Goal: Obtain resource: Obtain resource

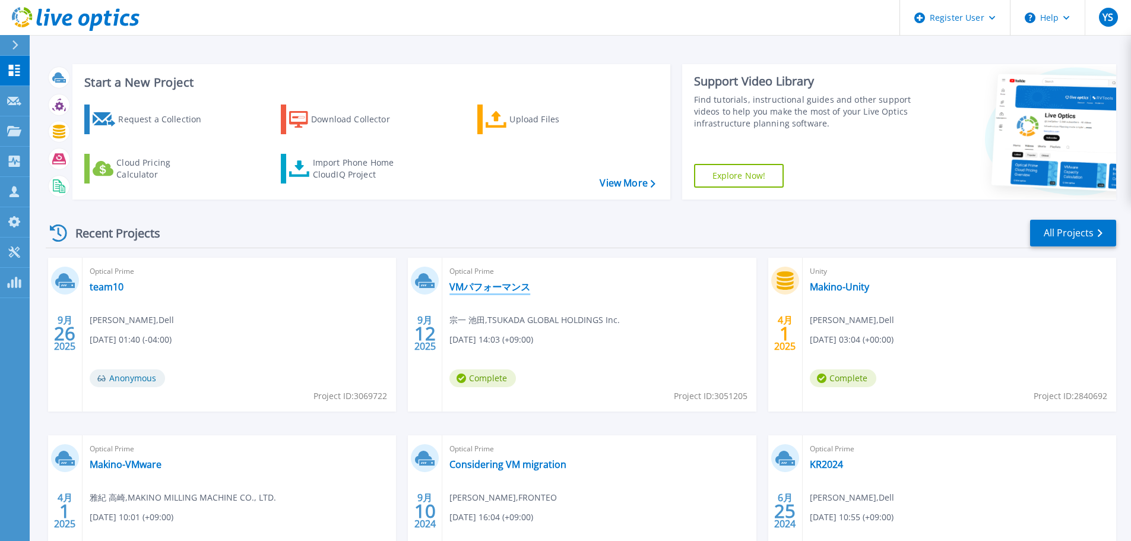
click at [503, 281] on link "VMパフォーマンス" at bounding box center [489, 287] width 81 height 12
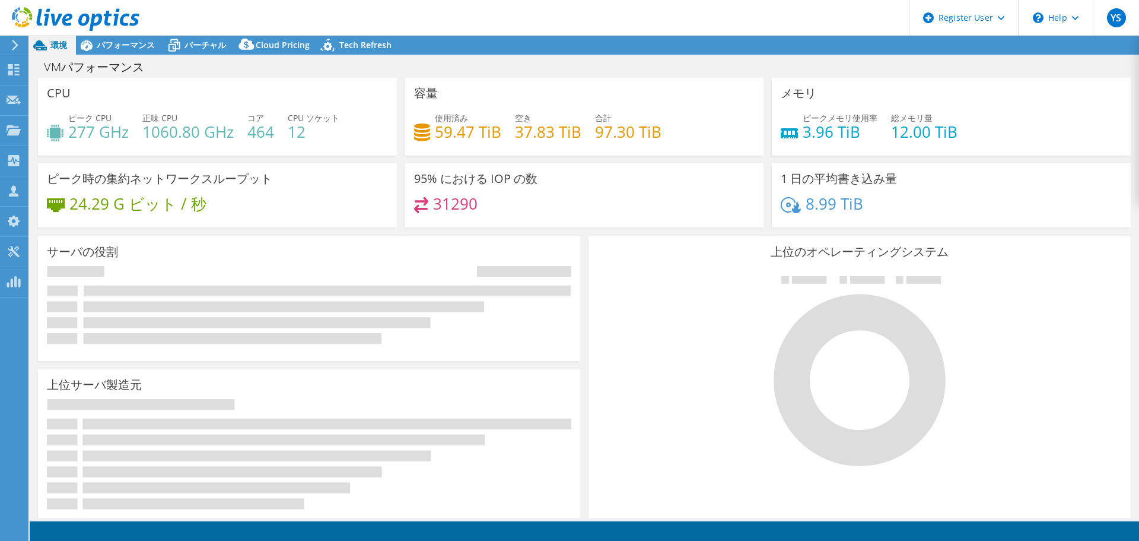
select select "Tokyo"
select select "USD"
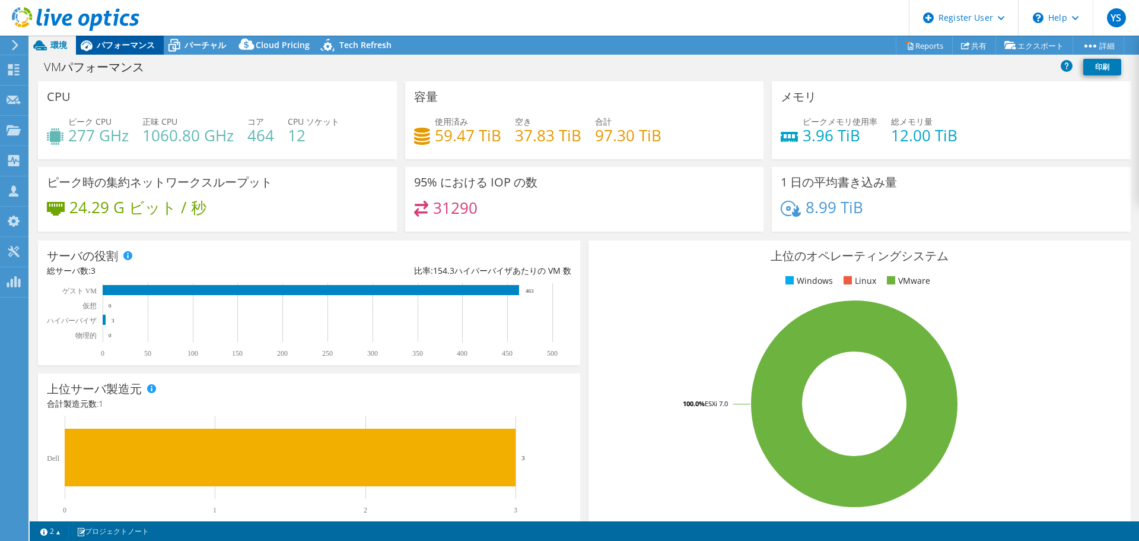
click at [123, 46] on span "パフォーマンス" at bounding box center [126, 44] width 58 height 11
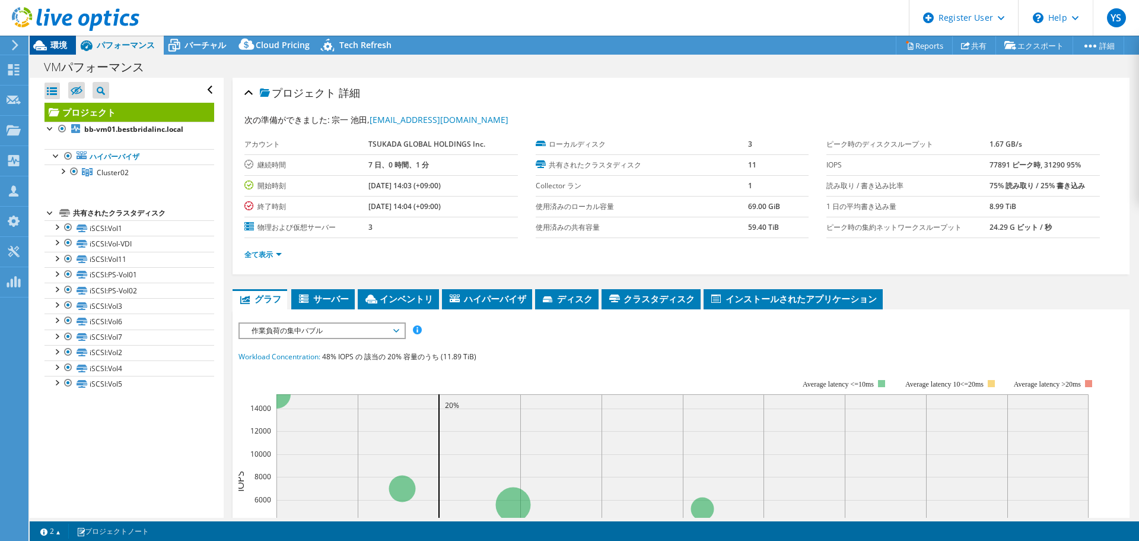
click at [42, 46] on icon at bounding box center [40, 45] width 21 height 21
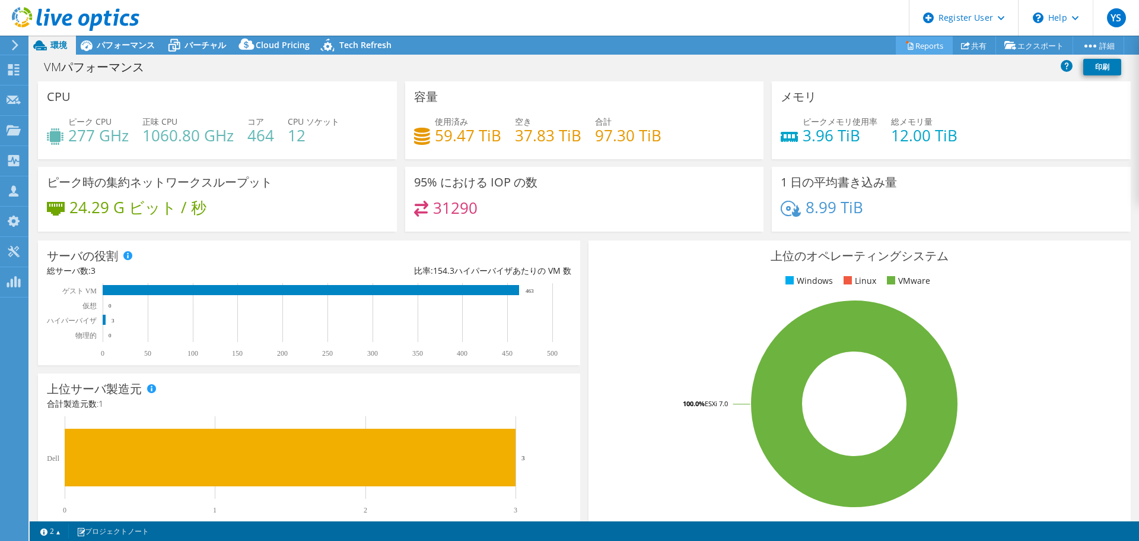
click at [923, 47] on link "Reports" at bounding box center [924, 45] width 57 height 18
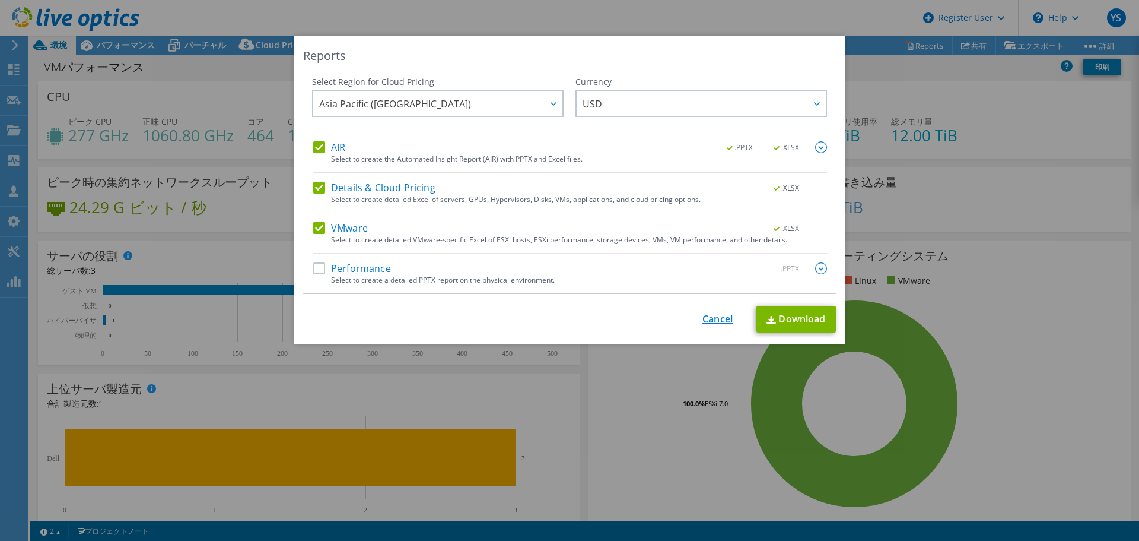
click at [721, 316] on link "Cancel" at bounding box center [718, 318] width 30 height 11
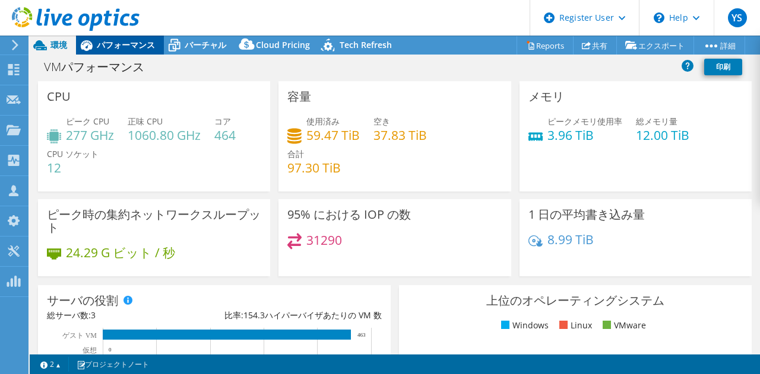
click at [109, 46] on span "パフォーマンス" at bounding box center [126, 44] width 58 height 11
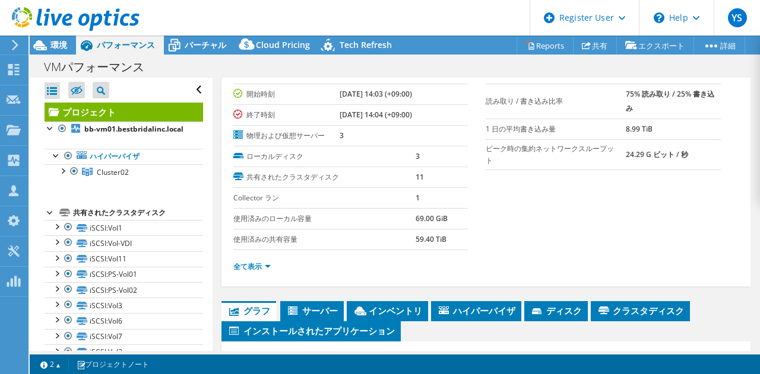
scroll to position [119, 0]
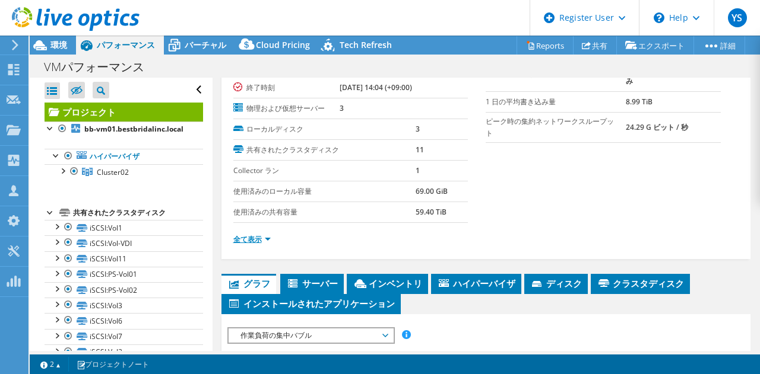
click at [258, 238] on link "全て表示" at bounding box center [251, 239] width 37 height 10
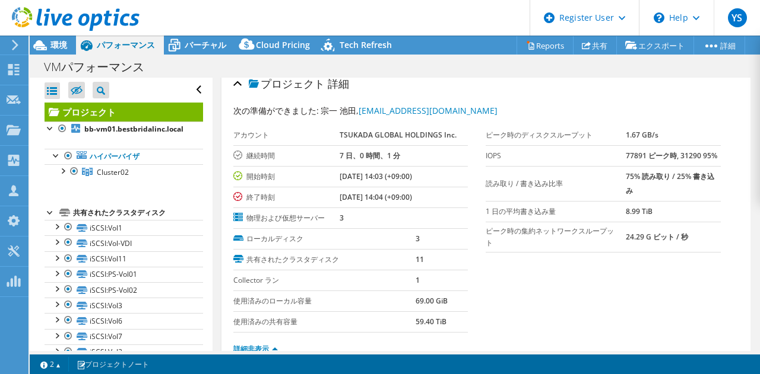
scroll to position [0, 0]
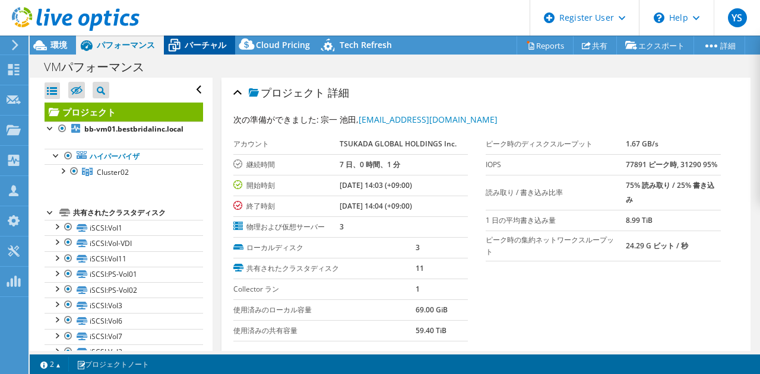
click at [196, 42] on span "バーチャル" at bounding box center [206, 44] width 42 height 11
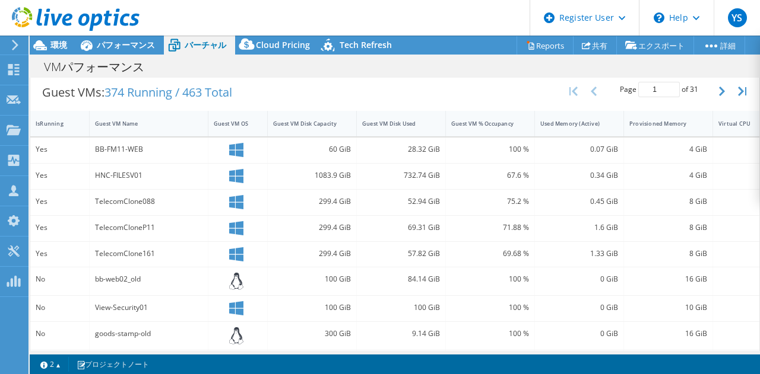
scroll to position [415, 0]
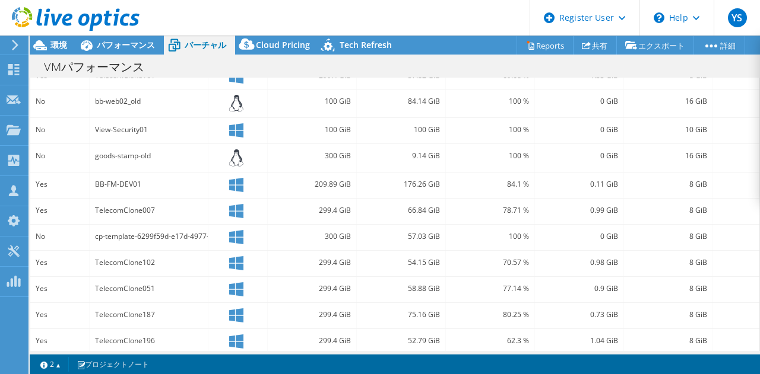
click at [226, 354] on div "プロジェクト処置 プロジェクト処置 Reports 共有 エクスポート vSAN ReadyNode Sizer" at bounding box center [395, 205] width 730 height 339
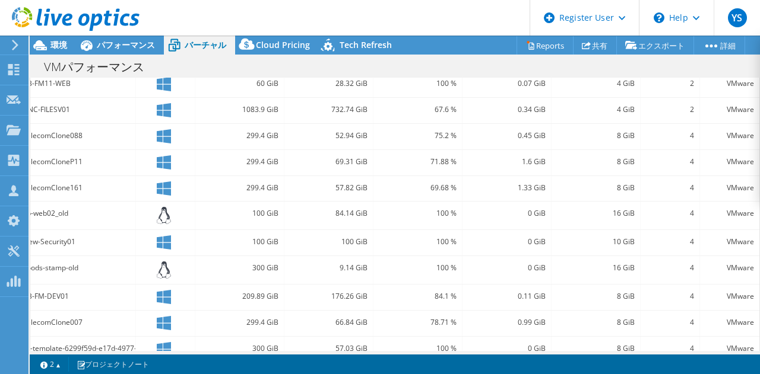
scroll to position [315, 0]
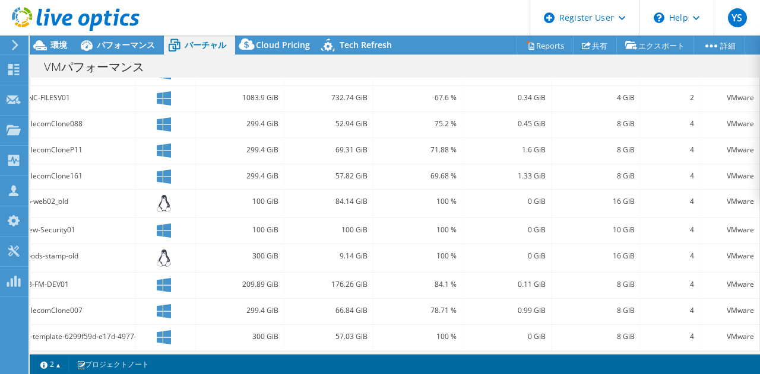
drag, startPoint x: 533, startPoint y: 351, endPoint x: 363, endPoint y: 351, distance: 170.3
click at [363, 351] on div "プロジェクト処置 プロジェクト処置 Reports 共有 エクスポート vSAN ReadyNode Sizer" at bounding box center [395, 205] width 730 height 339
click at [249, 100] on div "1083.9 GiB" at bounding box center [240, 97] width 78 height 13
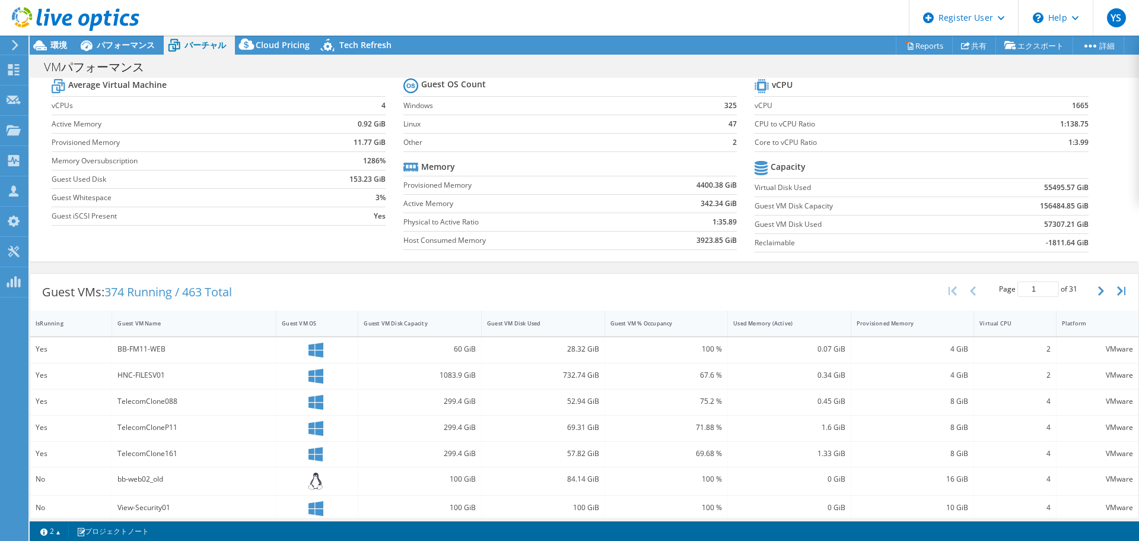
scroll to position [0, 0]
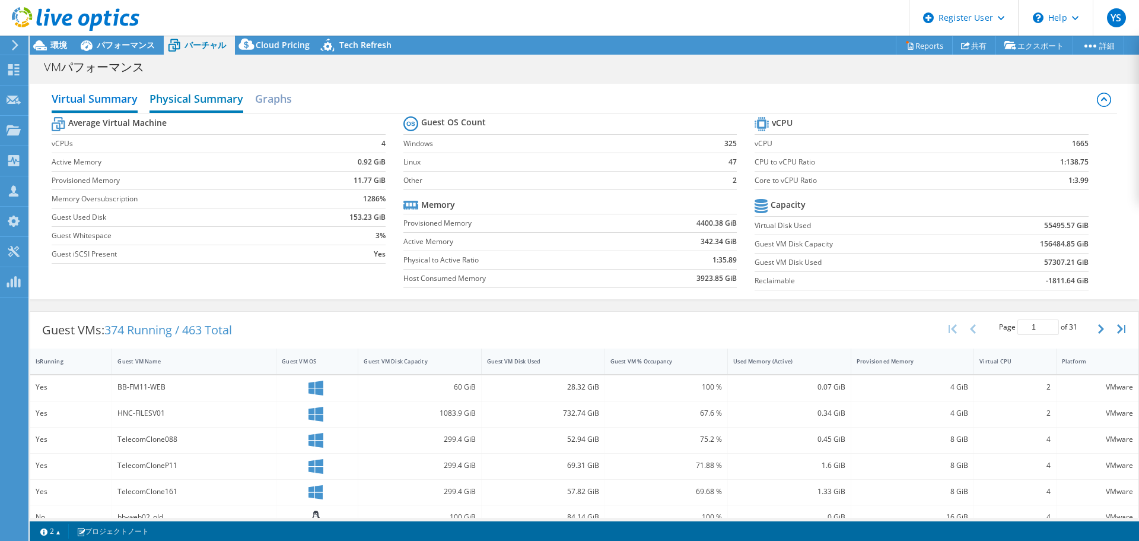
click at [189, 105] on h2 "Physical Summary" at bounding box center [197, 100] width 94 height 26
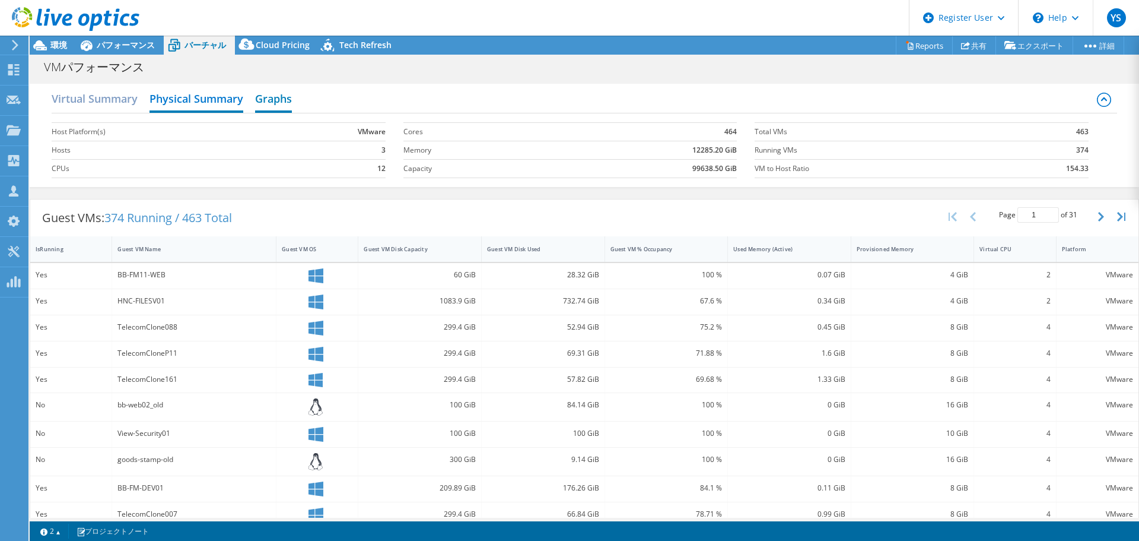
click at [275, 105] on h2 "Graphs" at bounding box center [273, 100] width 37 height 26
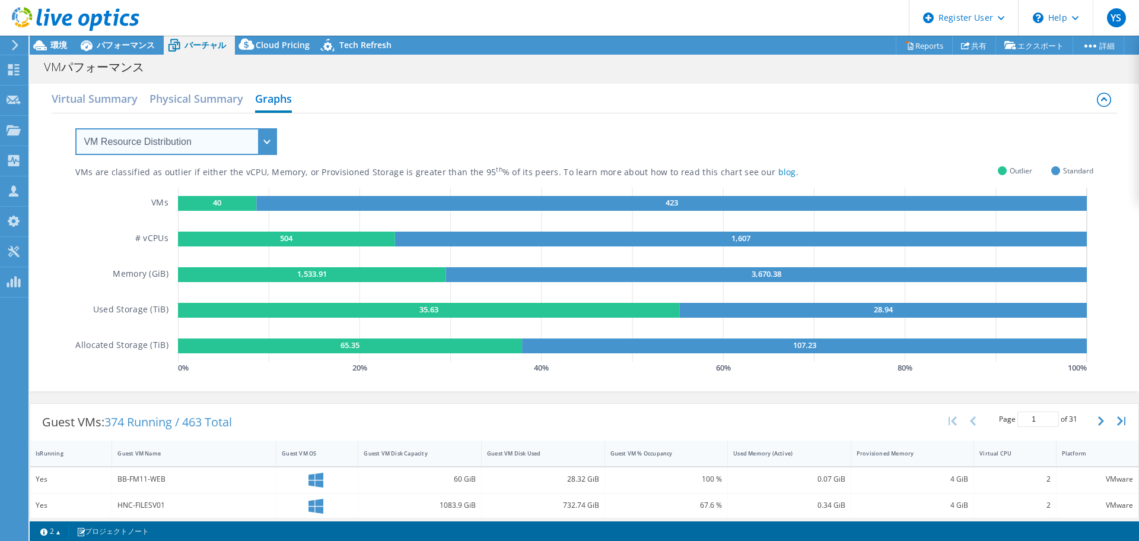
click at [257, 134] on select "VM Resource Distribution Provisioning Contrast Over Provisioning" at bounding box center [176, 141] width 202 height 27
select select "Provisioning Contrast"
click at [75, 128] on select "VM Resource Distribution Provisioning Contrast Over Provisioning" at bounding box center [176, 141] width 202 height 27
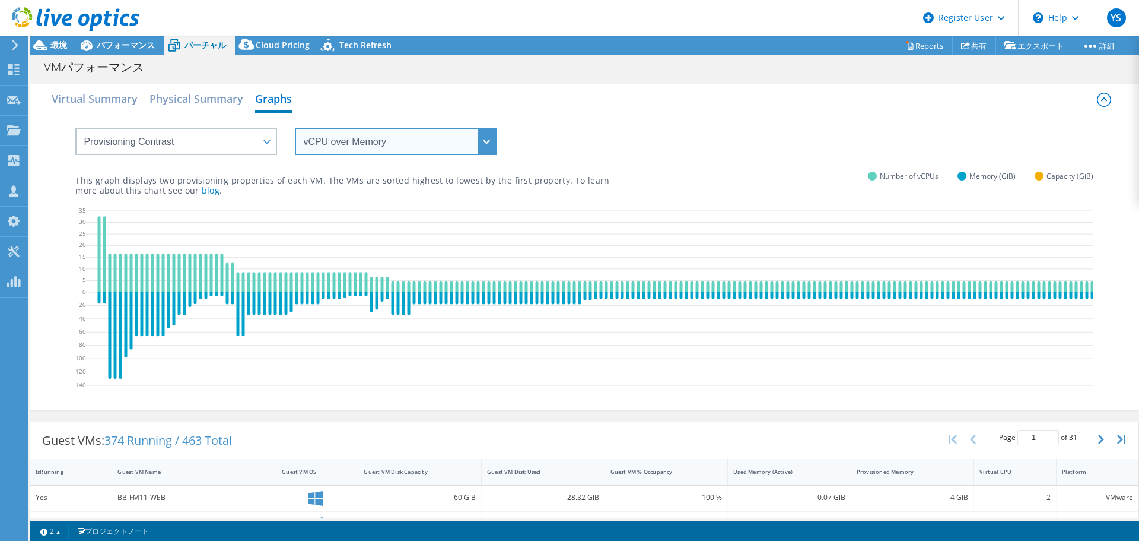
click at [454, 150] on select "vCPU over Memory vCPU over Capacity Memory over vCPU Memory over Capacity Capac…" at bounding box center [396, 141] width 202 height 27
click at [295, 128] on select "vCPU over Memory vCPU over Capacity Memory over vCPU Memory over Capacity Capac…" at bounding box center [396, 141] width 202 height 27
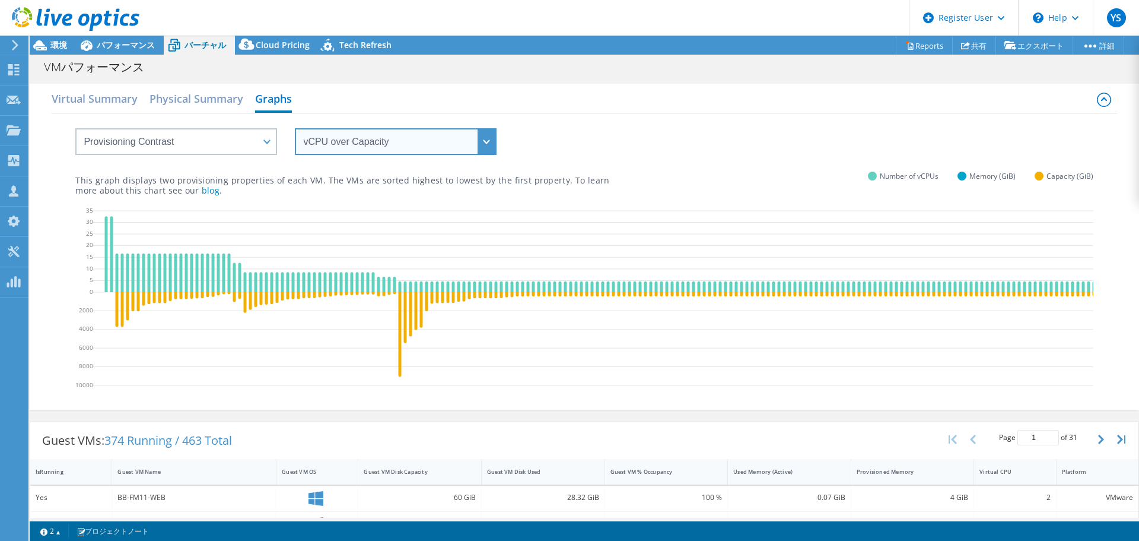
click at [444, 144] on select "vCPU over Memory vCPU over Capacity Memory over vCPU Memory over Capacity Capac…" at bounding box center [396, 141] width 202 height 27
click at [295, 128] on select "vCPU over Memory vCPU over Capacity Memory over vCPU Memory over Capacity Capac…" at bounding box center [396, 141] width 202 height 27
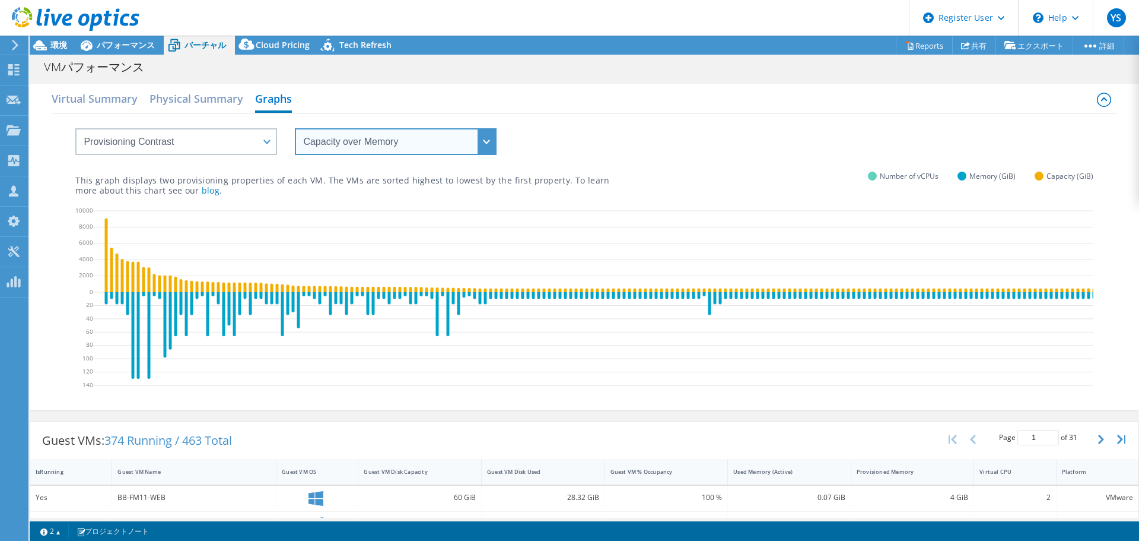
click at [442, 147] on select "vCPU over Memory vCPU over Capacity Memory over vCPU Memory over Capacity Capac…" at bounding box center [396, 141] width 202 height 27
click at [295, 128] on select "vCPU over Memory vCPU over Capacity Memory over vCPU Memory over Capacity Capac…" at bounding box center [396, 141] width 202 height 27
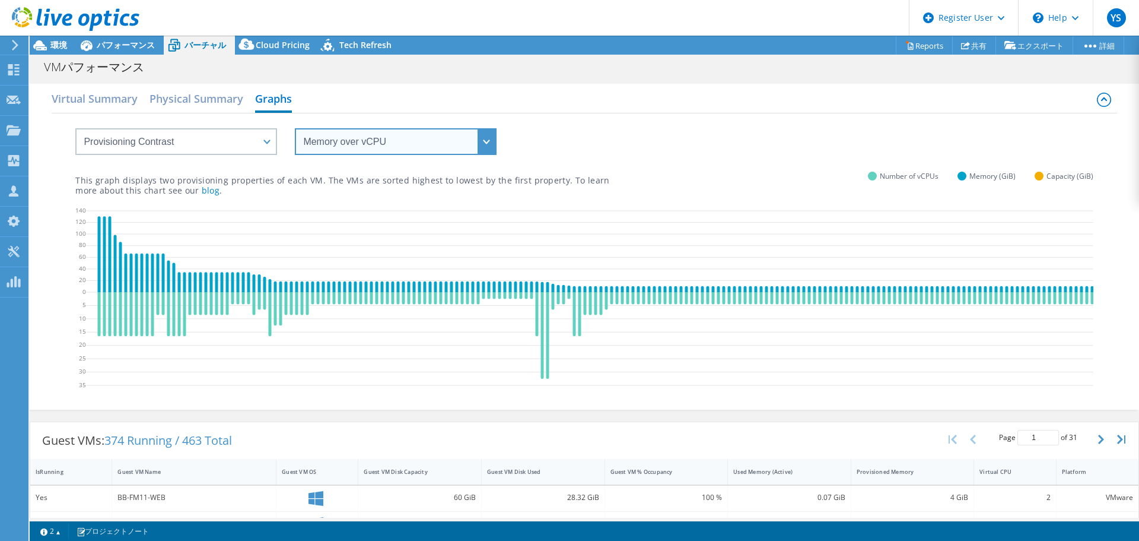
click at [417, 142] on select "vCPU over Memory vCPU over Capacity Memory over vCPU Memory over Capacity Capac…" at bounding box center [396, 141] width 202 height 27
select select "vCPU over Memory"
click at [295, 128] on select "vCPU over Memory vCPU over Capacity Memory over vCPU Memory over Capacity Capac…" at bounding box center [396, 141] width 202 height 27
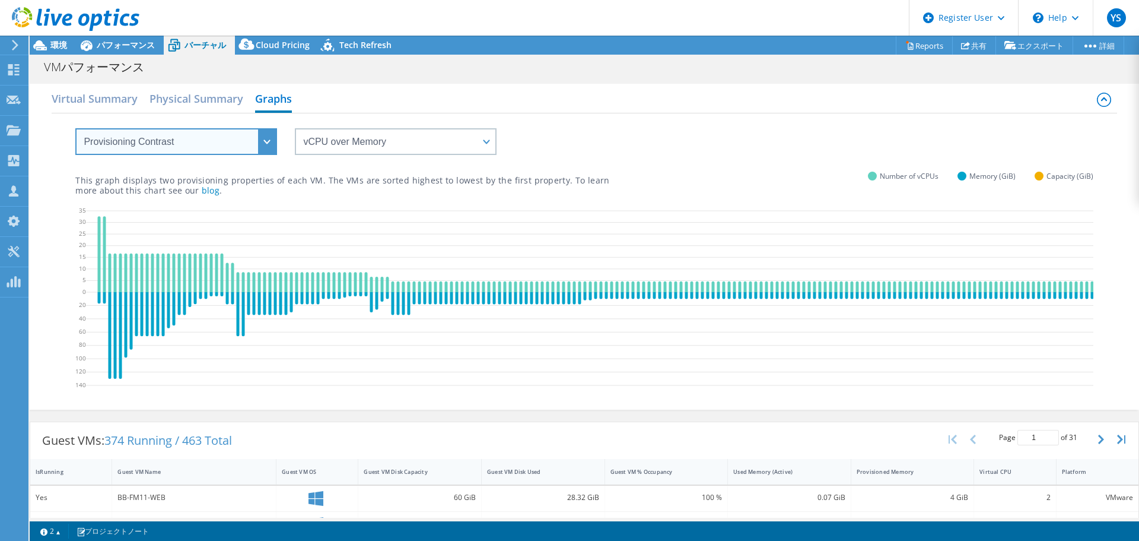
click at [232, 150] on select "VM Resource Distribution Provisioning Contrast Over Provisioning" at bounding box center [176, 141] width 202 height 27
select select "Over Provisioning"
click at [75, 128] on select "VM Resource Distribution Provisioning Contrast Over Provisioning" at bounding box center [176, 141] width 202 height 27
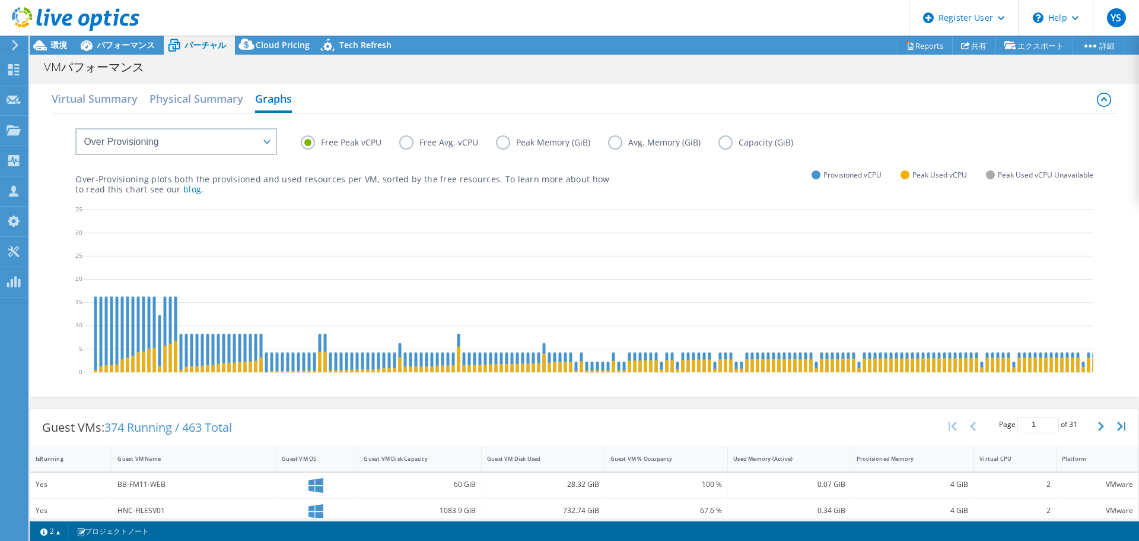
click at [408, 138] on label "Free Avg. vCPU" at bounding box center [447, 142] width 97 height 14
click at [0, 0] on input "Free Avg. vCPU" at bounding box center [0, 0] width 0 height 0
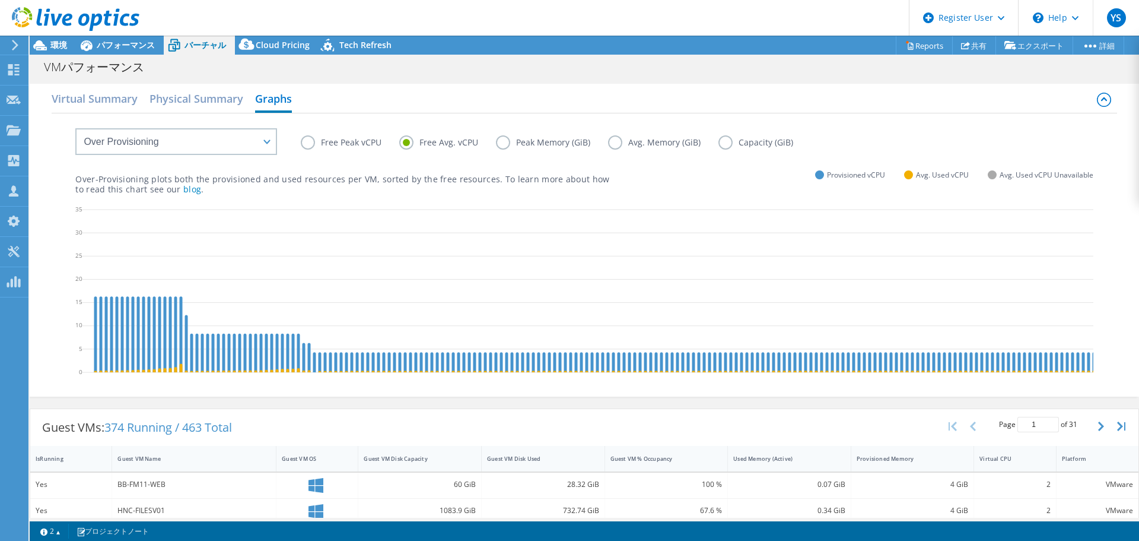
click at [339, 138] on label "Free Peak vCPU" at bounding box center [350, 142] width 99 height 14
click at [0, 0] on input "Free Peak vCPU" at bounding box center [0, 0] width 0 height 0
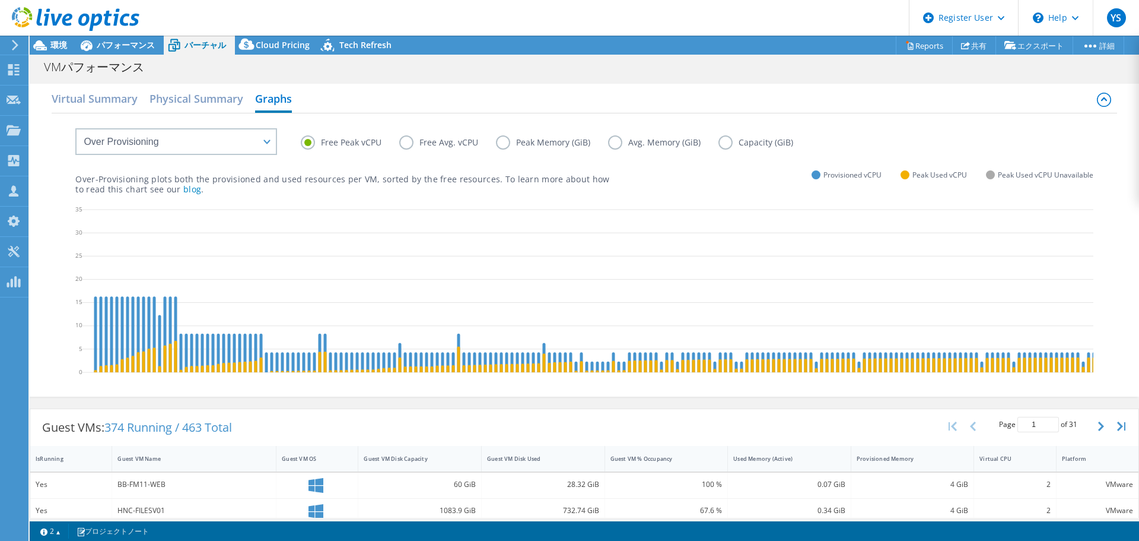
click at [398, 144] on label "Free Peak vCPU" at bounding box center [350, 142] width 99 height 14
click at [0, 0] on input "Free Peak vCPU" at bounding box center [0, 0] width 0 height 0
click at [409, 142] on label "Free Avg. vCPU" at bounding box center [447, 142] width 97 height 14
click at [0, 0] on input "Free Avg. vCPU" at bounding box center [0, 0] width 0 height 0
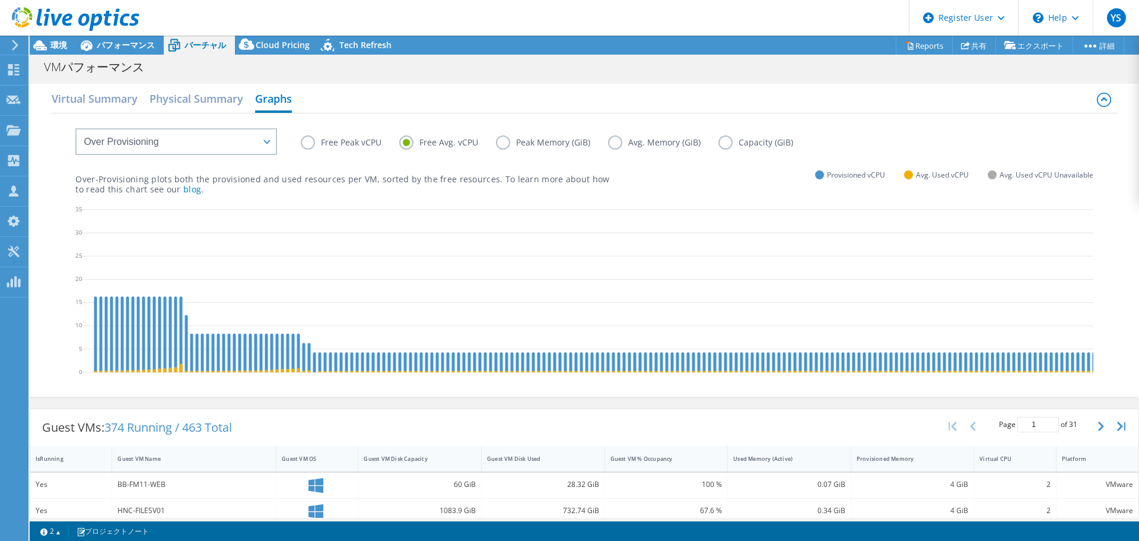
click at [340, 142] on label "Free Peak vCPU" at bounding box center [350, 142] width 99 height 14
click at [0, 0] on input "Free Peak vCPU" at bounding box center [0, 0] width 0 height 0
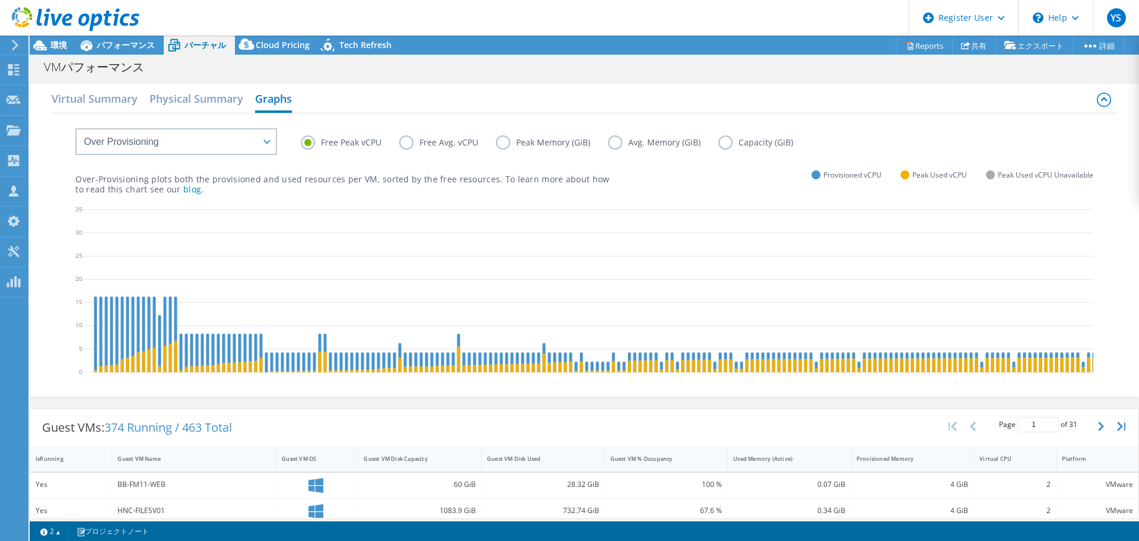
click at [403, 142] on label "Free Avg. vCPU" at bounding box center [447, 142] width 97 height 14
click at [0, 0] on input "Free Avg. vCPU" at bounding box center [0, 0] width 0 height 0
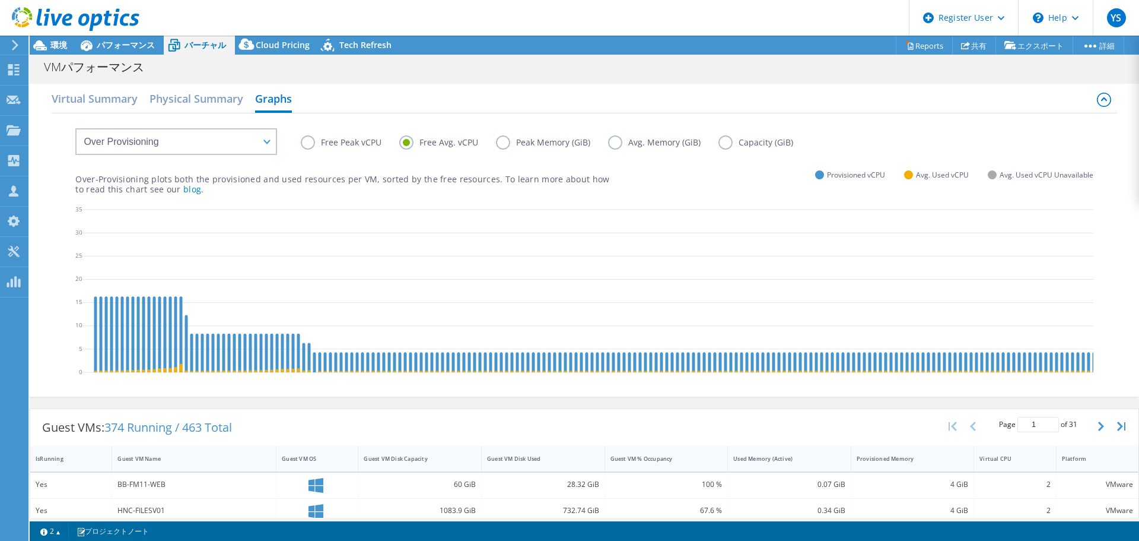
click at [503, 142] on label "Peak Memory (GiB)" at bounding box center [552, 142] width 112 height 14
click at [0, 0] on input "Peak Memory (GiB)" at bounding box center [0, 0] width 0 height 0
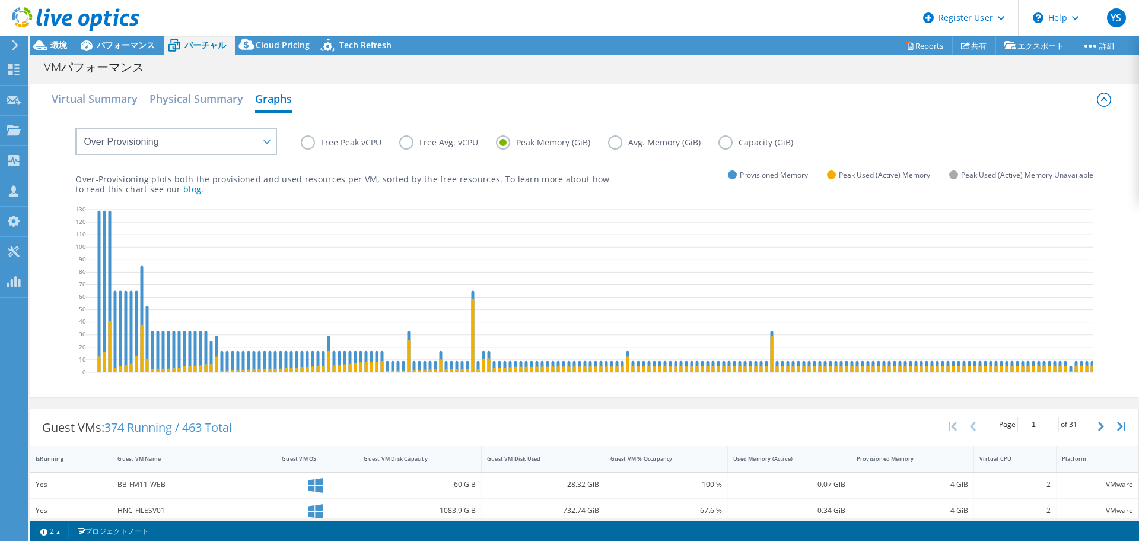
click at [614, 142] on label "Avg. Memory (GiB)" at bounding box center [663, 142] width 110 height 14
click at [0, 0] on input "Avg. Memory (GiB)" at bounding box center [0, 0] width 0 height 0
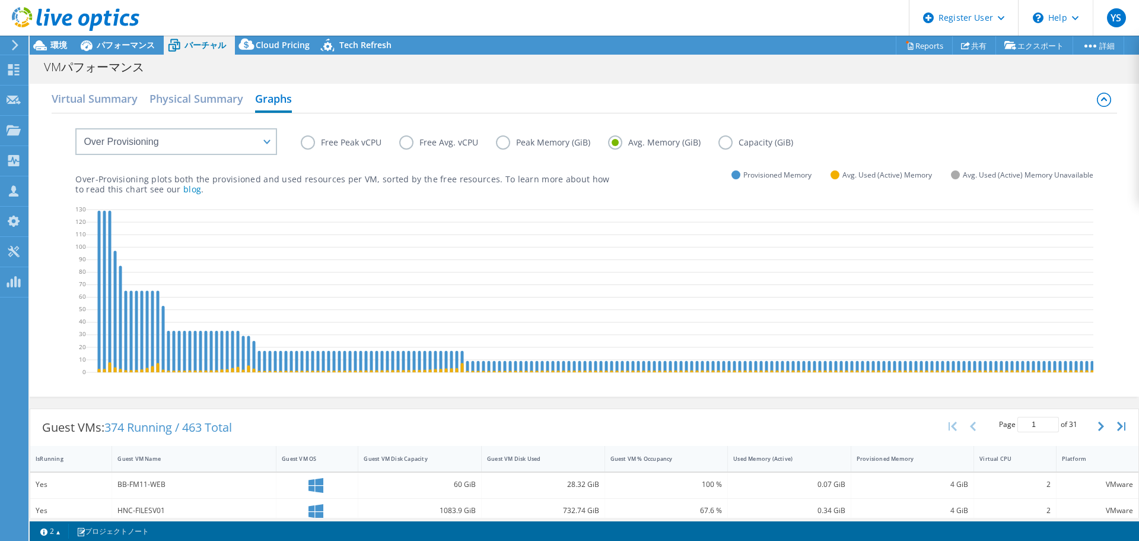
click at [554, 142] on label "Peak Memory (GiB)" at bounding box center [552, 142] width 112 height 14
click at [0, 0] on input "Peak Memory (GiB)" at bounding box center [0, 0] width 0 height 0
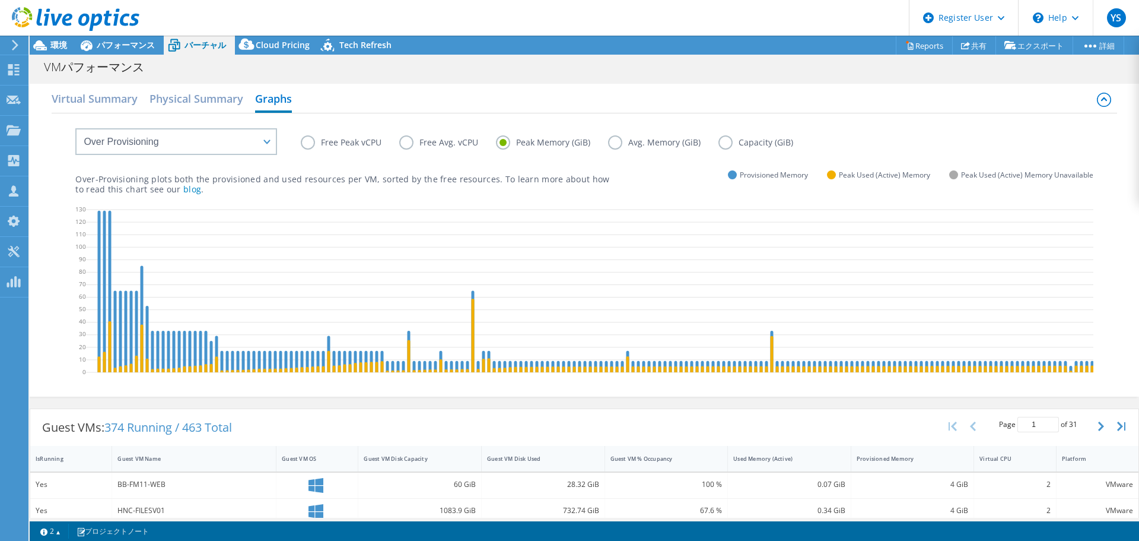
click at [620, 142] on label "Avg. Memory (GiB)" at bounding box center [663, 142] width 110 height 14
click at [0, 0] on input "Avg. Memory (GiB)" at bounding box center [0, 0] width 0 height 0
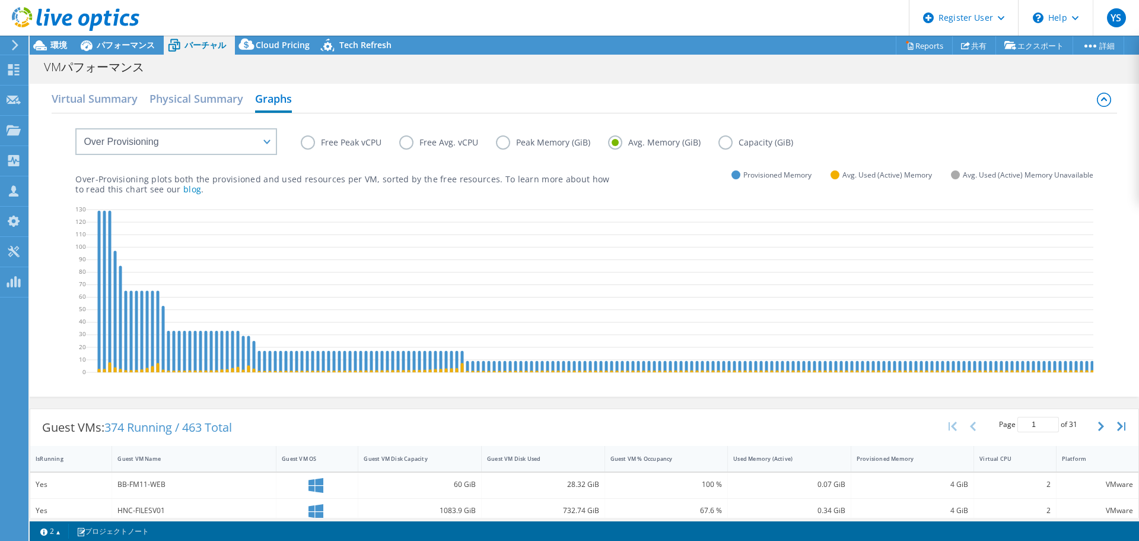
click at [726, 142] on label "Capacity (GiB)" at bounding box center [765, 142] width 93 height 14
click at [0, 0] on input "Capacity (GiB)" at bounding box center [0, 0] width 0 height 0
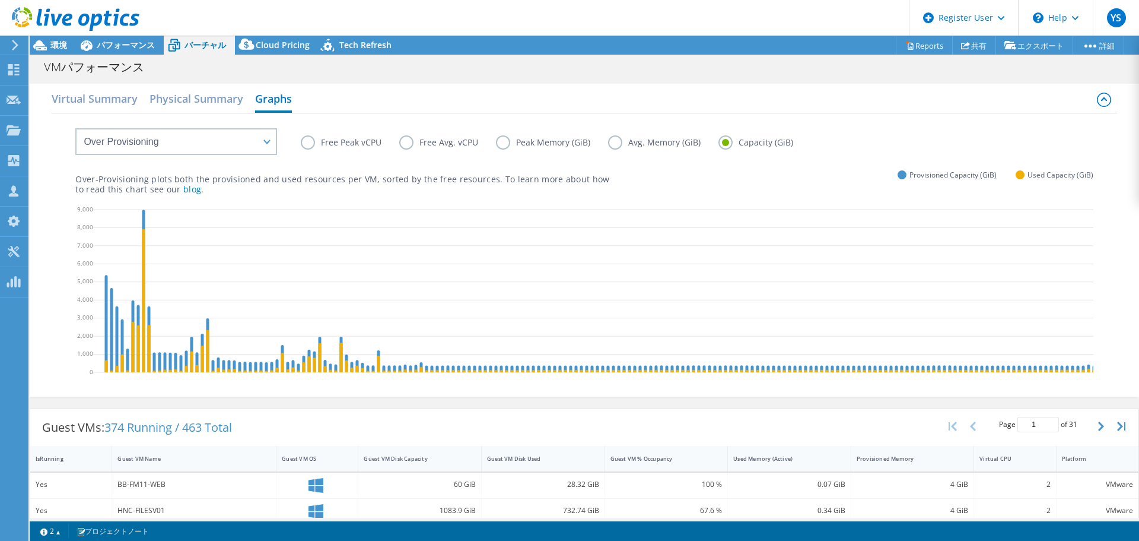
click at [658, 142] on label "Avg. Memory (GiB)" at bounding box center [663, 142] width 110 height 14
click at [0, 0] on input "Avg. Memory (GiB)" at bounding box center [0, 0] width 0 height 0
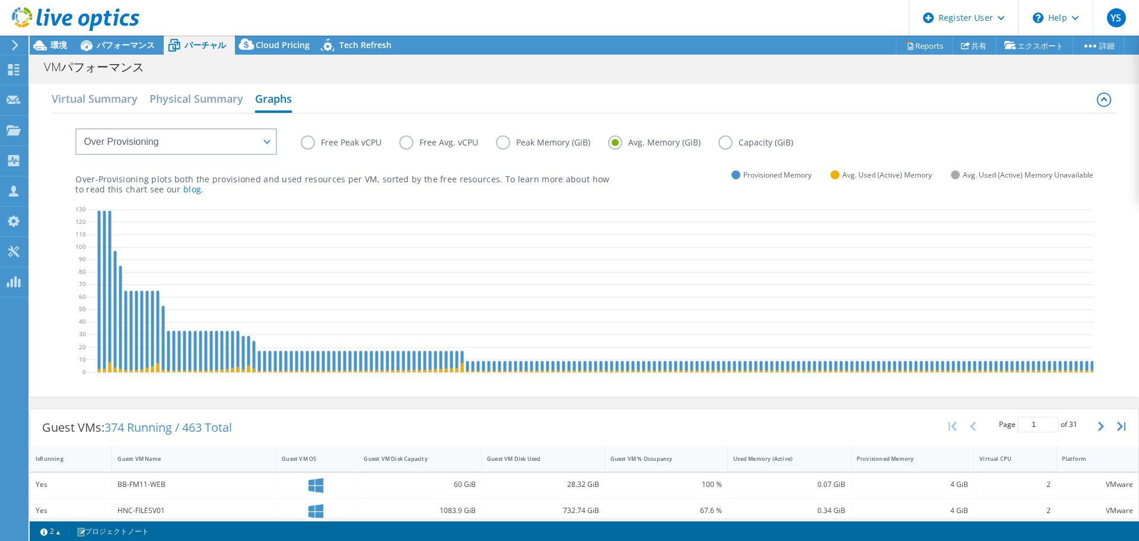
click at [726, 140] on label "Capacity (GiB)" at bounding box center [765, 142] width 93 height 14
click at [0, 0] on input "Capacity (GiB)" at bounding box center [0, 0] width 0 height 0
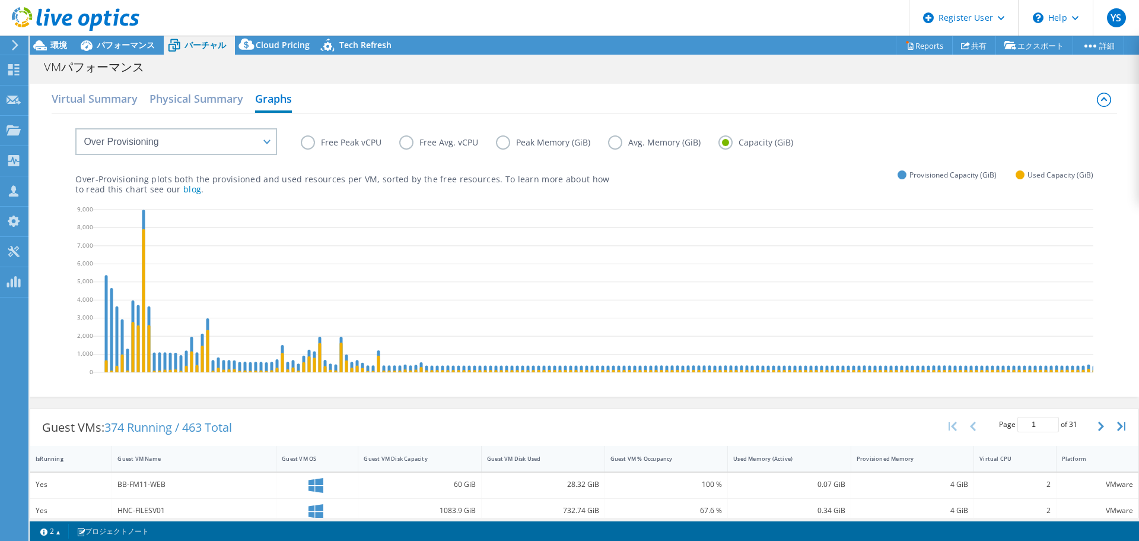
click at [620, 141] on label "Avg. Memory (GiB)" at bounding box center [663, 142] width 110 height 14
click at [0, 0] on input "Avg. Memory (GiB)" at bounding box center [0, 0] width 0 height 0
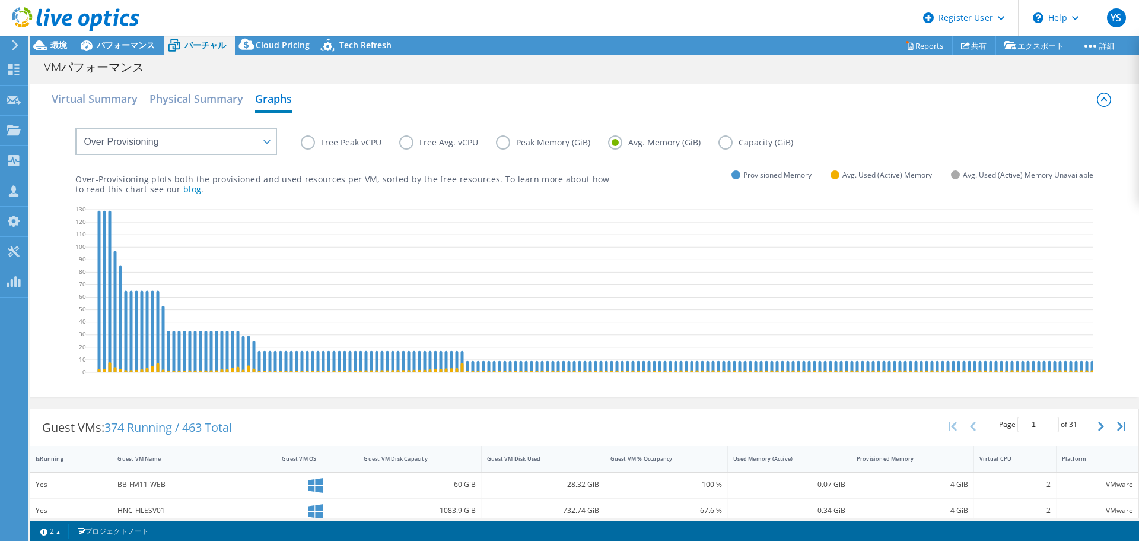
click at [497, 142] on label "Peak Memory (GiB)" at bounding box center [552, 142] width 112 height 14
click at [0, 0] on input "Peak Memory (GiB)" at bounding box center [0, 0] width 0 height 0
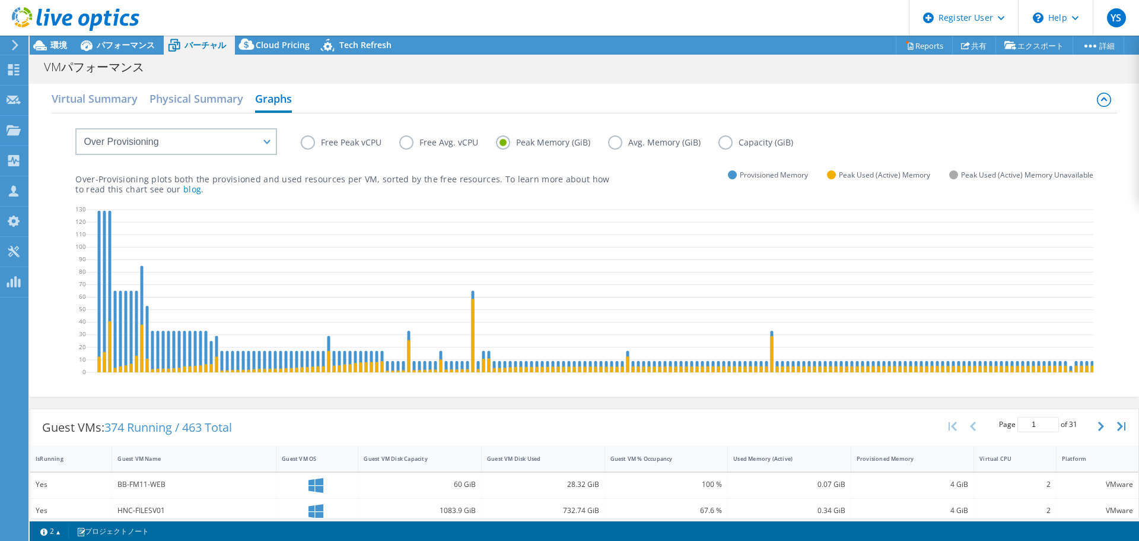
click at [610, 144] on label "Avg. Memory (GiB)" at bounding box center [663, 142] width 110 height 14
click at [0, 0] on input "Avg. Memory (GiB)" at bounding box center [0, 0] width 0 height 0
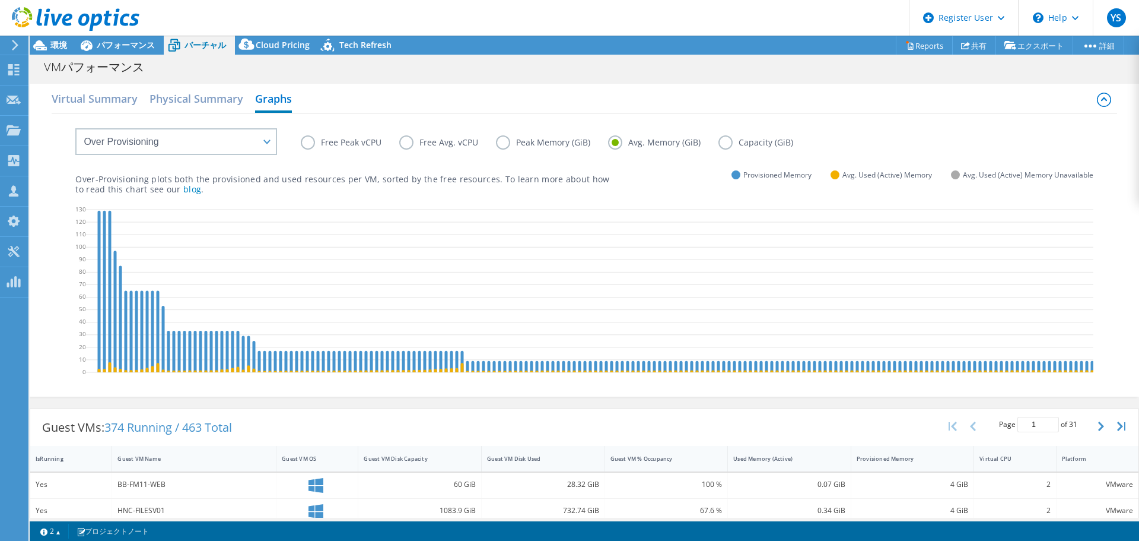
click at [541, 138] on label "Peak Memory (GiB)" at bounding box center [552, 142] width 112 height 14
click at [0, 0] on input "Peak Memory (GiB)" at bounding box center [0, 0] width 0 height 0
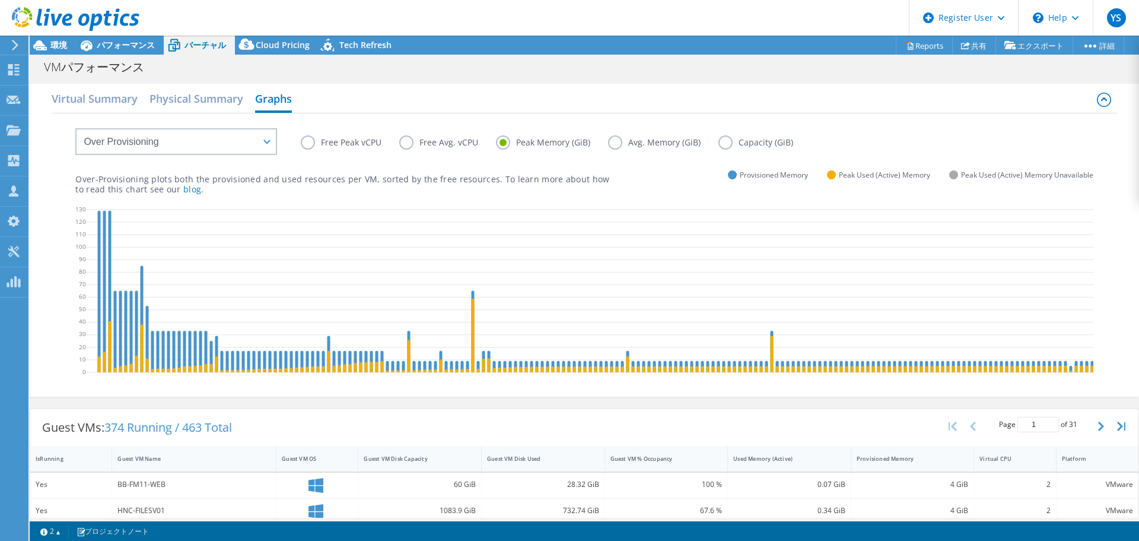
click at [414, 145] on label "Free Avg. vCPU" at bounding box center [447, 142] width 97 height 14
click at [0, 0] on input "Free Avg. vCPU" at bounding box center [0, 0] width 0 height 0
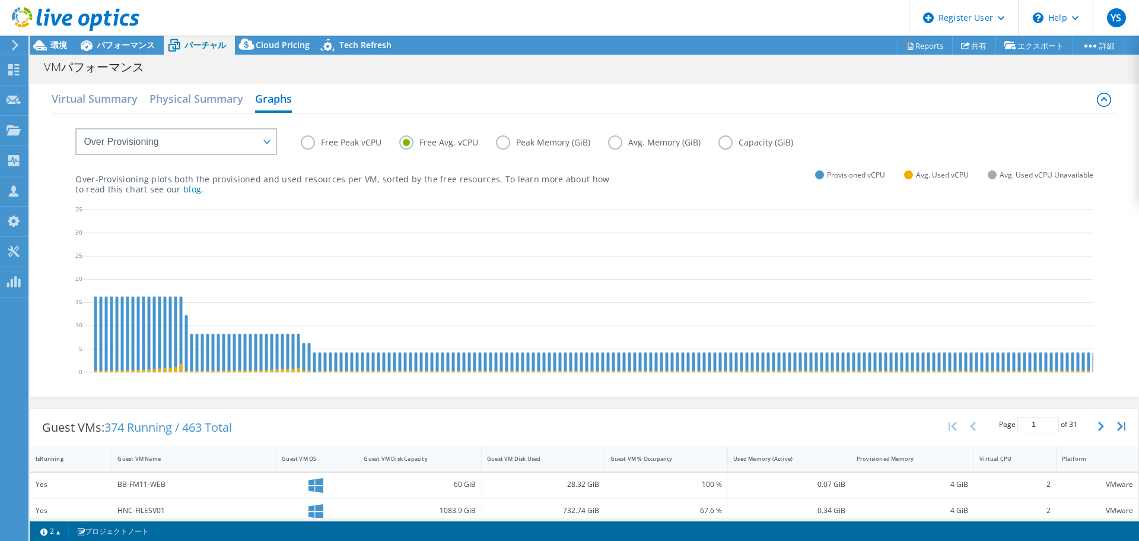
click at [332, 141] on label "Free Peak vCPU" at bounding box center [350, 142] width 99 height 14
click at [0, 0] on input "Free Peak vCPU" at bounding box center [0, 0] width 0 height 0
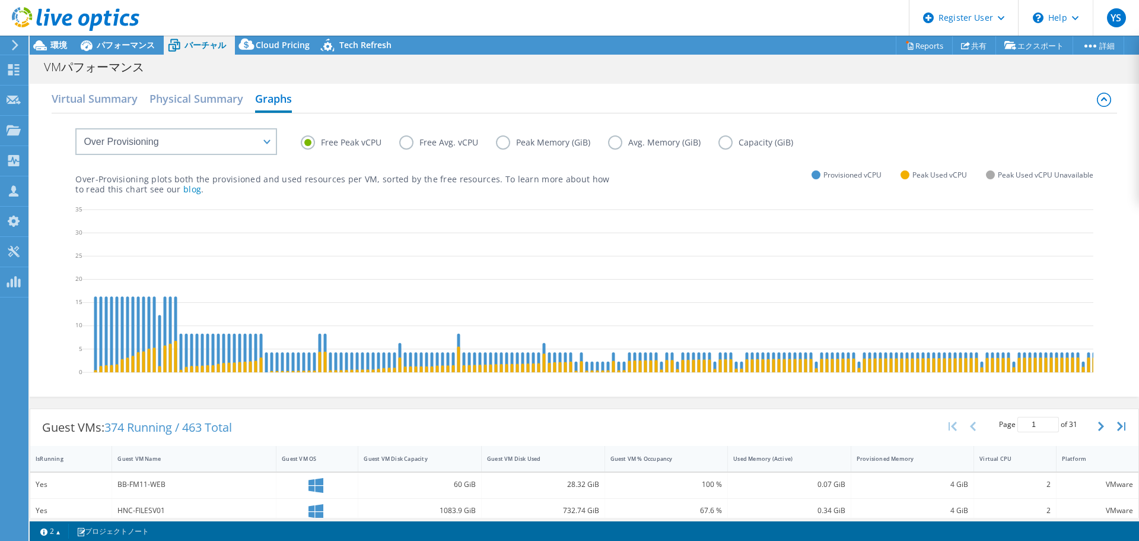
click at [752, 141] on label "Capacity (GiB)" at bounding box center [765, 142] width 93 height 14
click at [0, 0] on input "Capacity (GiB)" at bounding box center [0, 0] width 0 height 0
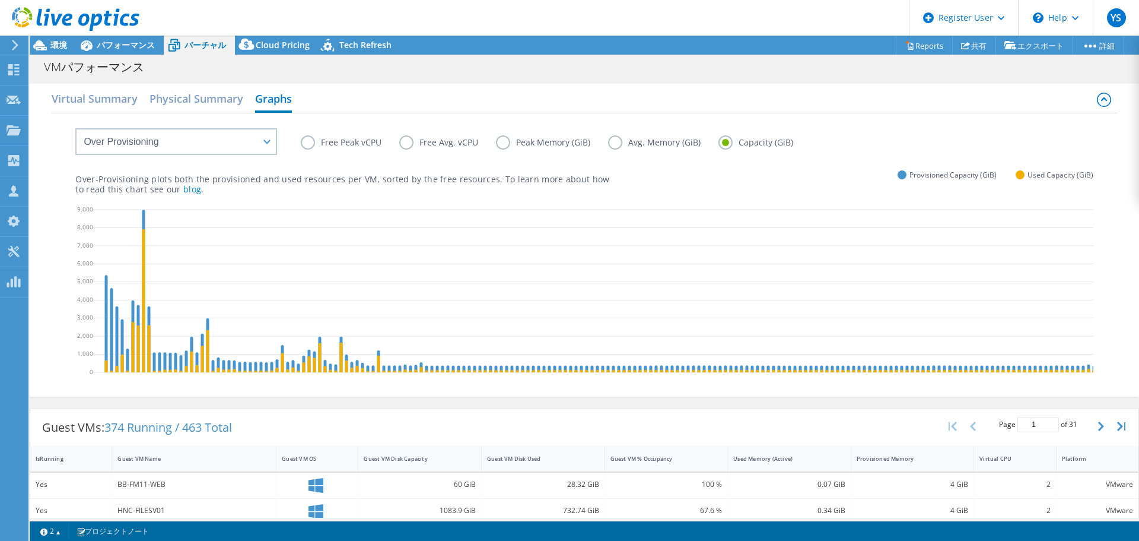
click at [297, 141] on div "Free Peak vCPU Free Avg. vCPU Peak Memory (GiB) Avg. Memory (GiB) Capacity (GiB)" at bounding box center [584, 133] width 1018 height 40
click at [323, 142] on label "Free Peak vCPU" at bounding box center [350, 142] width 99 height 14
click at [0, 0] on input "Free Peak vCPU" at bounding box center [0, 0] width 0 height 0
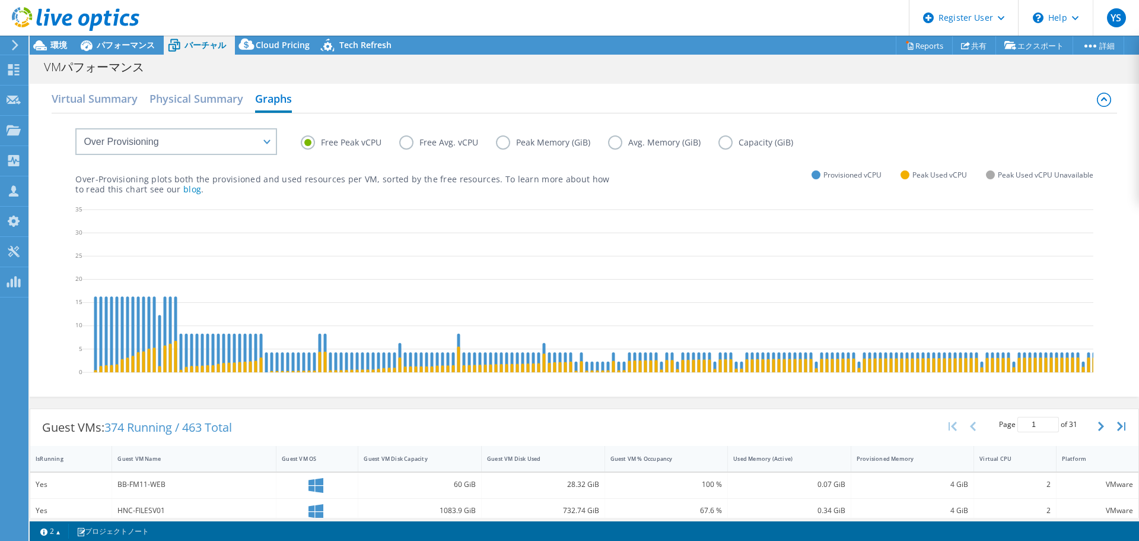
click at [308, 143] on label "Free Peak vCPU" at bounding box center [350, 142] width 99 height 14
click at [0, 0] on input "Free Peak vCPU" at bounding box center [0, 0] width 0 height 0
click at [220, 143] on select "VM Resource Distribution Provisioning Contrast Over Provisioning" at bounding box center [176, 141] width 202 height 27
click at [54, 49] on span "環境" at bounding box center [58, 44] width 17 height 11
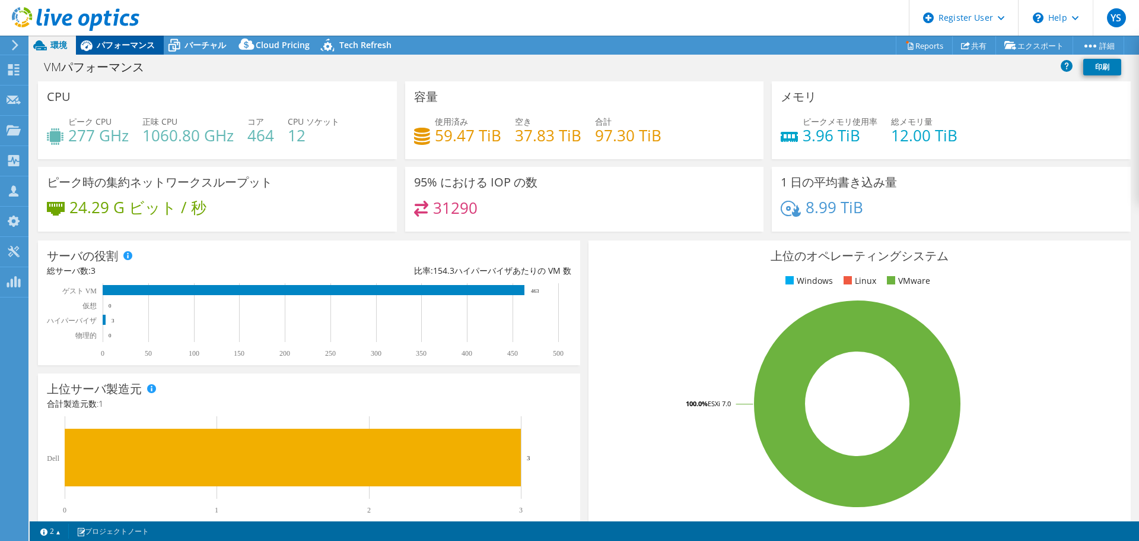
click at [118, 40] on span "パフォーマンス" at bounding box center [126, 44] width 58 height 11
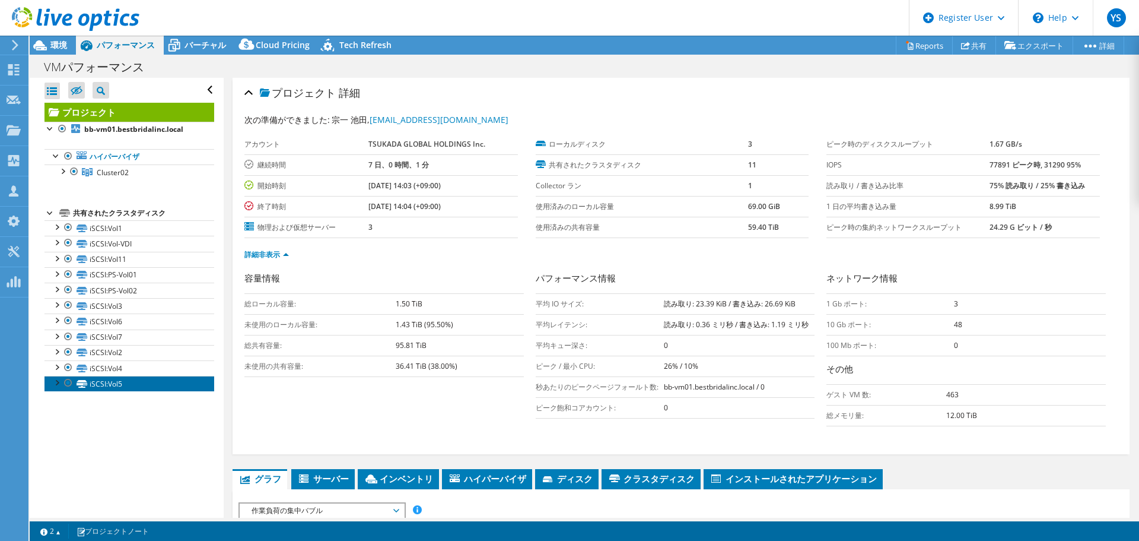
click at [139, 388] on link "iSCSI:Vol5" at bounding box center [130, 383] width 170 height 15
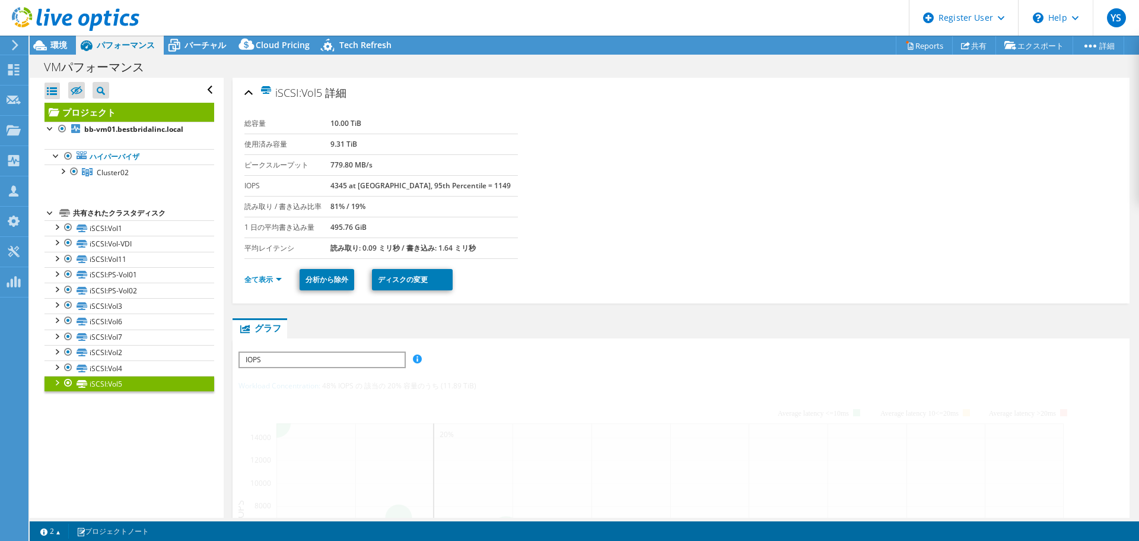
click at [55, 388] on link "iSCSI:Vol5" at bounding box center [130, 383] width 170 height 15
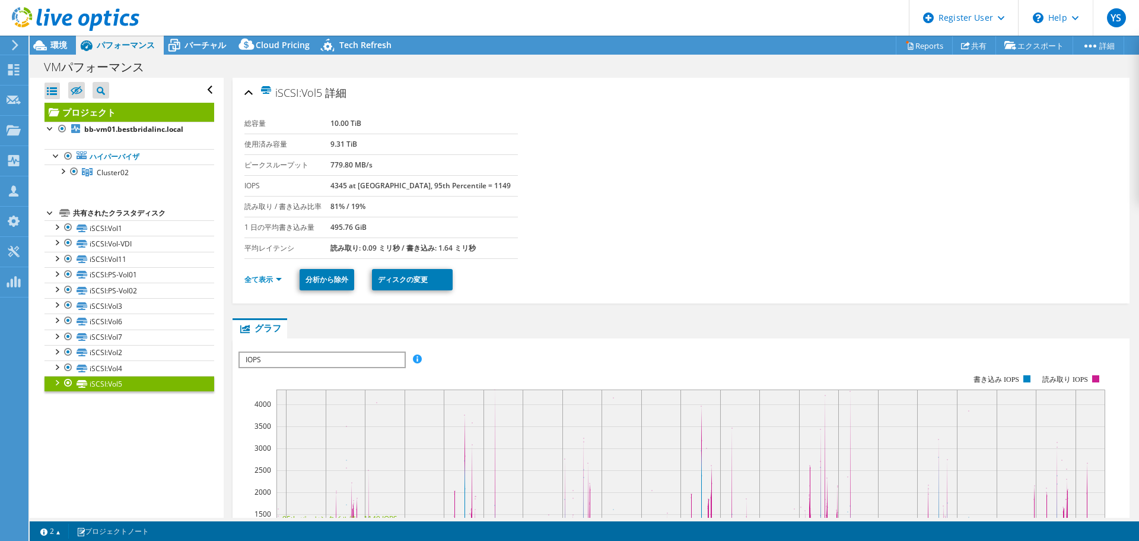
click at [56, 382] on div at bounding box center [56, 382] width 12 height 12
click at [255, 279] on link "全て表示" at bounding box center [263, 279] width 37 height 10
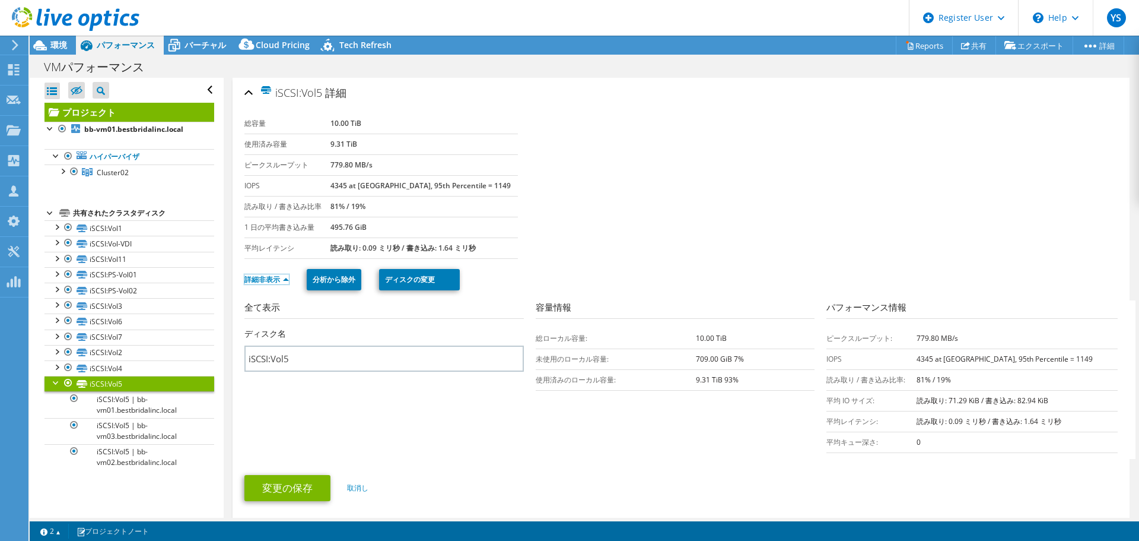
scroll to position [59, 0]
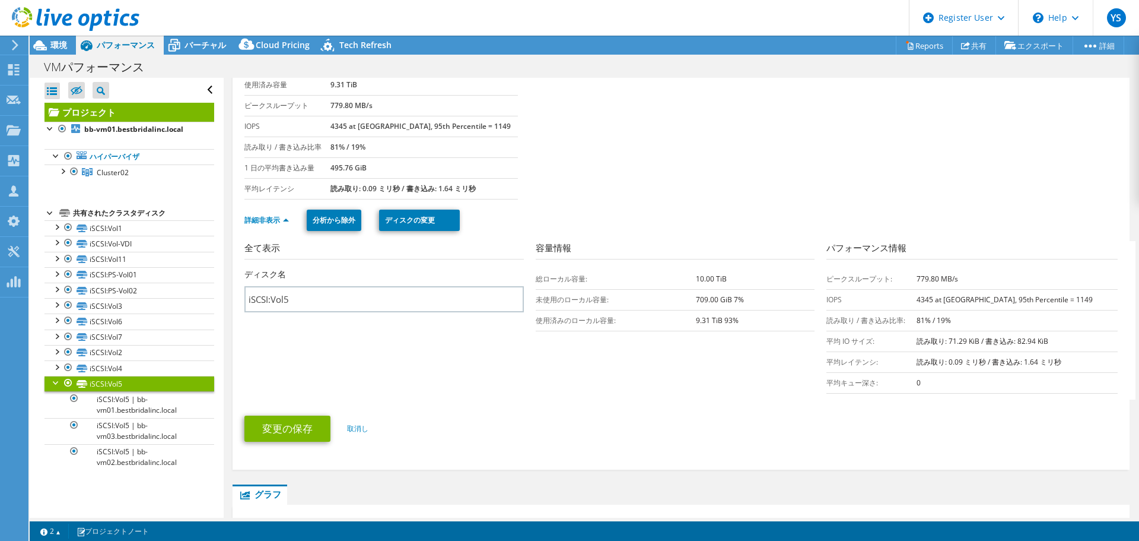
click at [442, 368] on section "全て表示 ディスク名 iSCSI:Vol5 容量情報 総ローカル容量: 10.00 TiB 未使用のローカル容量: 709.00 GiB 7% 使用済みのロー…" at bounding box center [684, 320] width 879 height 158
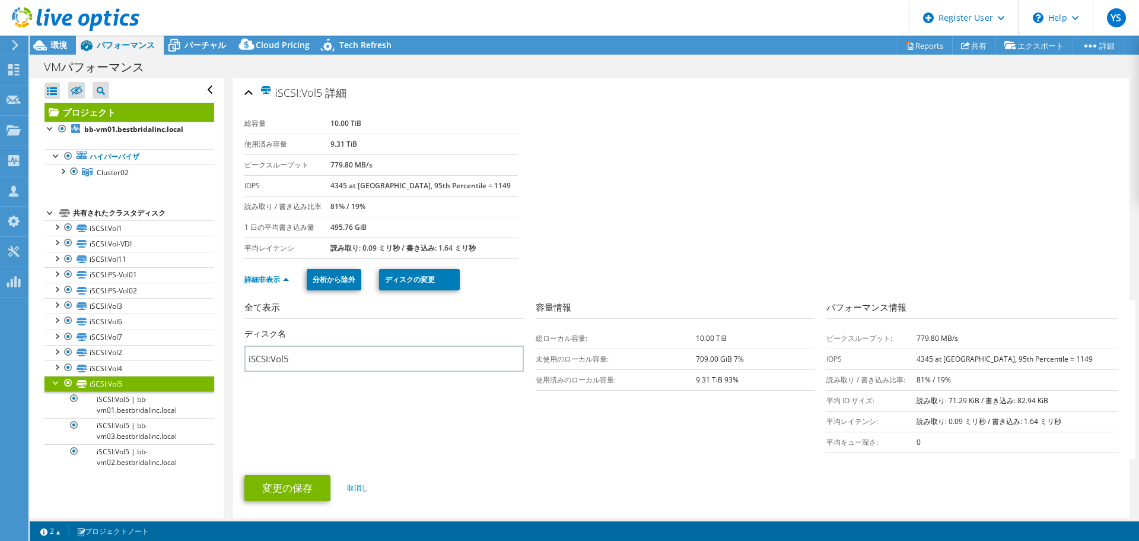
click at [42, 33] on link at bounding box center [76, 29] width 128 height 10
click at [48, 41] on icon at bounding box center [40, 45] width 21 height 21
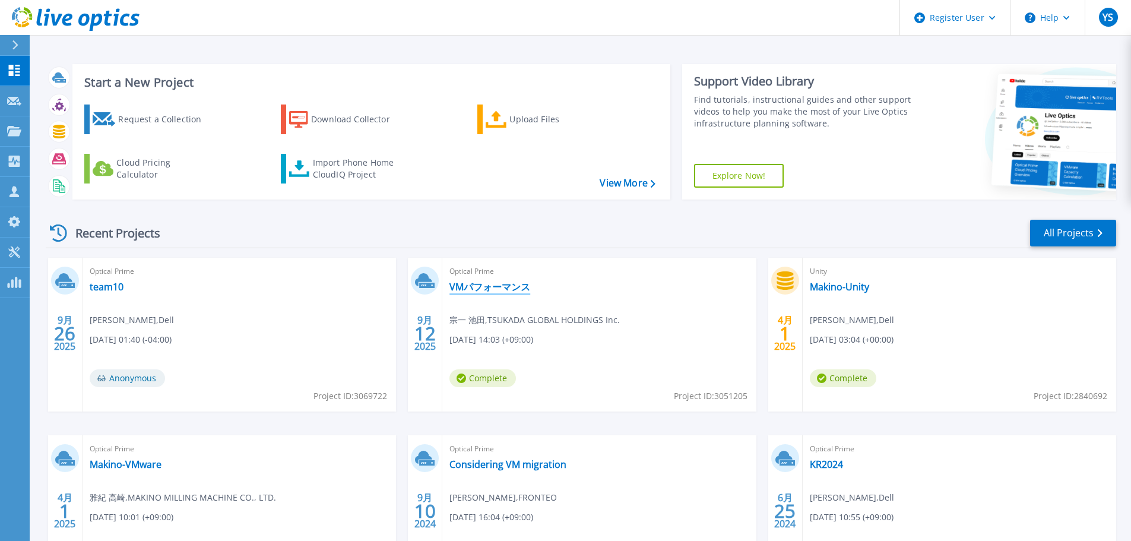
click at [518, 286] on link "VMパフォーマンス" at bounding box center [489, 287] width 81 height 12
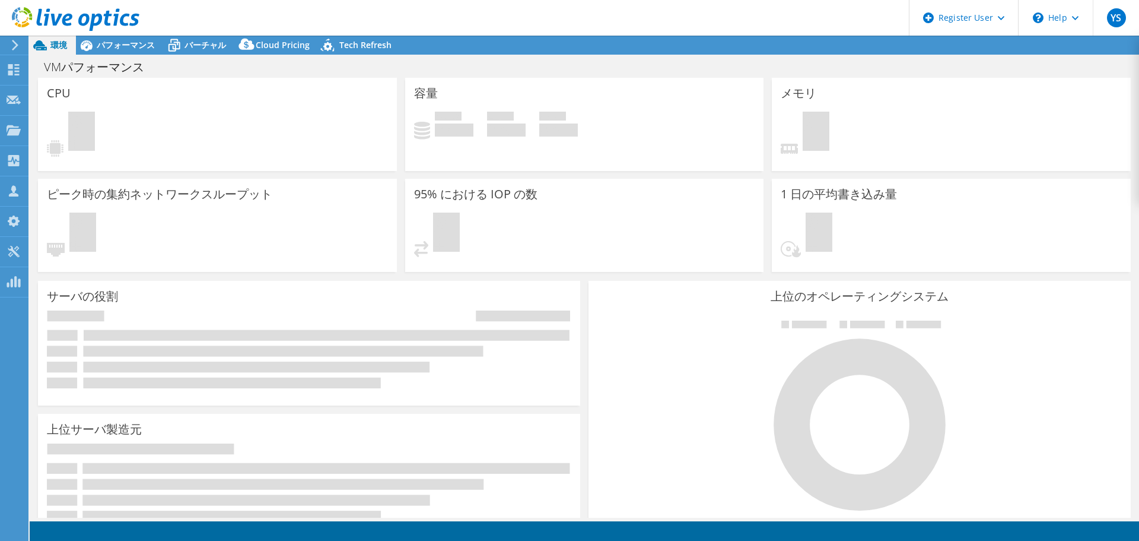
select select "[GEOGRAPHIC_DATA]"
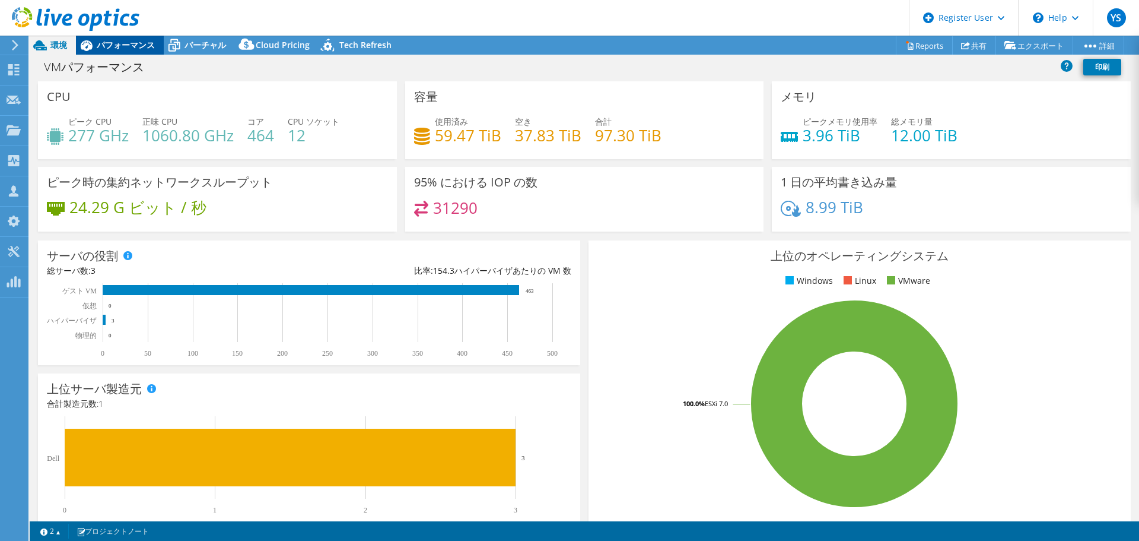
click at [119, 47] on span "パフォーマンス" at bounding box center [126, 44] width 58 height 11
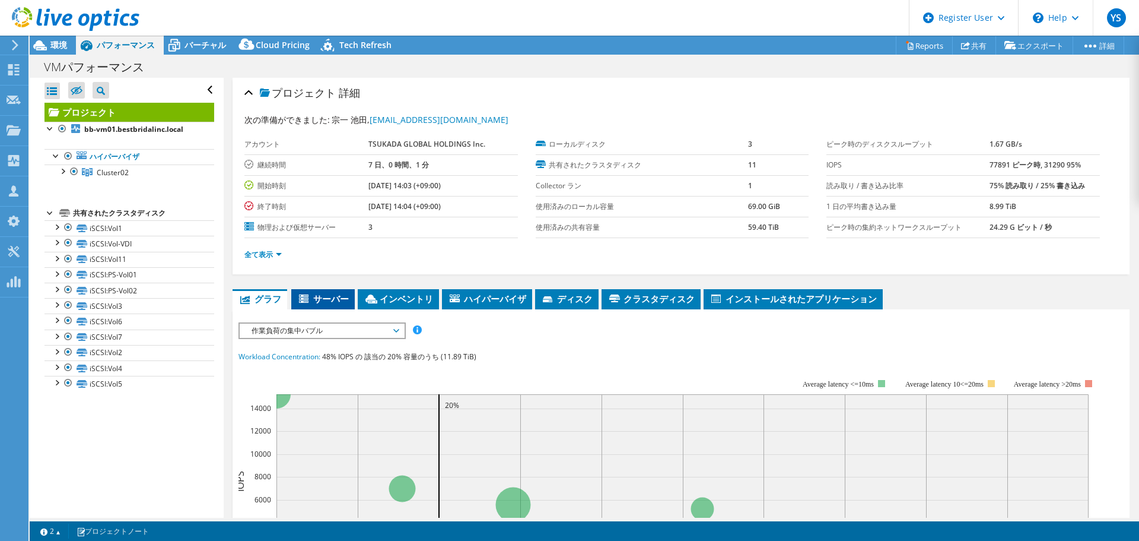
click at [329, 297] on span "サーバー" at bounding box center [323, 299] width 52 height 12
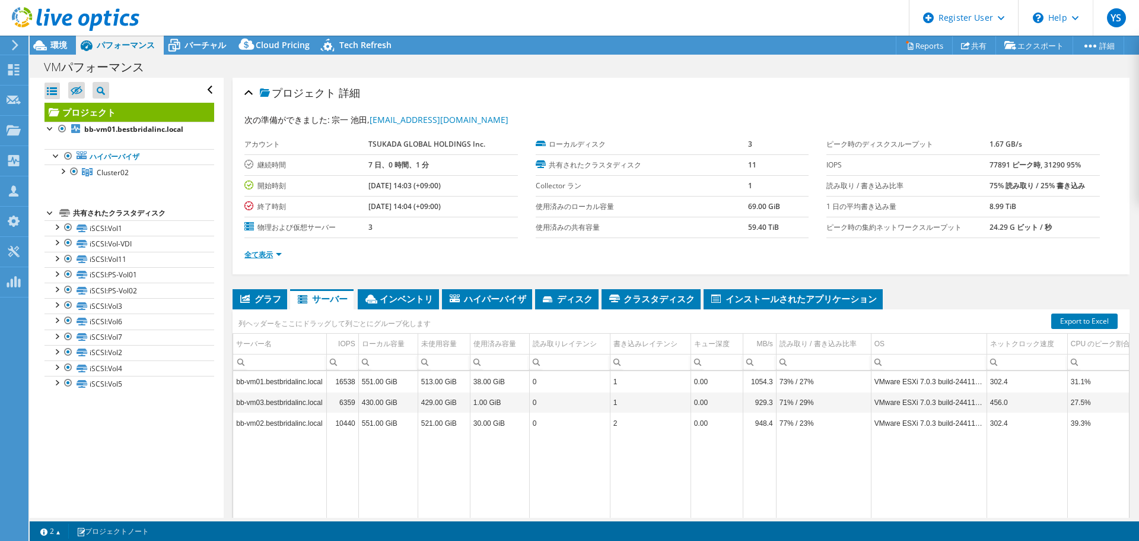
click at [267, 256] on link "全て表示" at bounding box center [263, 254] width 37 height 10
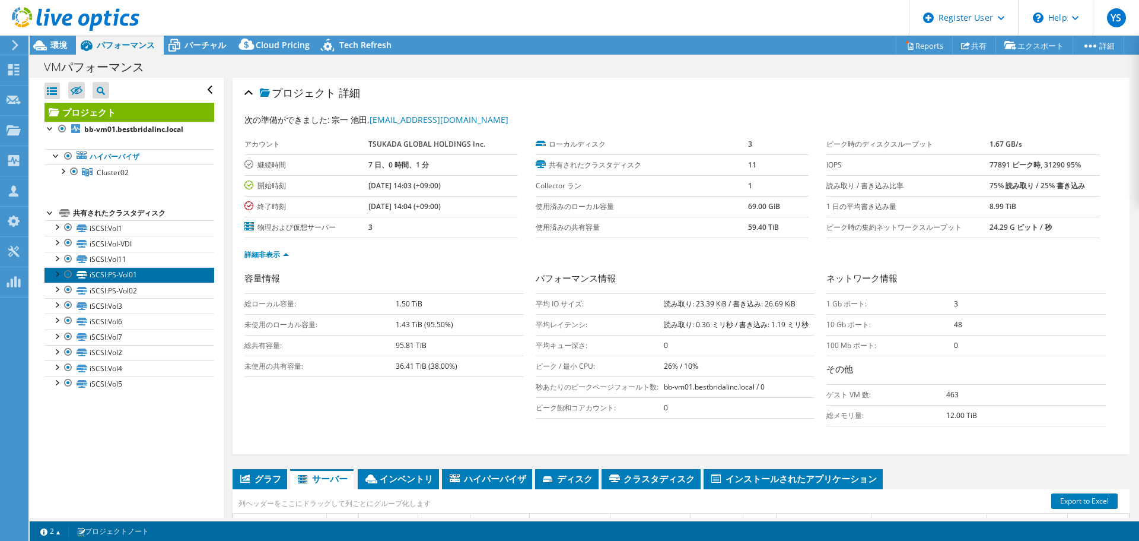
click at [115, 275] on link "iSCSI:PS-Vol01" at bounding box center [130, 274] width 170 height 15
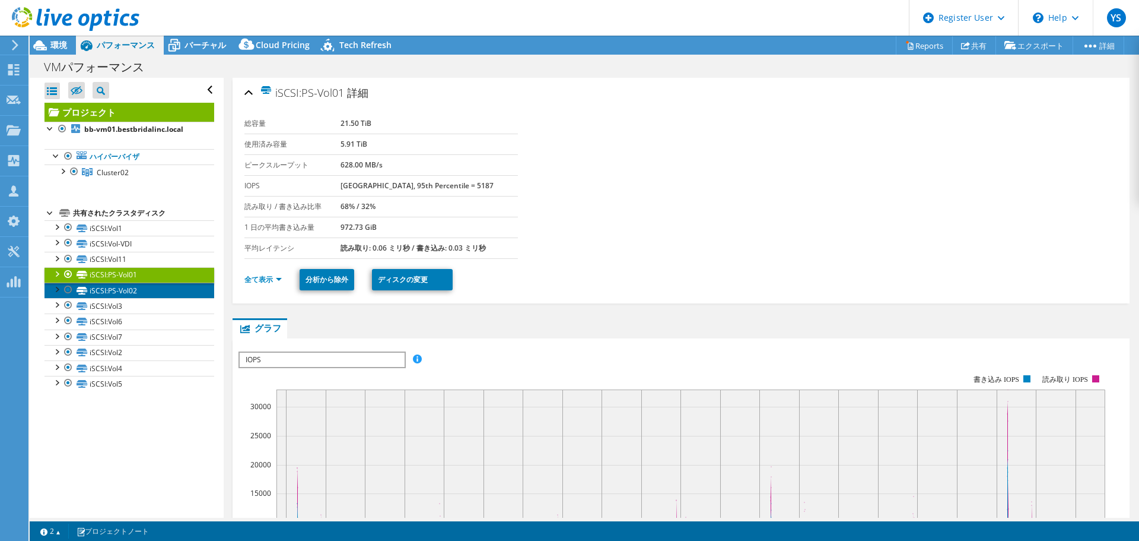
click at [106, 290] on link "iSCSI:PS-Vol02" at bounding box center [130, 289] width 170 height 15
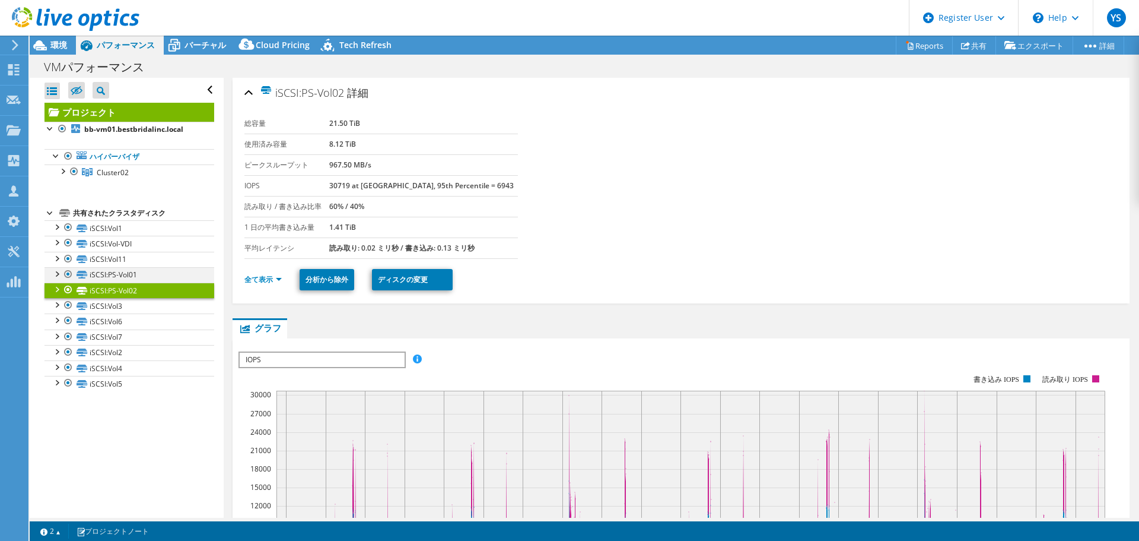
click at [67, 277] on div at bounding box center [68, 274] width 12 height 14
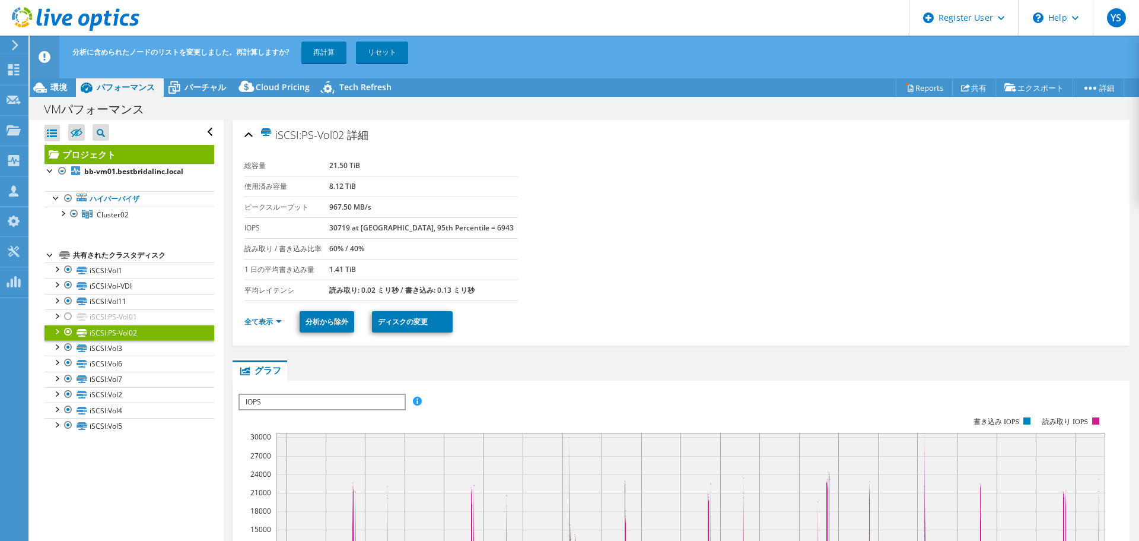
click at [67, 330] on div at bounding box center [68, 332] width 12 height 14
click at [313, 321] on link "分析から除外" at bounding box center [327, 321] width 55 height 21
click at [62, 212] on div at bounding box center [62, 213] width 12 height 12
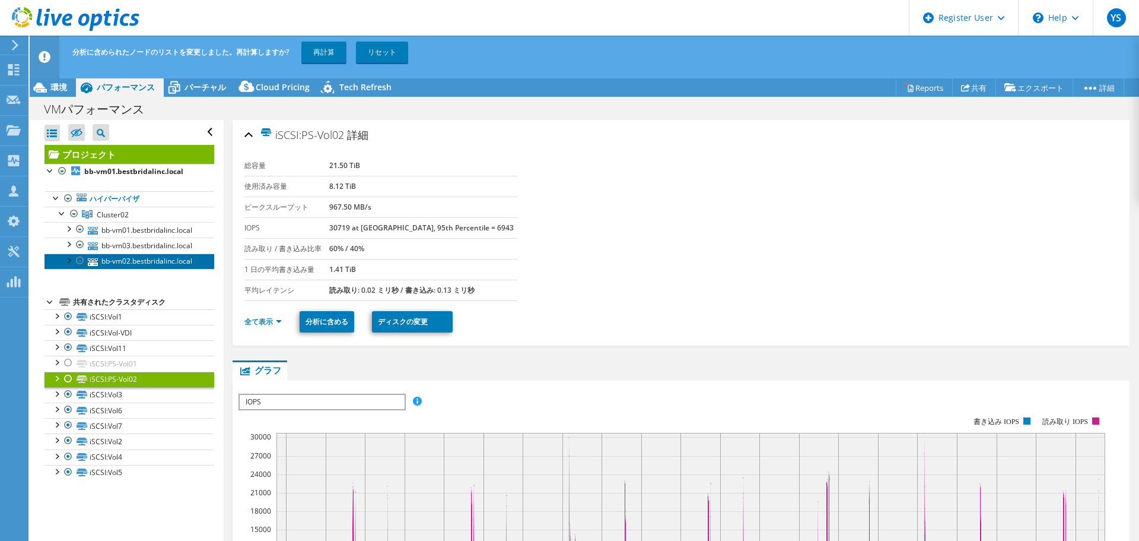
click at [141, 269] on link "bb-vm02.bestbridalinc.local" at bounding box center [130, 260] width 170 height 15
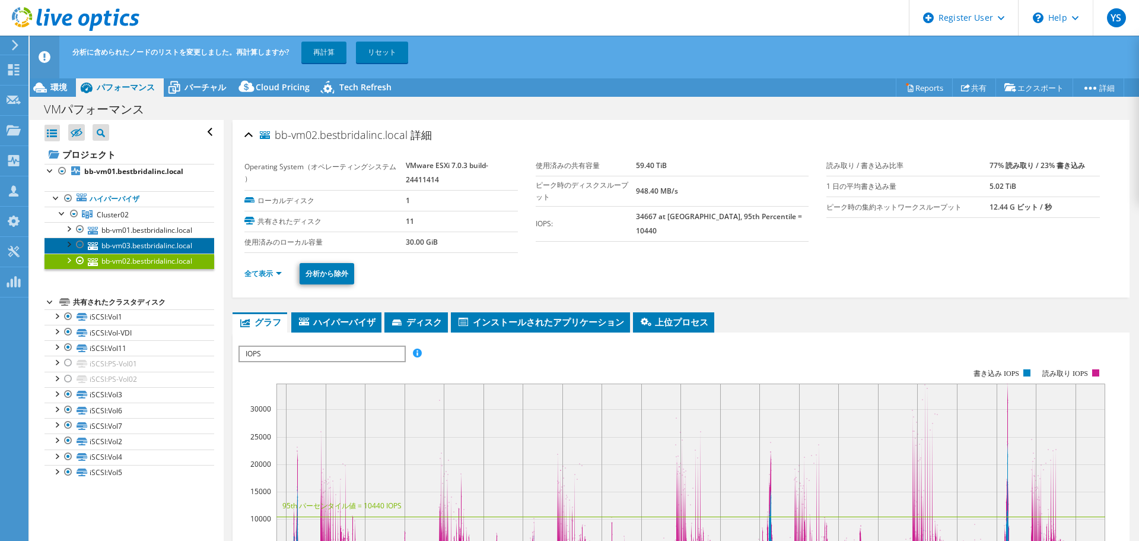
click at [151, 253] on link "bb-vm03.bestbridalinc.local" at bounding box center [130, 244] width 170 height 15
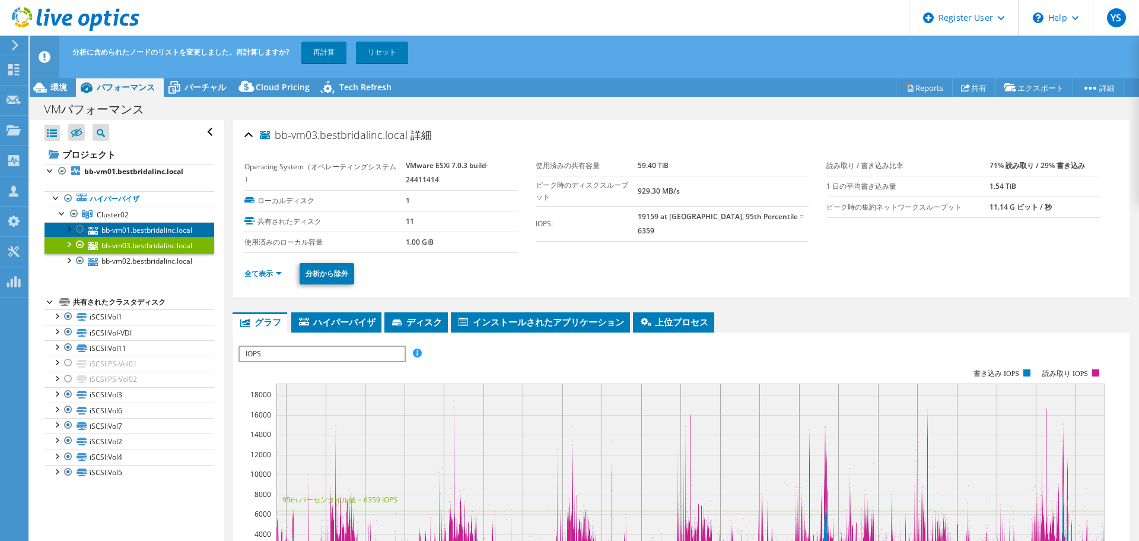
click at [143, 232] on link "bb-vm01.bestbridalinc.local" at bounding box center [130, 229] width 170 height 15
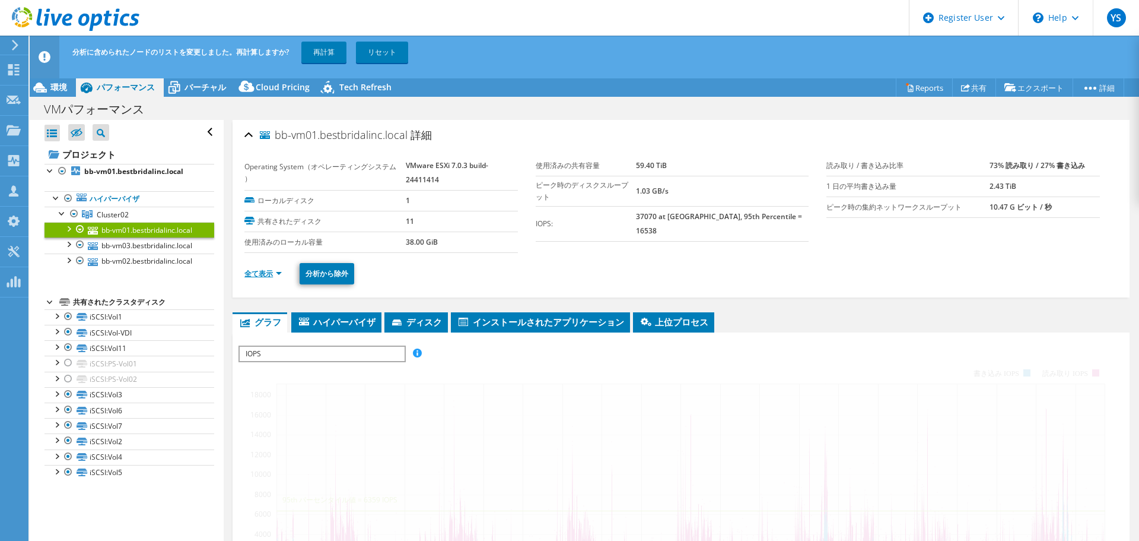
click at [256, 274] on link "全て表示" at bounding box center [263, 273] width 37 height 10
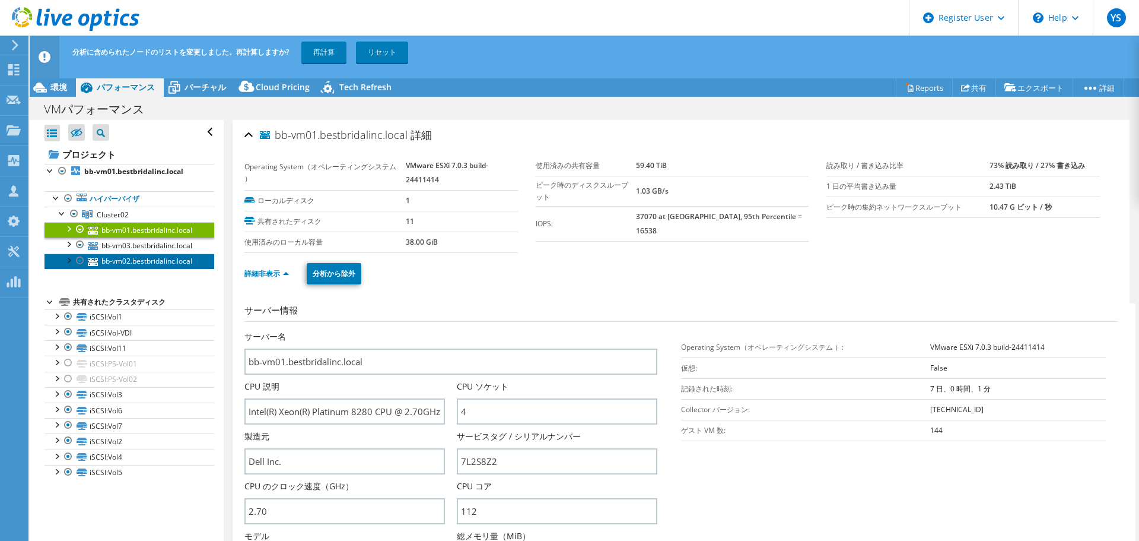
click at [132, 269] on link "bb-vm02.bestbridalinc.local" at bounding box center [130, 260] width 170 height 15
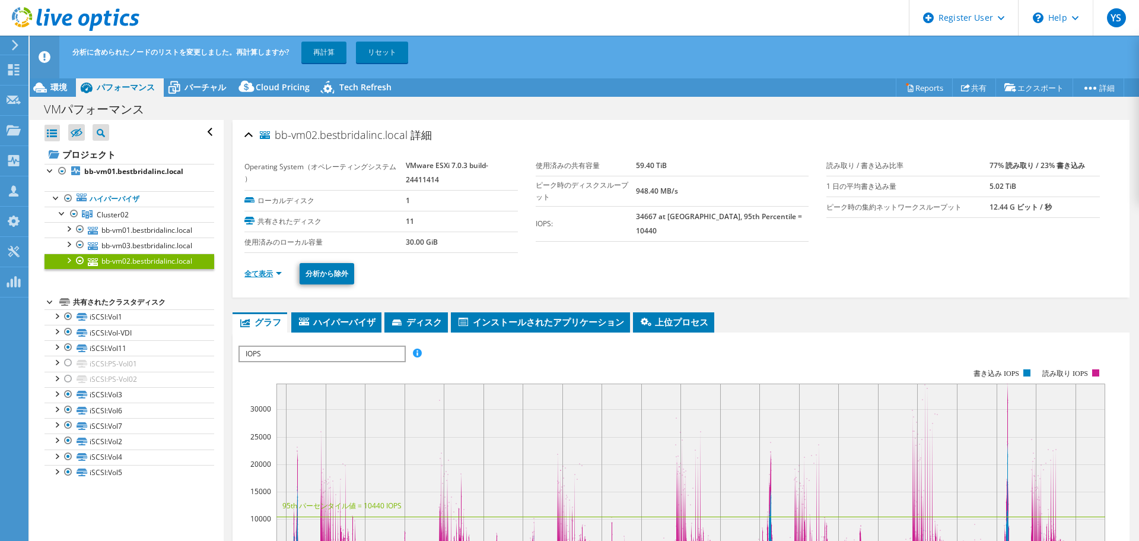
click at [248, 274] on link "全て表示" at bounding box center [263, 273] width 37 height 10
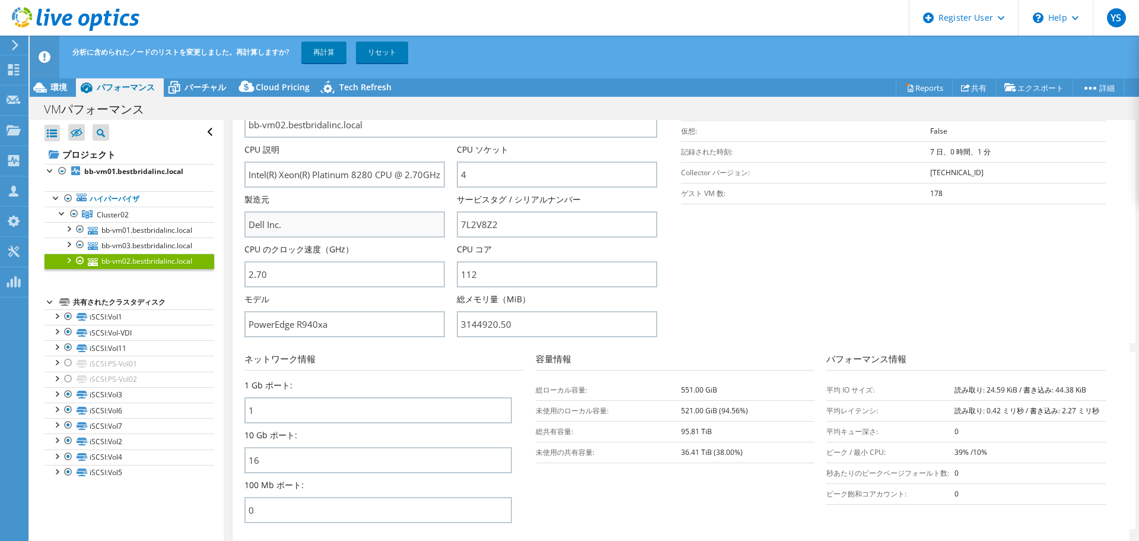
scroll to position [237, 0]
click at [68, 249] on div at bounding box center [68, 243] width 12 height 12
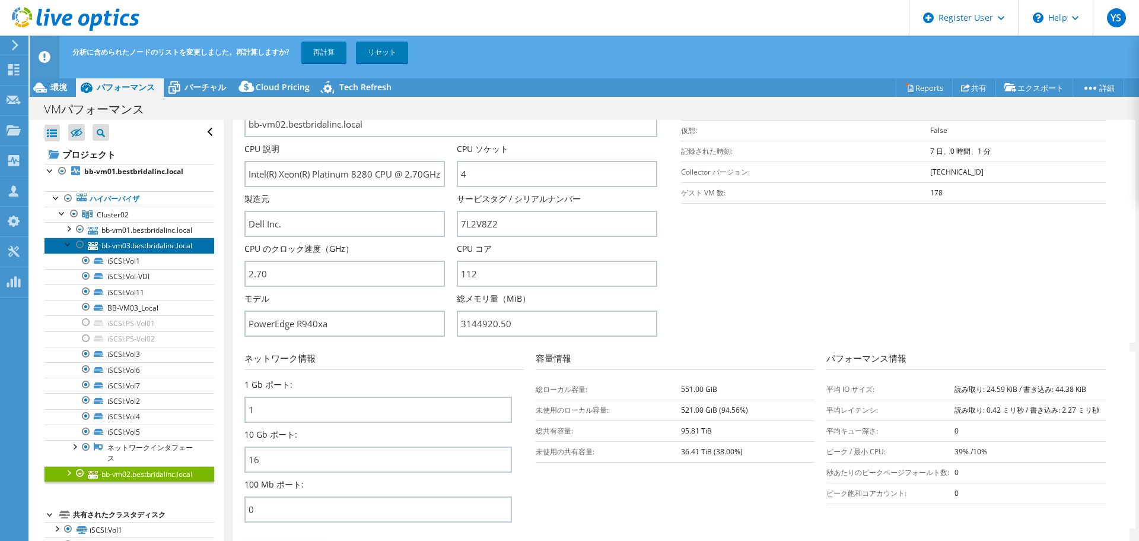
click at [121, 253] on link "bb-vm03.bestbridalinc.local" at bounding box center [130, 244] width 170 height 15
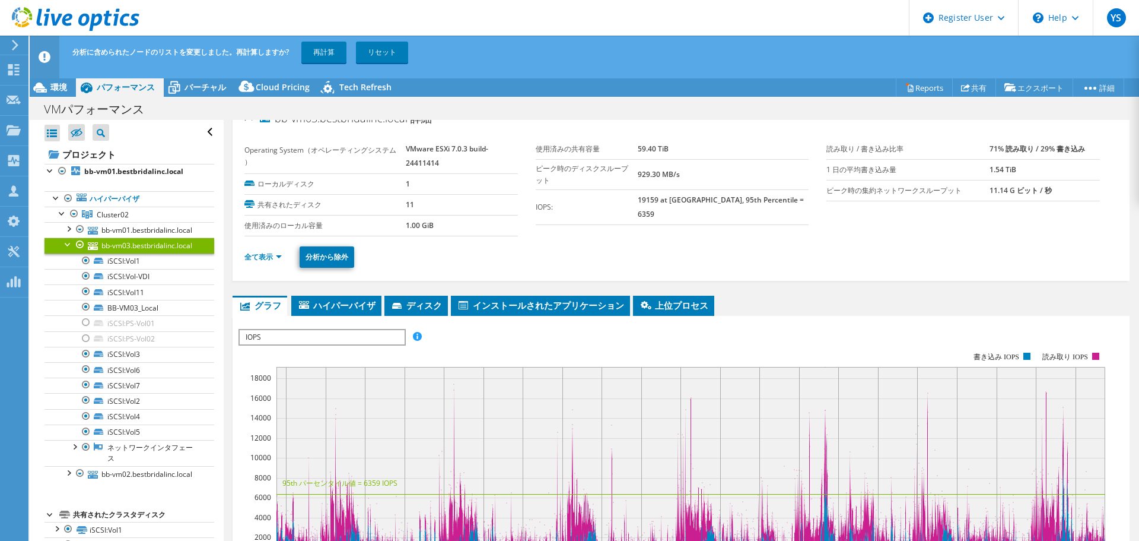
scroll to position [0, 0]
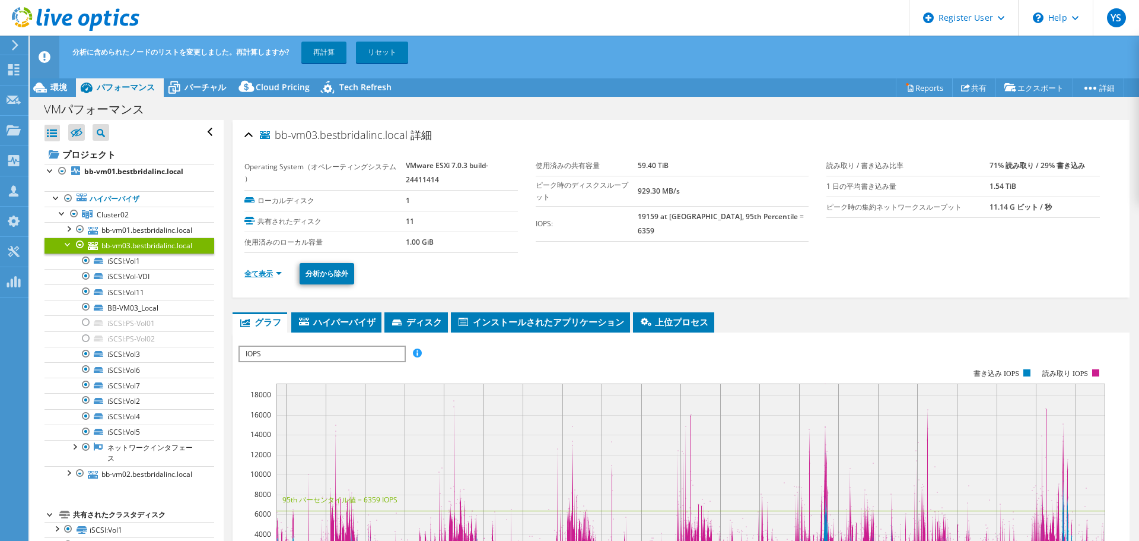
click at [263, 275] on link "全て表示" at bounding box center [263, 273] width 37 height 10
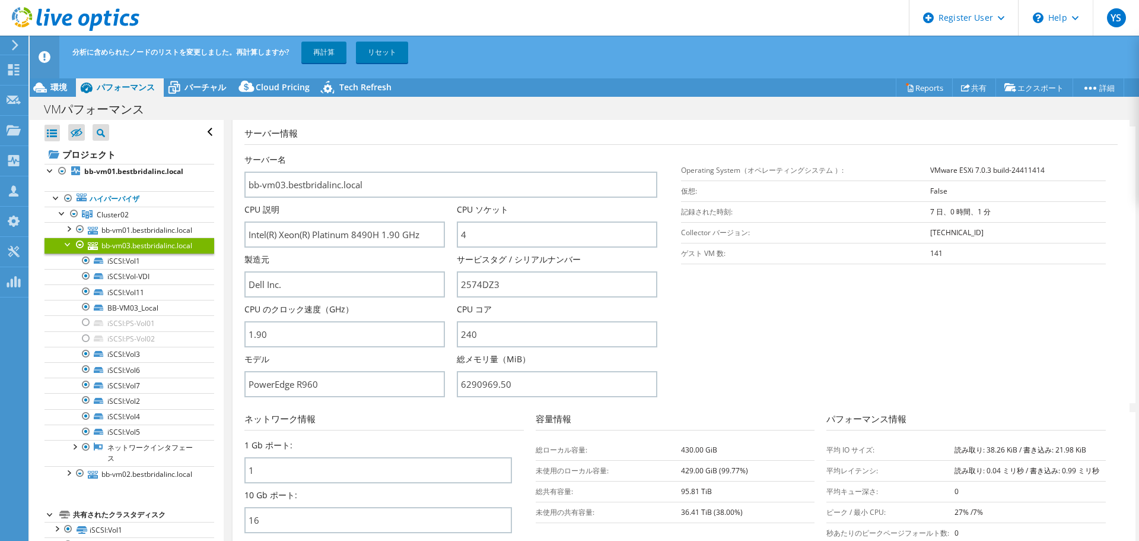
scroll to position [178, 0]
click at [63, 249] on div at bounding box center [68, 243] width 12 height 12
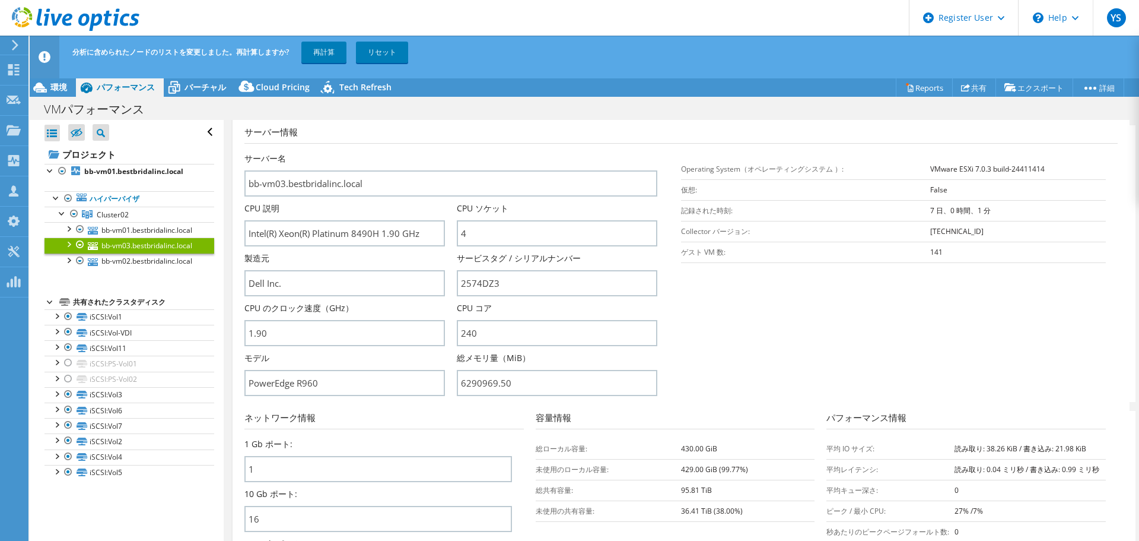
click at [76, 252] on div at bounding box center [80, 244] width 12 height 14
click at [78, 252] on div at bounding box center [80, 244] width 12 height 14
click at [81, 252] on div at bounding box center [80, 244] width 12 height 14
click at [64, 249] on div at bounding box center [68, 243] width 12 height 12
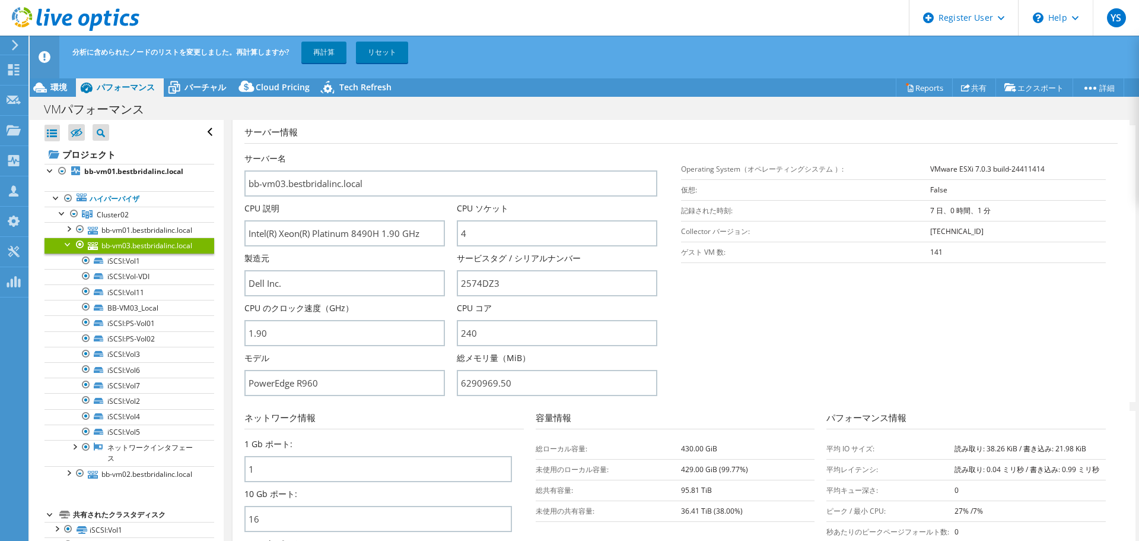
click at [77, 250] on div at bounding box center [80, 244] width 12 height 14
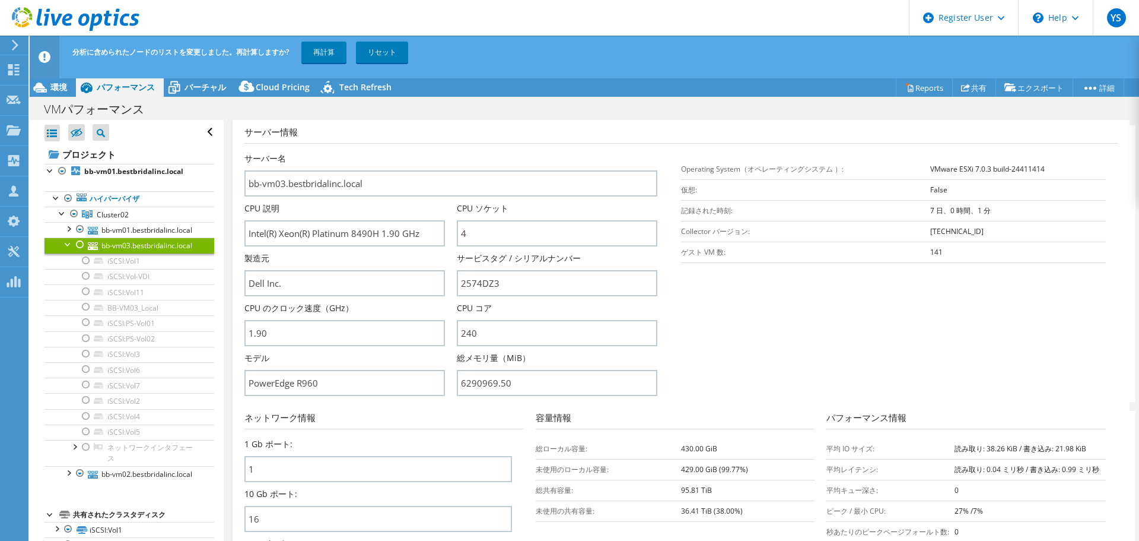
click at [63, 249] on div at bounding box center [68, 243] width 12 height 12
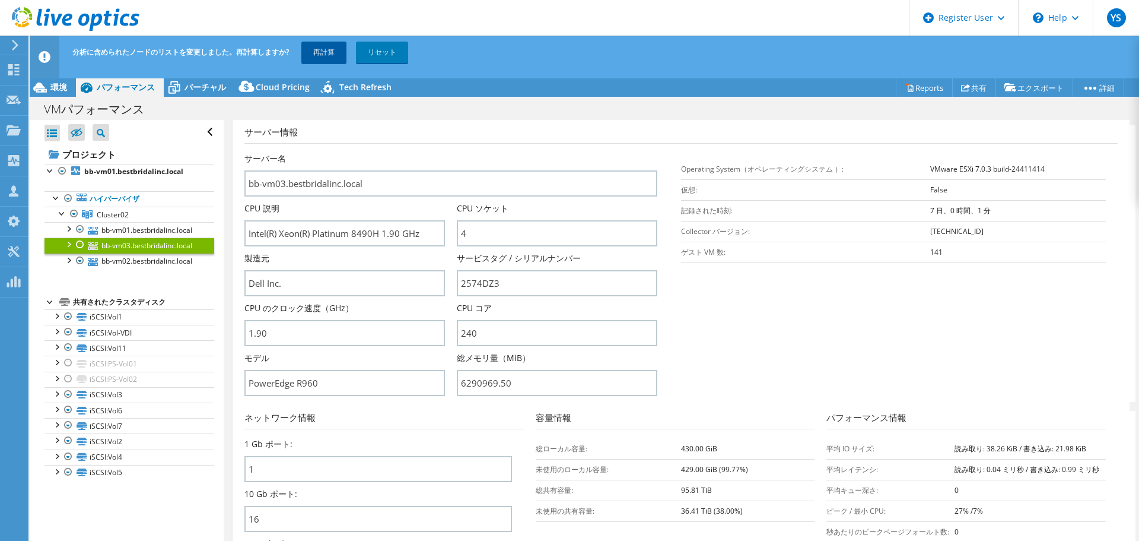
click at [320, 53] on link "再計算" at bounding box center [323, 52] width 45 height 21
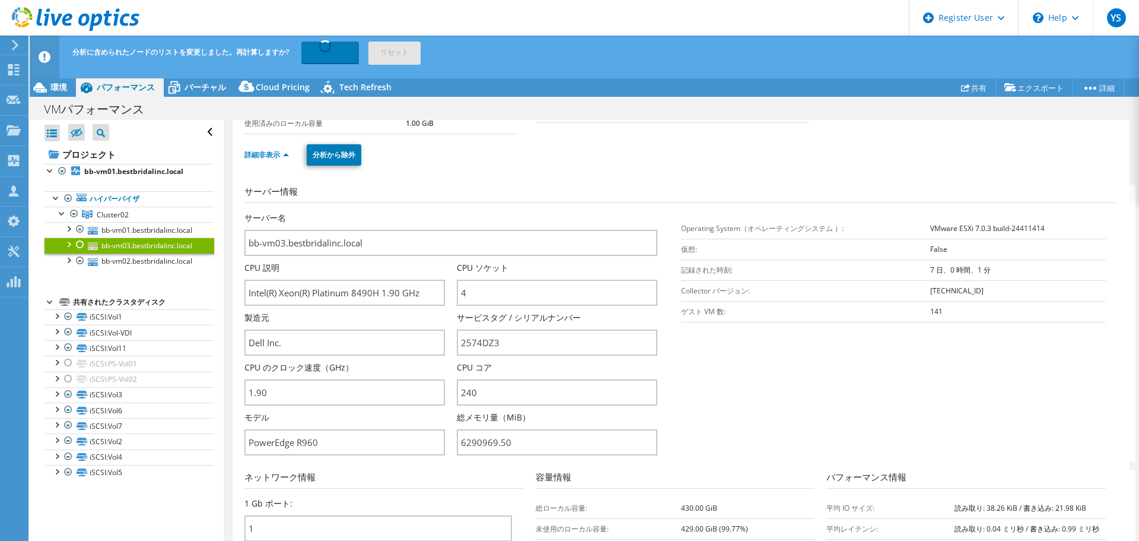
scroll to position [0, 0]
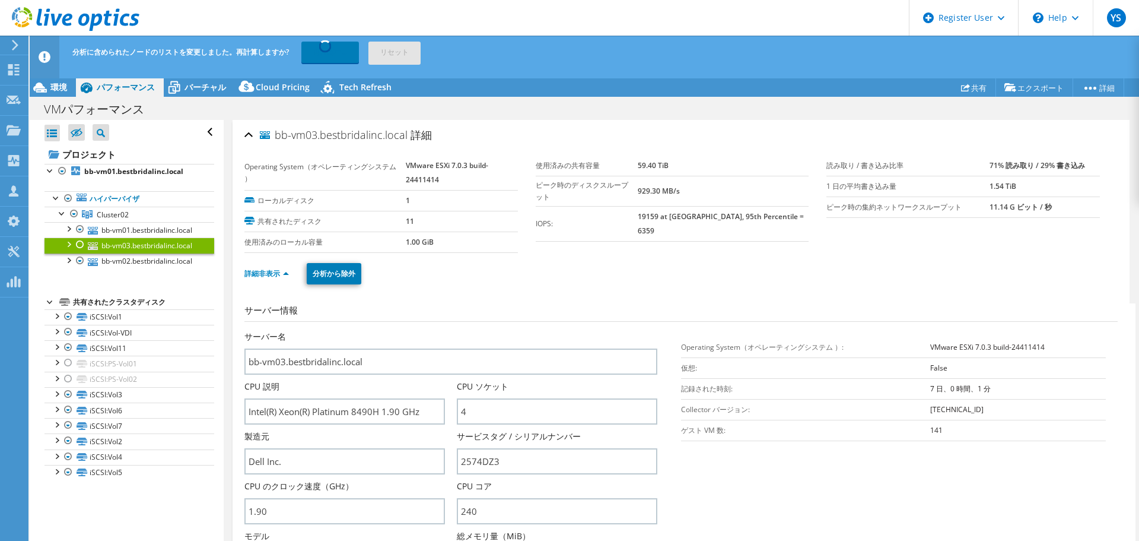
drag, startPoint x: 353, startPoint y: 91, endPoint x: 840, endPoint y: 278, distance: 522.2
click at [840, 278] on ul "詳細非表示 分析から除外" at bounding box center [682, 272] width 874 height 24
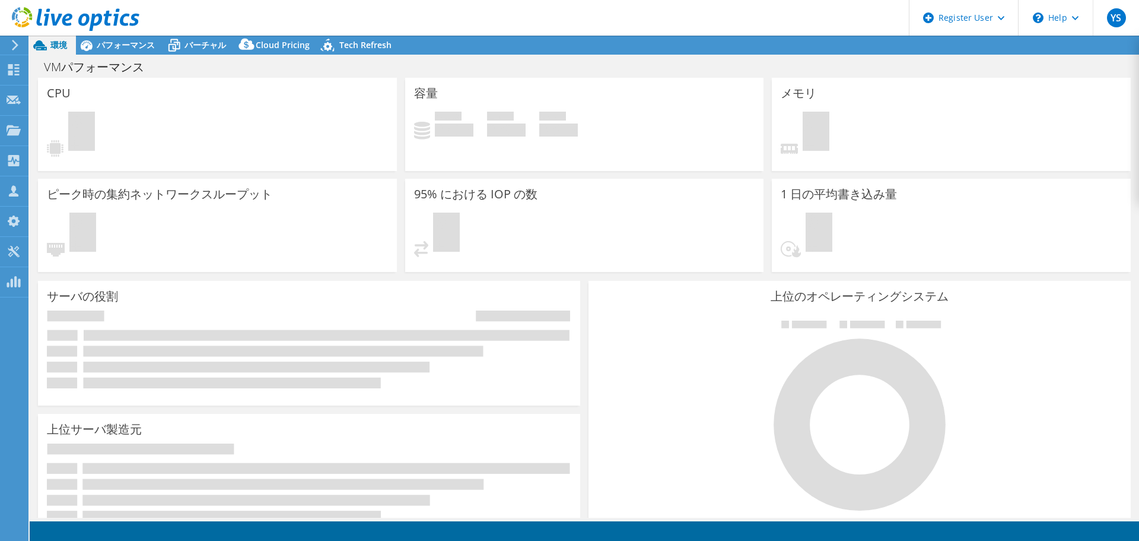
select select "USD"
select select "[GEOGRAPHIC_DATA]"
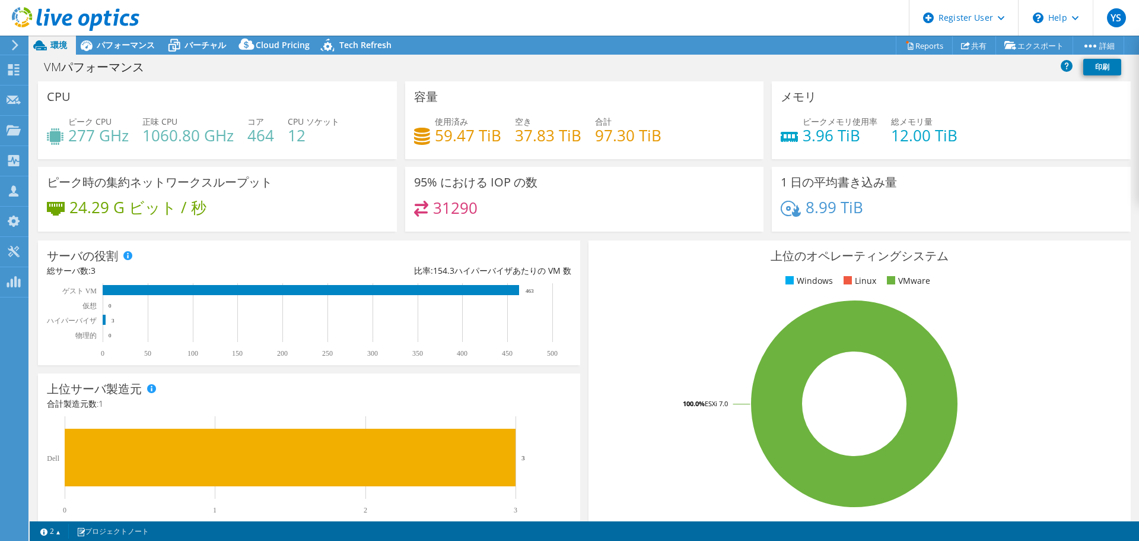
click at [103, 34] on div at bounding box center [69, 20] width 139 height 40
click at [117, 50] on span "パフォーマンス" at bounding box center [126, 44] width 58 height 11
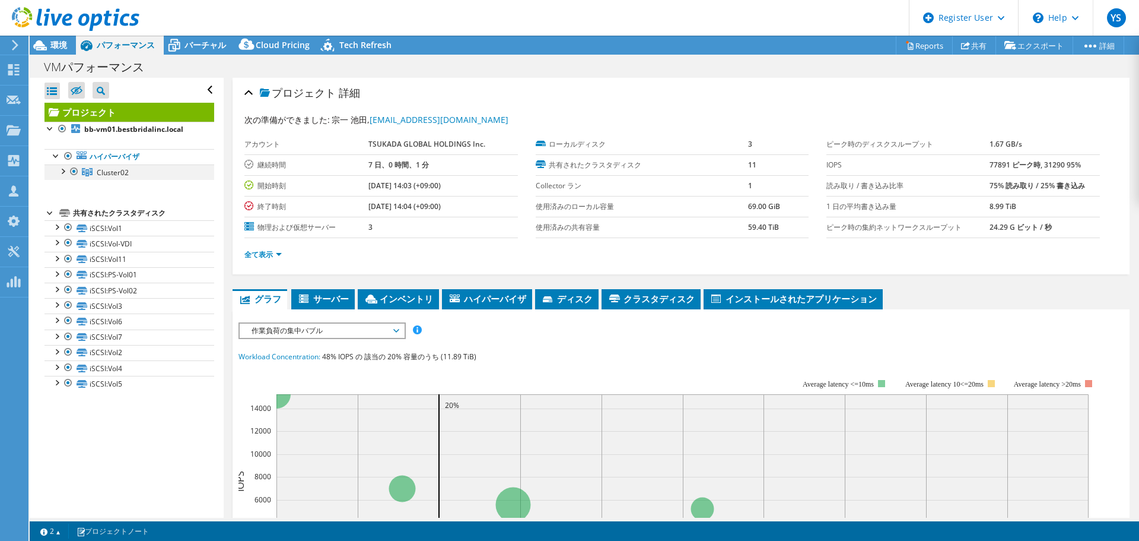
click at [62, 172] on div at bounding box center [62, 170] width 12 height 12
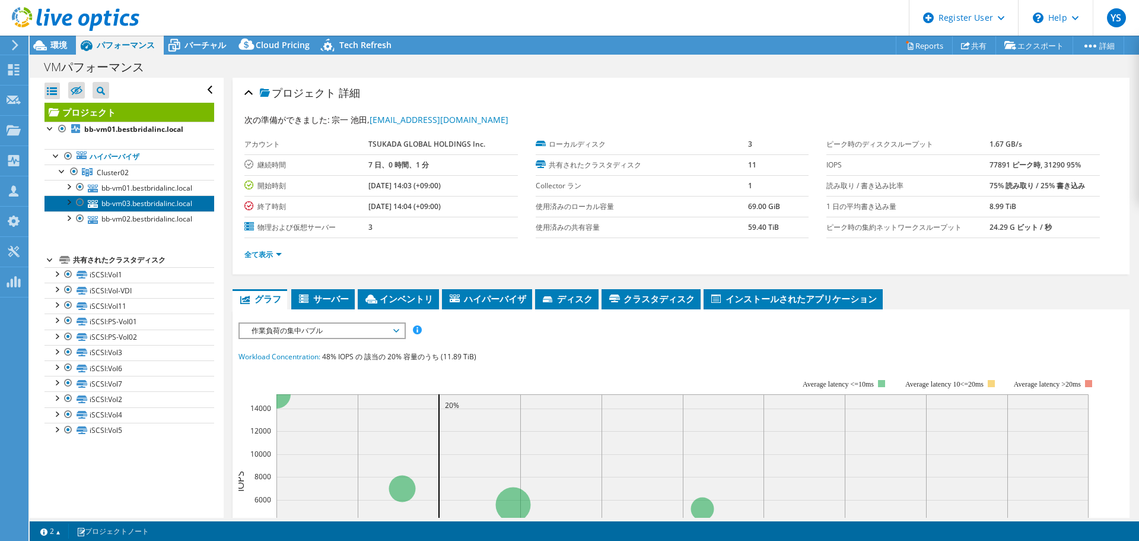
click at [111, 211] on link "bb-vm03.bestbridalinc.local" at bounding box center [130, 202] width 170 height 15
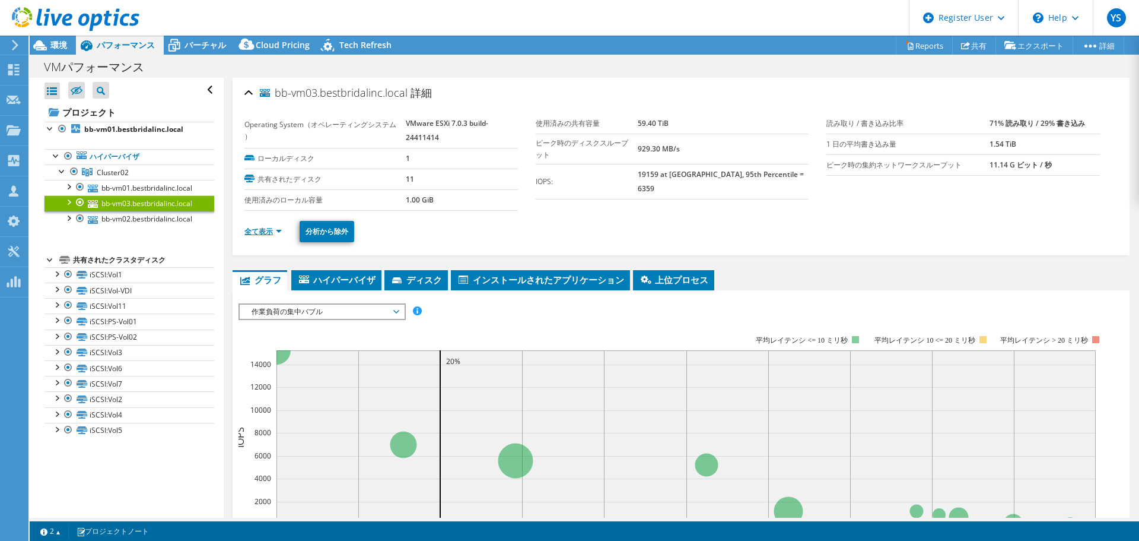
click at [259, 228] on link "全て表示" at bounding box center [263, 231] width 37 height 10
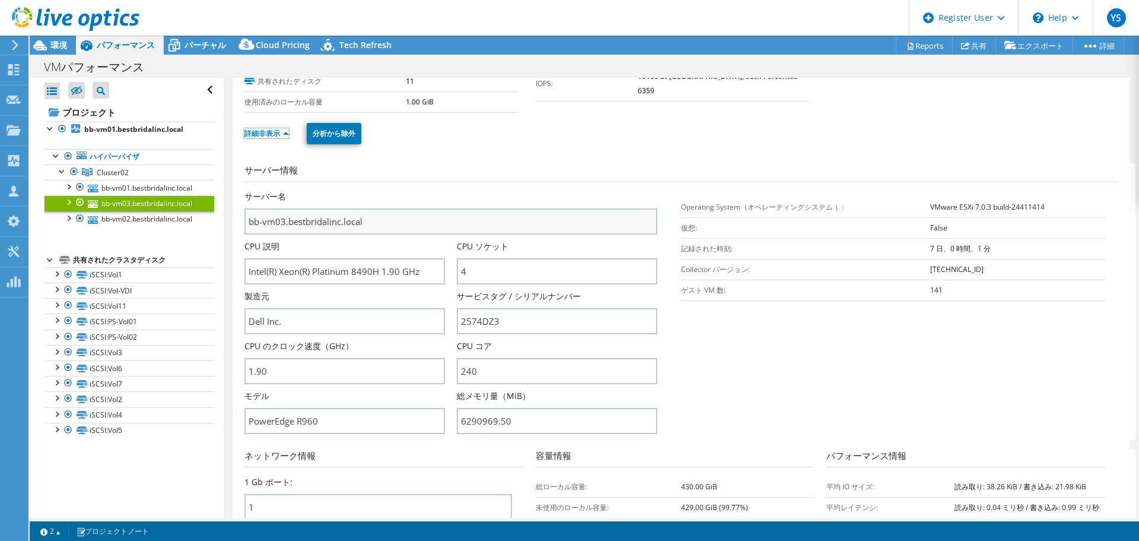
scroll to position [119, 0]
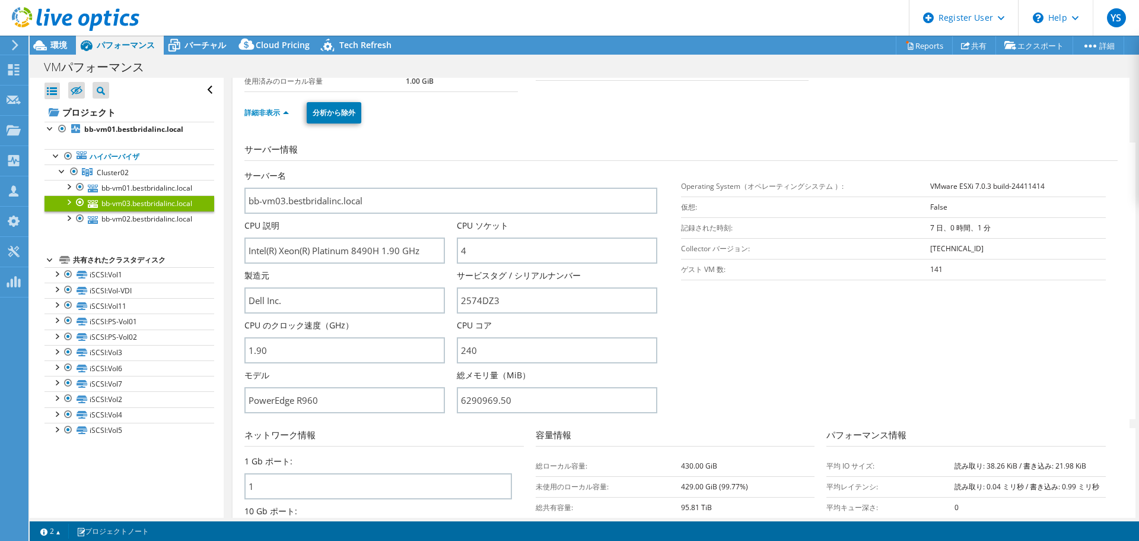
click at [78, 209] on div at bounding box center [80, 202] width 12 height 14
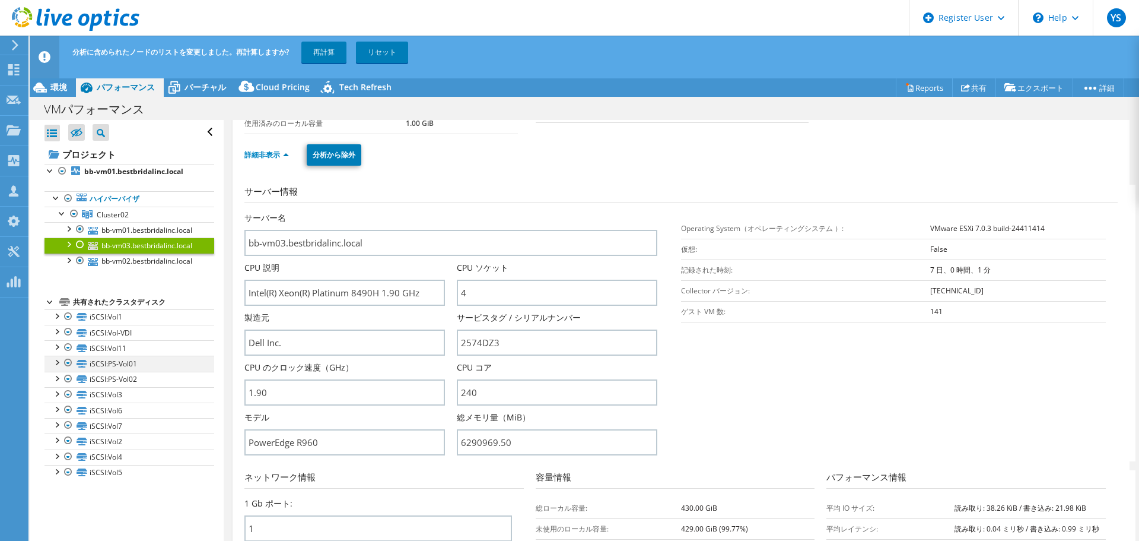
click at [69, 370] on div at bounding box center [68, 362] width 12 height 14
click at [69, 386] on div at bounding box center [68, 379] width 12 height 14
click at [63, 386] on div at bounding box center [68, 379] width 12 height 14
click at [332, 53] on link "再計算" at bounding box center [323, 52] width 45 height 21
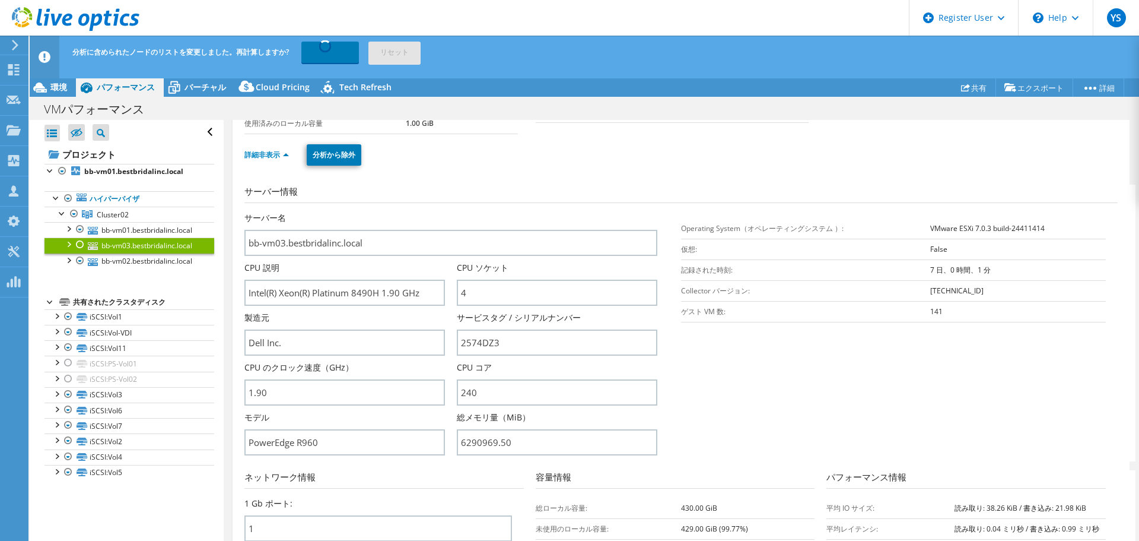
click at [705, 43] on div "分析に含められたノードのリストを変更しました。再計算しますか? 再計算中... リセット" at bounding box center [606, 52] width 1074 height 33
click at [210, 92] on span "バーチャル" at bounding box center [206, 86] width 42 height 11
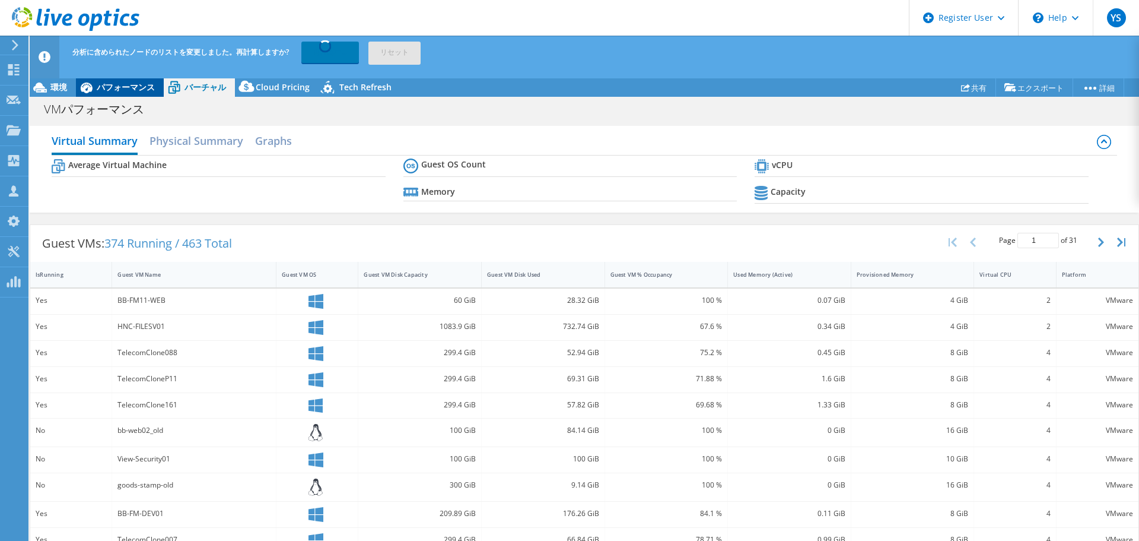
click at [115, 89] on span "パフォーマンス" at bounding box center [126, 86] width 58 height 11
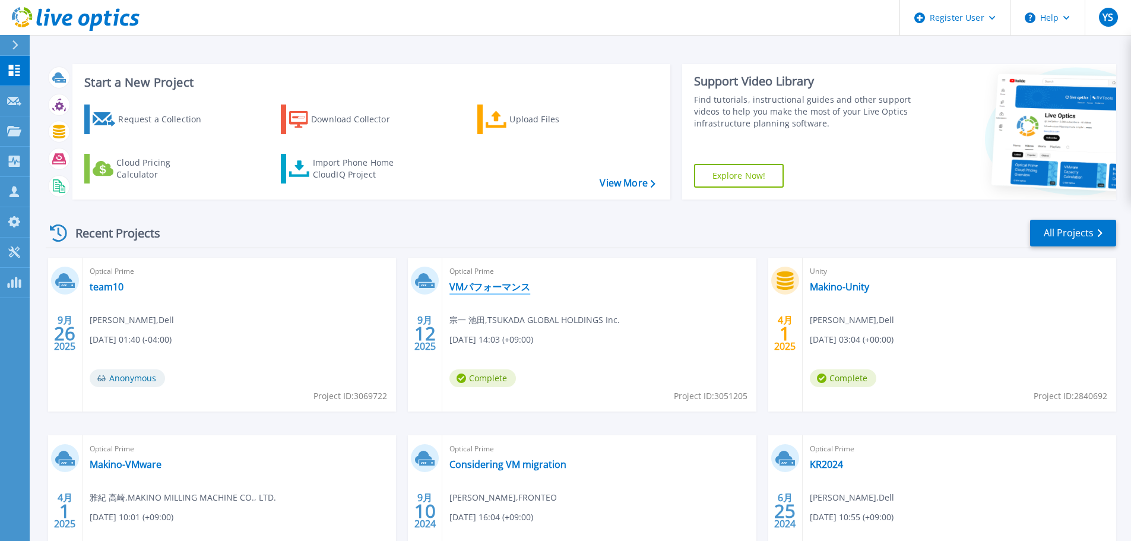
click at [482, 284] on link "VMパフォーマンス" at bounding box center [489, 287] width 81 height 12
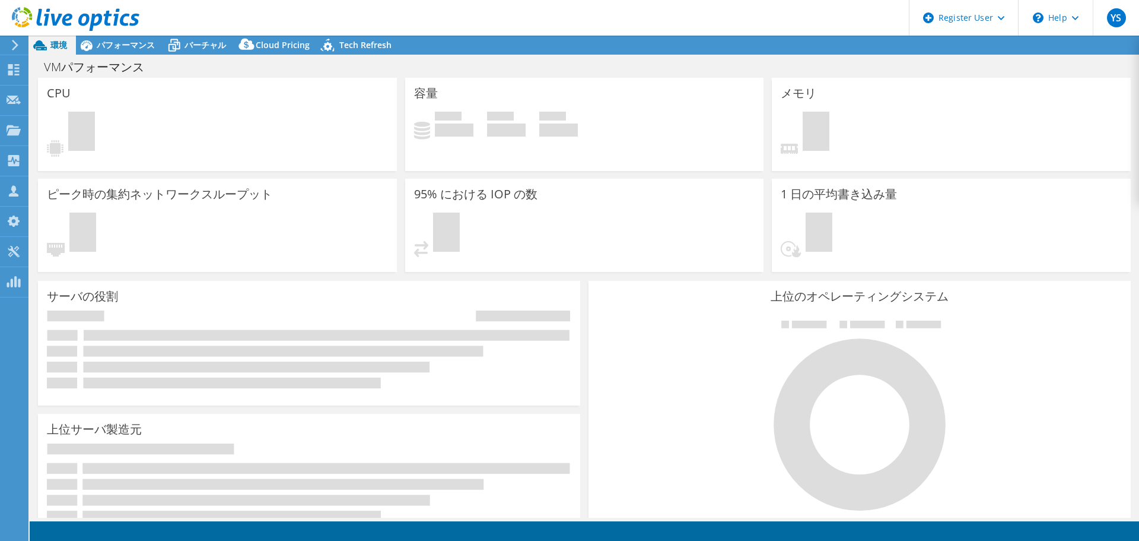
select select "[GEOGRAPHIC_DATA]"
select select "USD"
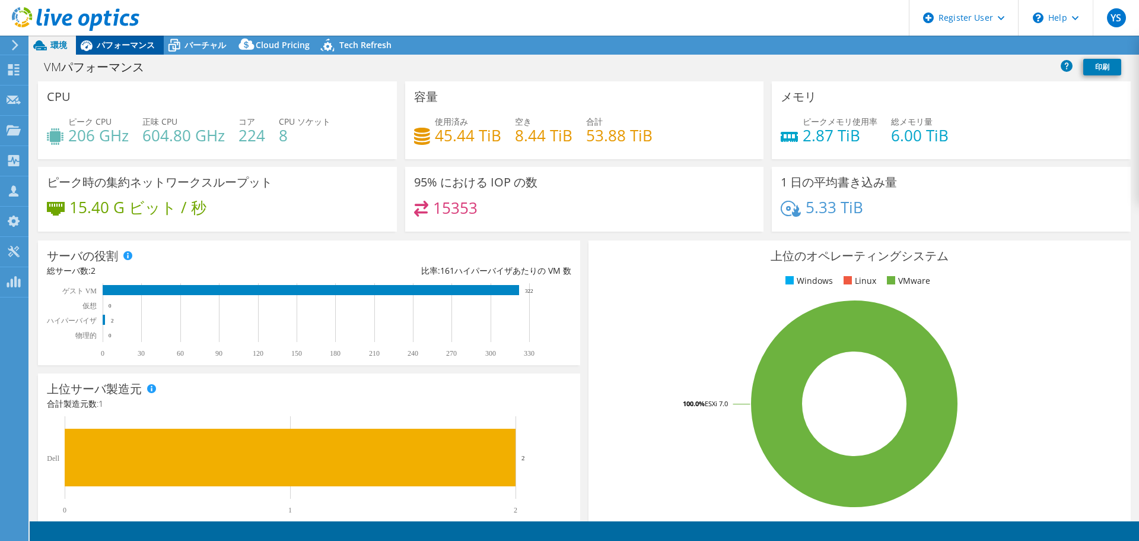
click at [121, 43] on span "パフォーマンス" at bounding box center [126, 44] width 58 height 11
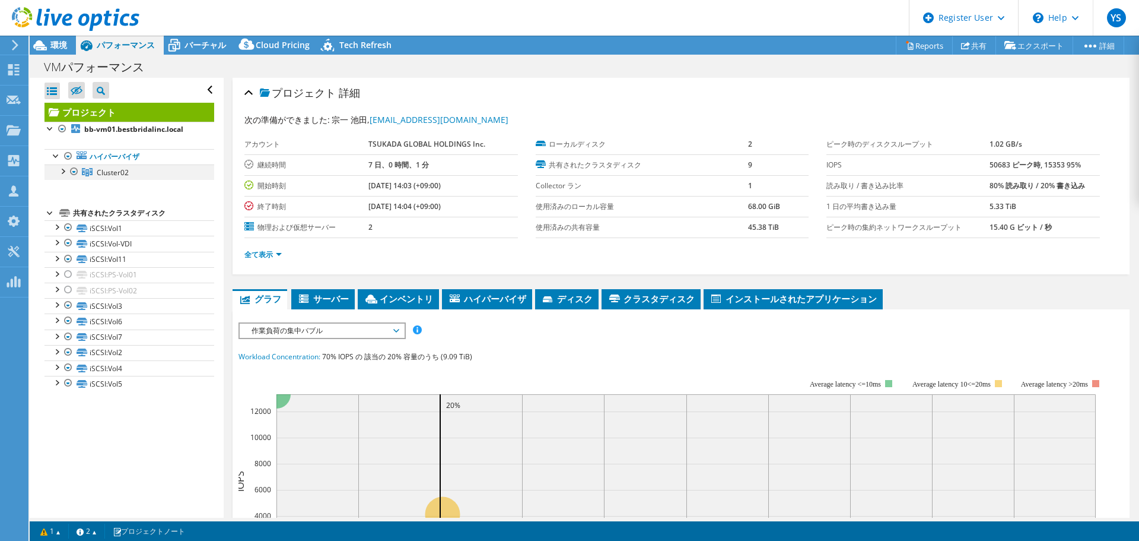
click at [57, 169] on div at bounding box center [62, 170] width 12 height 12
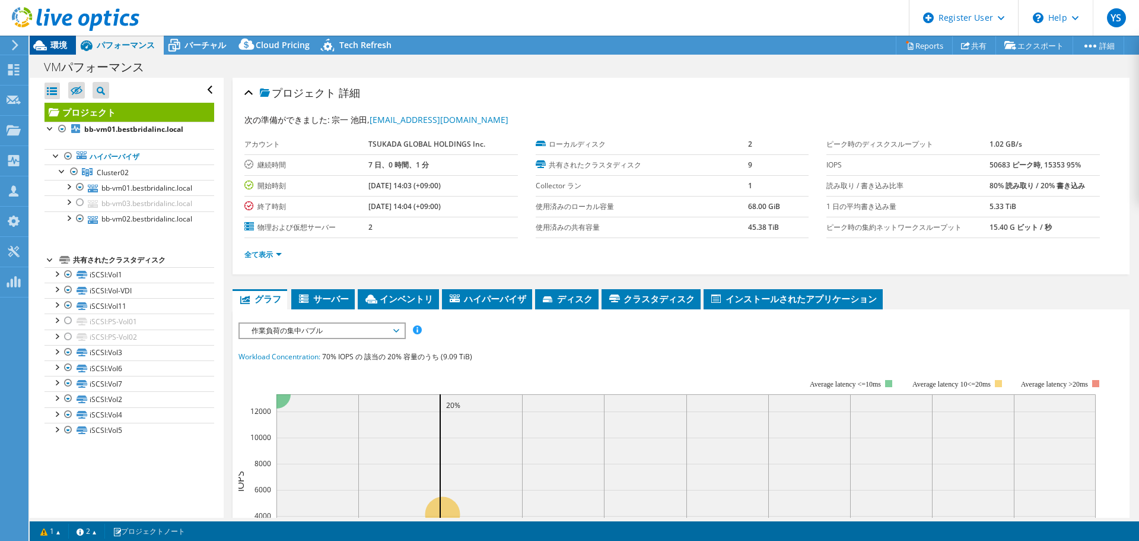
click at [61, 42] on span "環境" at bounding box center [58, 44] width 17 height 11
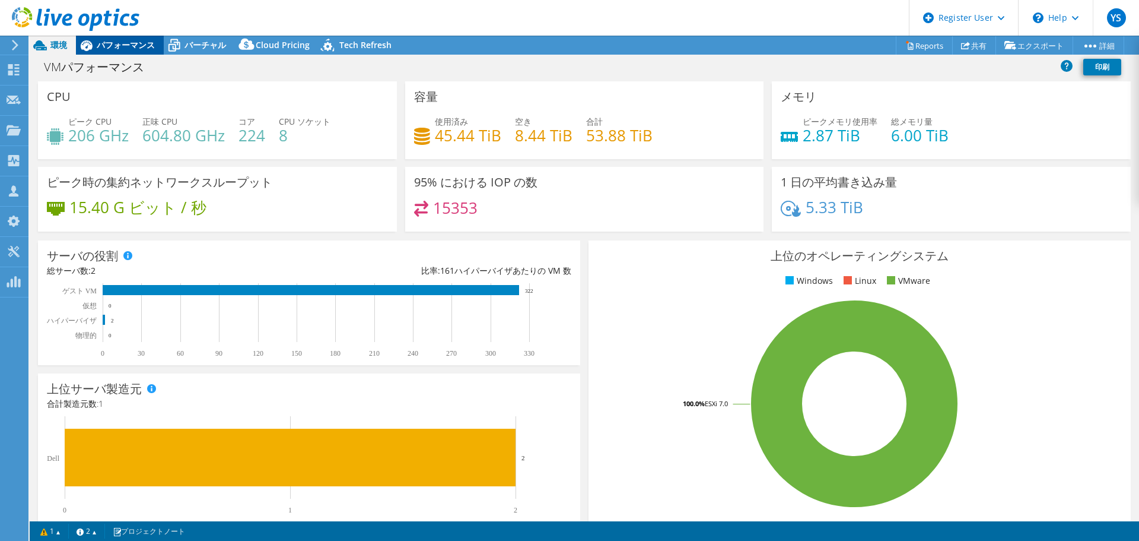
click at [102, 42] on span "パフォーマンス" at bounding box center [126, 44] width 58 height 11
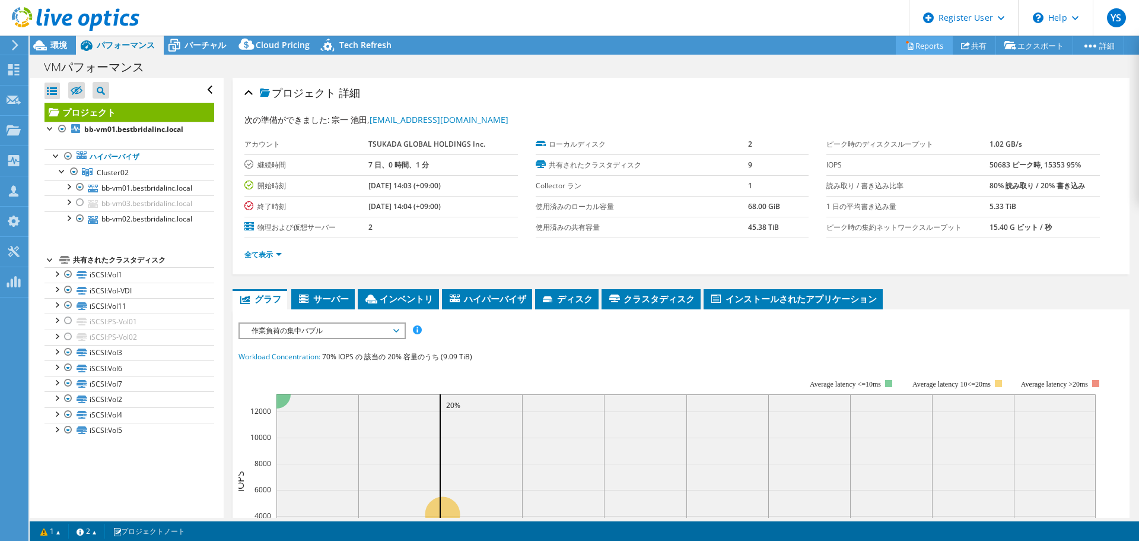
click at [919, 52] on link "Reports" at bounding box center [924, 45] width 57 height 18
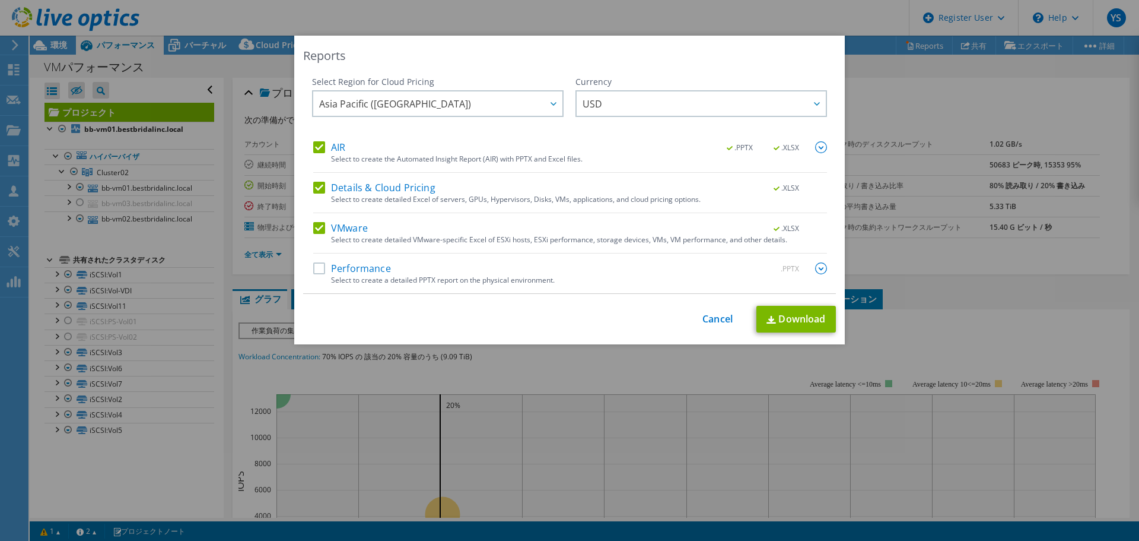
click at [316, 269] on label "Performance" at bounding box center [352, 268] width 78 height 12
click at [0, 0] on input "Performance" at bounding box center [0, 0] width 0 height 0
click at [772, 111] on span "USD" at bounding box center [704, 103] width 243 height 24
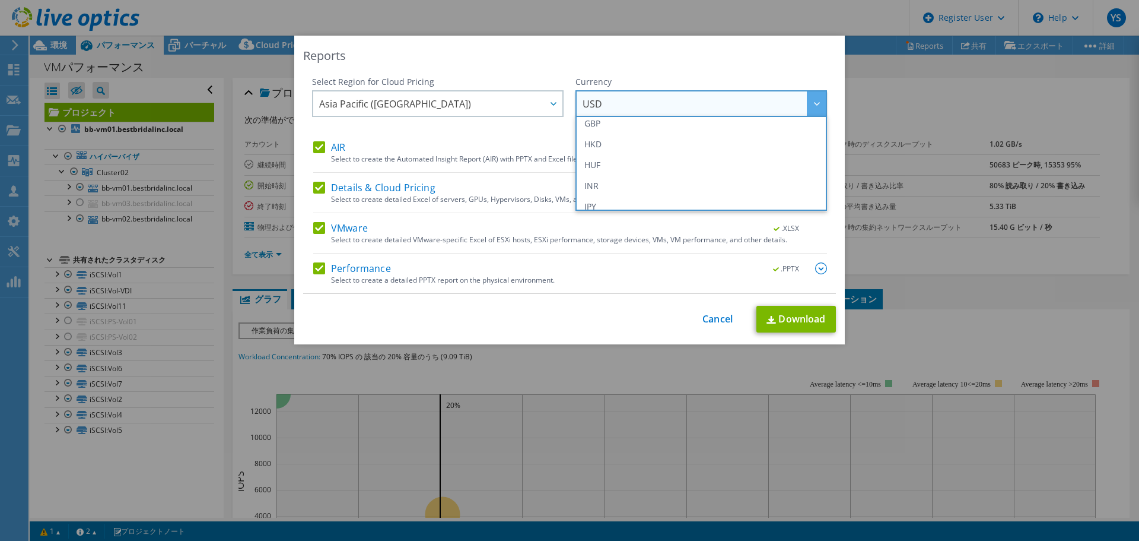
scroll to position [252, 0]
click at [653, 148] on li "JPY" at bounding box center [702, 146] width 246 height 21
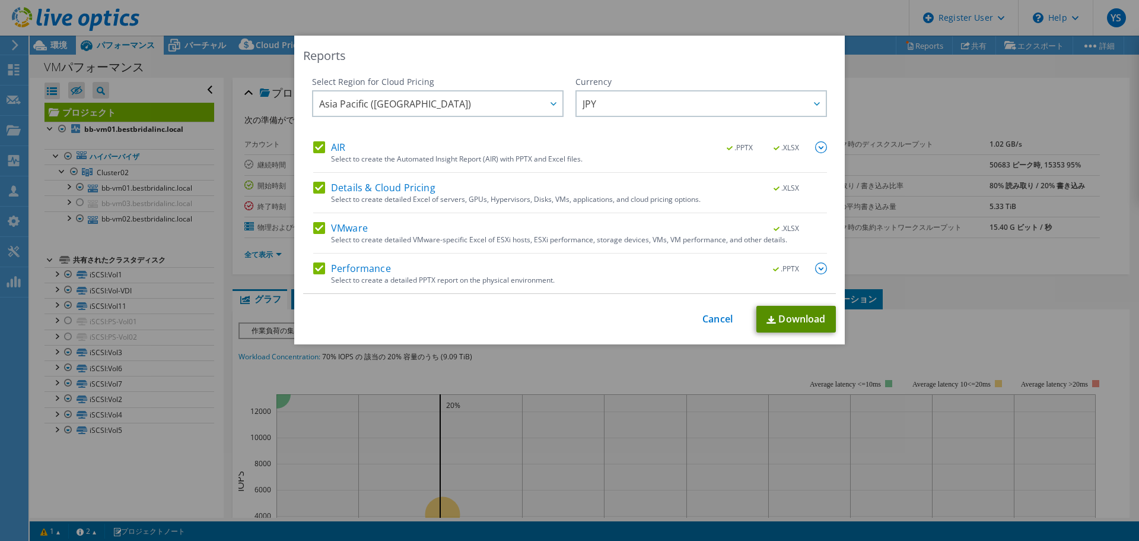
click at [788, 320] on link "Download" at bounding box center [797, 319] width 80 height 27
click at [715, 323] on link "Cancel" at bounding box center [718, 318] width 30 height 11
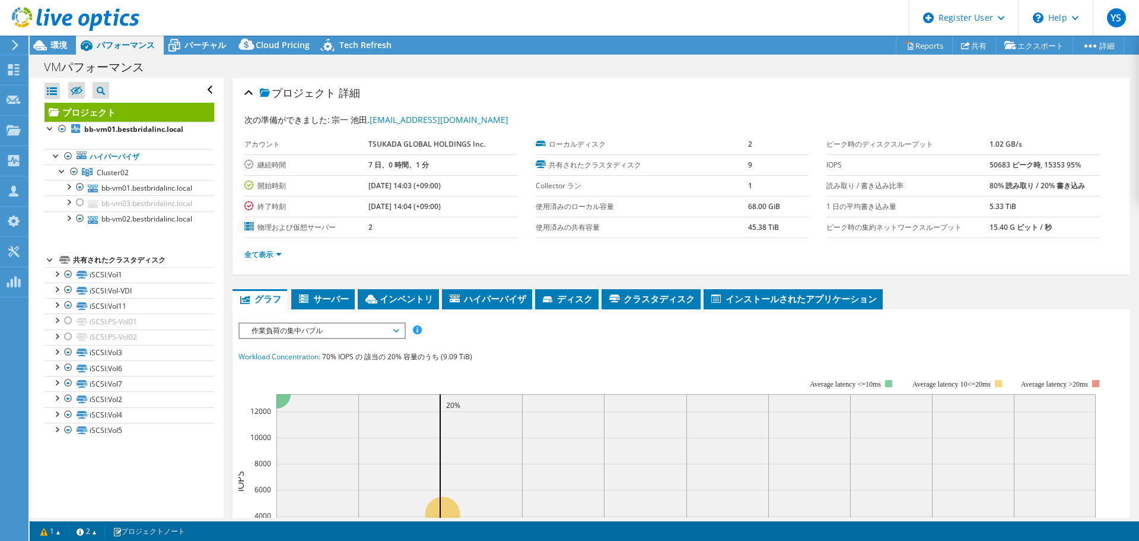
click at [573, 347] on div "IOPS ディスクスループット IO サイズ レイテンシ キュー深度 CPU の割合 メモリ ページフォールト 参加 ネットワークスループット 上位サーバ（ペ…" at bounding box center [681, 541] width 885 height 439
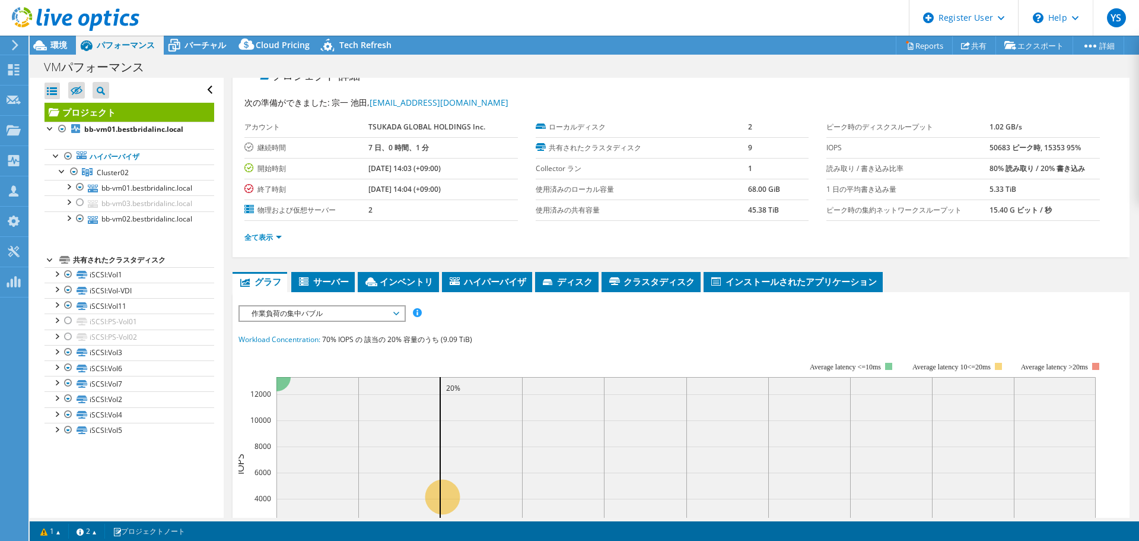
scroll to position [0, 0]
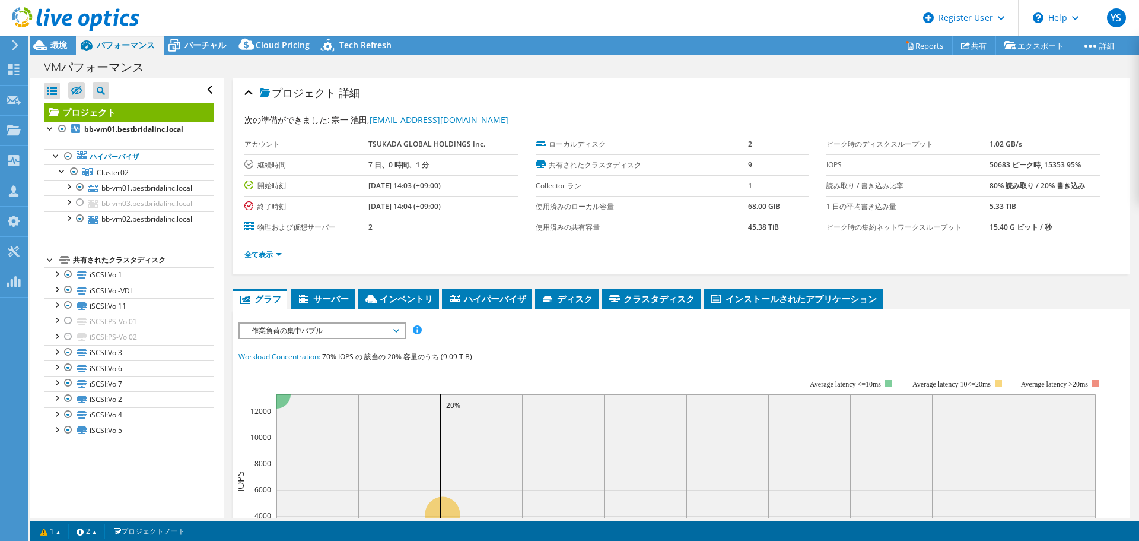
click at [263, 254] on link "全て表示" at bounding box center [263, 254] width 37 height 10
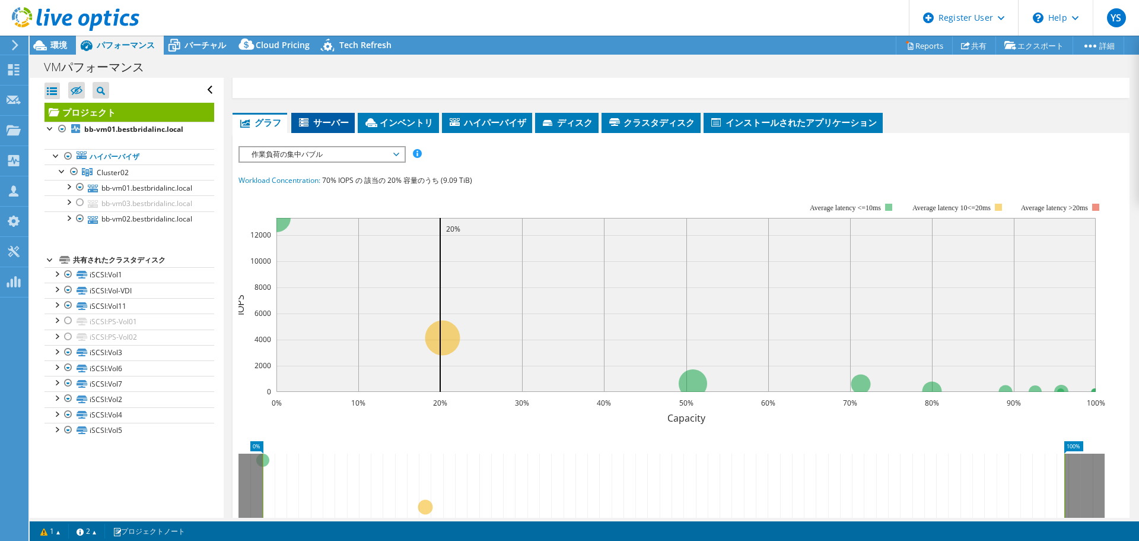
click at [336, 125] on span "サーバー" at bounding box center [323, 122] width 52 height 12
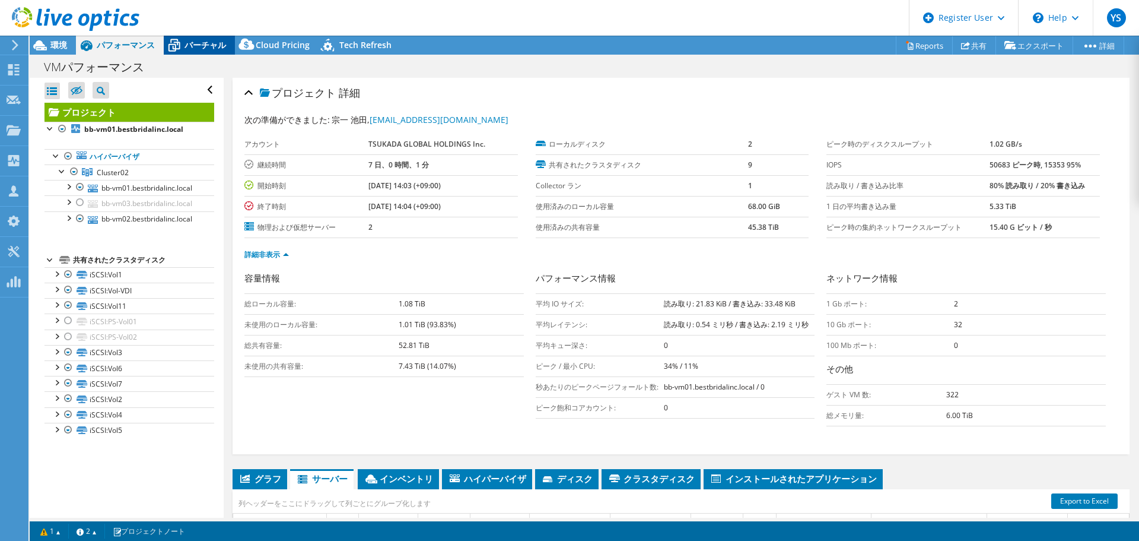
click at [206, 52] on div "バーチャル" at bounding box center [199, 45] width 71 height 19
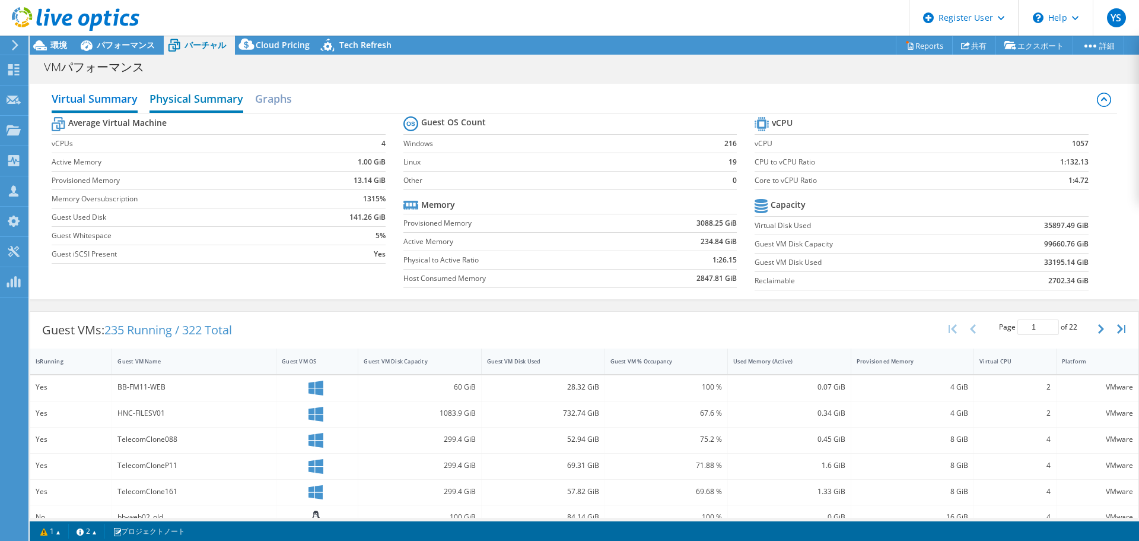
click at [198, 101] on h2 "Physical Summary" at bounding box center [197, 100] width 94 height 26
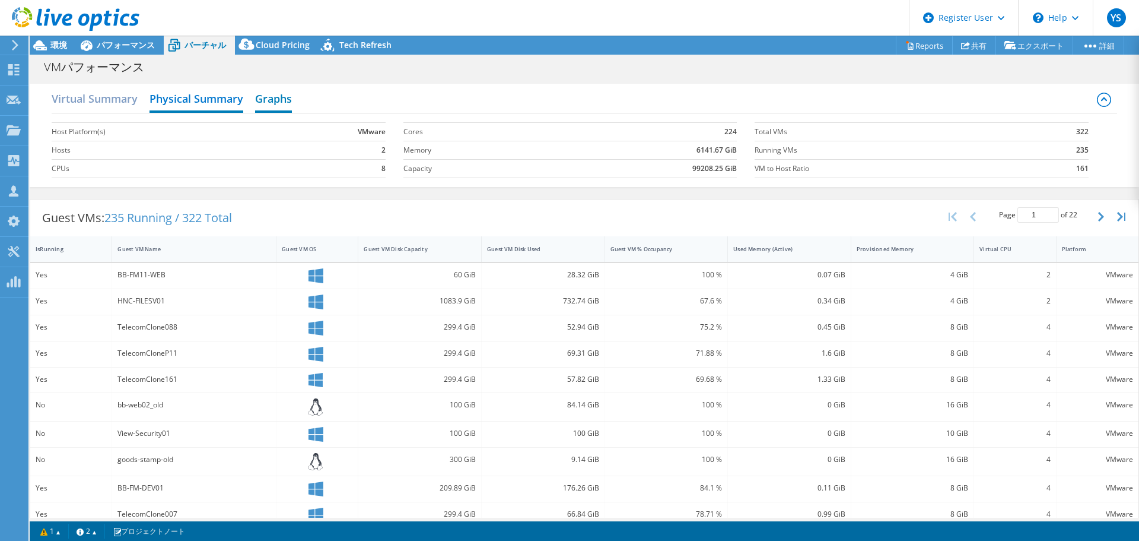
click at [270, 98] on h2 "Graphs" at bounding box center [273, 100] width 37 height 26
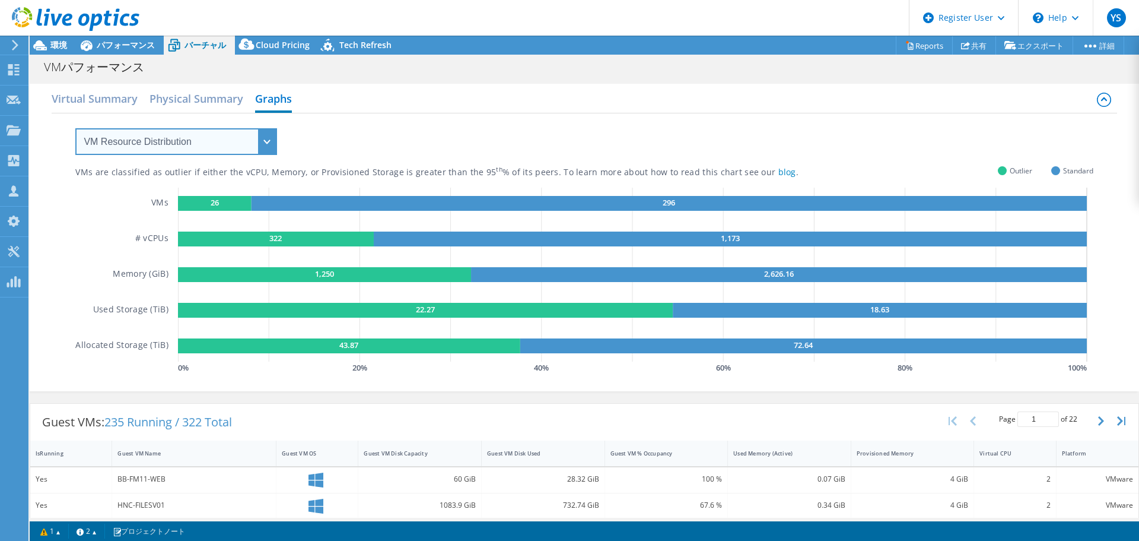
click at [253, 150] on select "VM Resource Distribution Provisioning Contrast Over Provisioning" at bounding box center [176, 141] width 202 height 27
click at [363, 143] on div "VMs are classified as outlier if either the vCPU, Memory, or Provisioned Storag…" at bounding box center [584, 244] width 1018 height 263
click at [253, 138] on select "VM Resource Distribution Provisioning Contrast Over Provisioning" at bounding box center [176, 141] width 202 height 27
click at [369, 137] on div "VMs are classified as outlier if either the vCPU, Memory, or Provisioned Storag…" at bounding box center [584, 244] width 1018 height 263
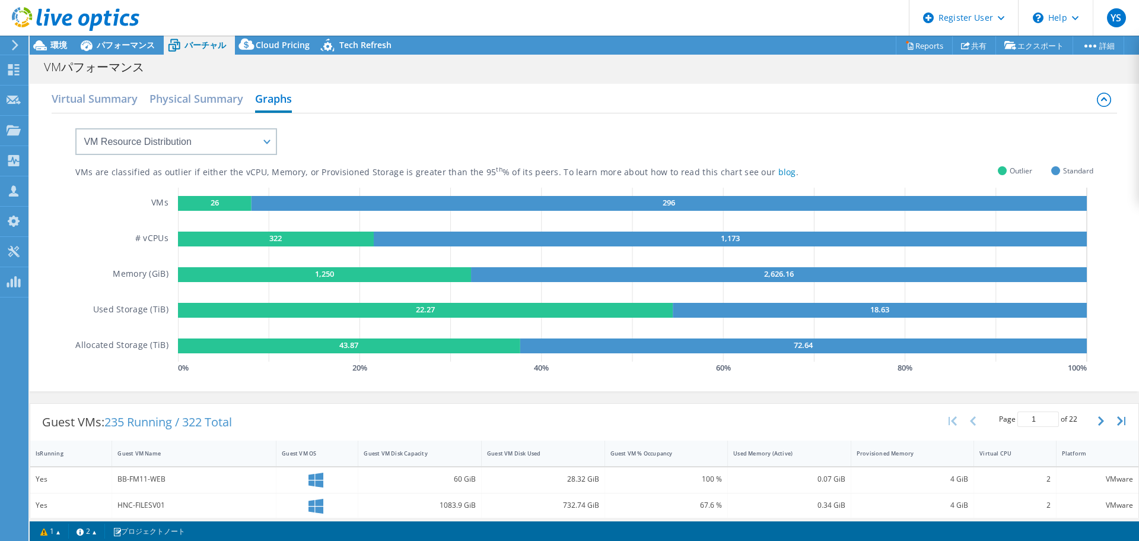
click at [280, 132] on div "VMs are classified as outlier if either the vCPU, Memory, or Provisioned Storag…" at bounding box center [584, 244] width 1018 height 263
click at [261, 147] on select "VM Resource Distribution Provisioning Contrast Over Provisioning" at bounding box center [176, 141] width 202 height 27
click at [391, 147] on div "VMs are classified as outlier if either the vCPU, Memory, or Provisioned Storag…" at bounding box center [584, 244] width 1018 height 263
click at [202, 98] on h2 "Physical Summary" at bounding box center [197, 100] width 94 height 26
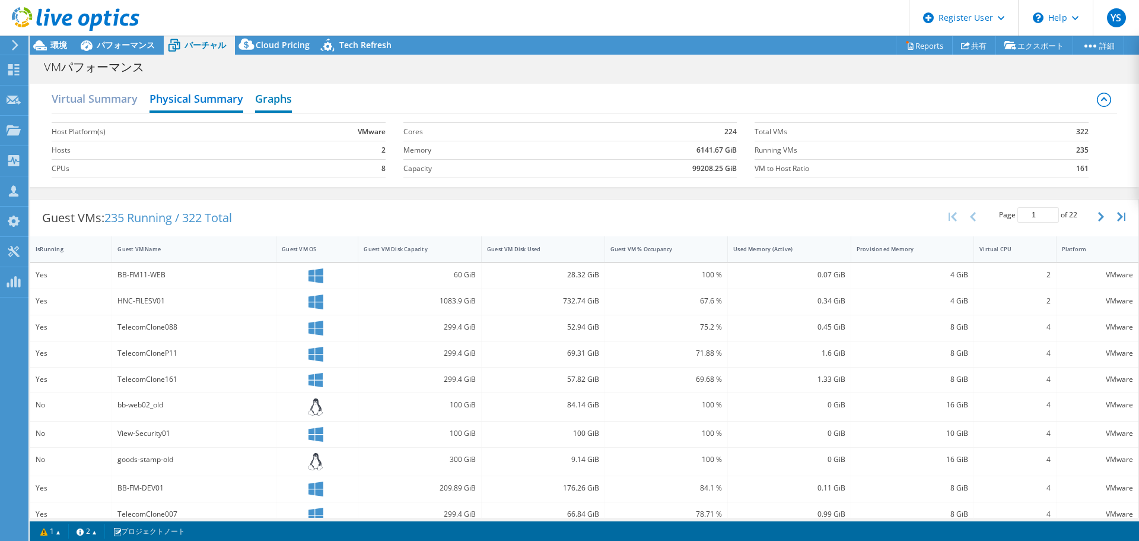
click at [272, 100] on h2 "Graphs" at bounding box center [273, 100] width 37 height 26
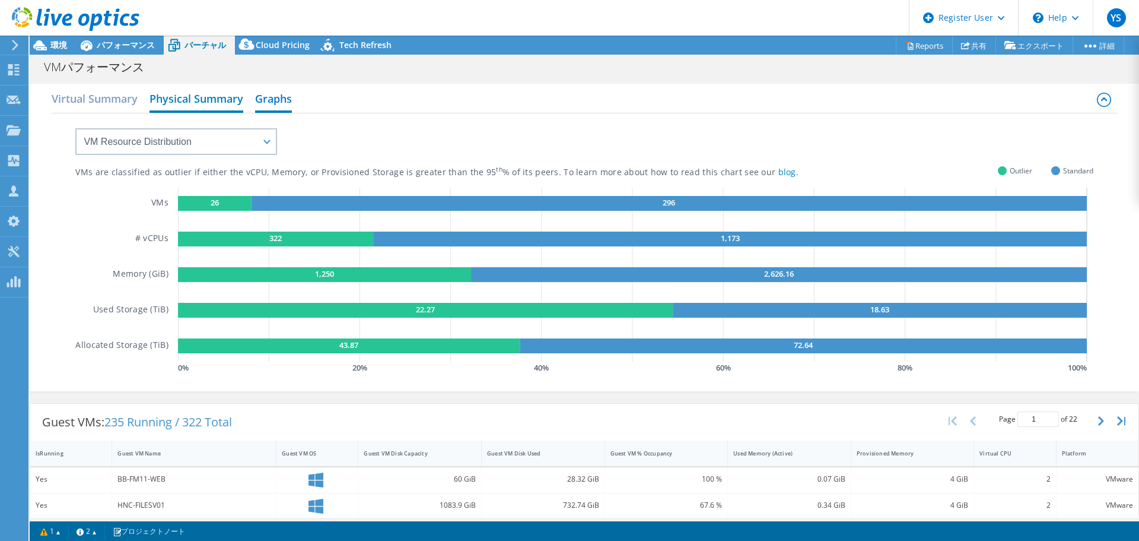
click at [183, 103] on h2 "Physical Summary" at bounding box center [197, 100] width 94 height 26
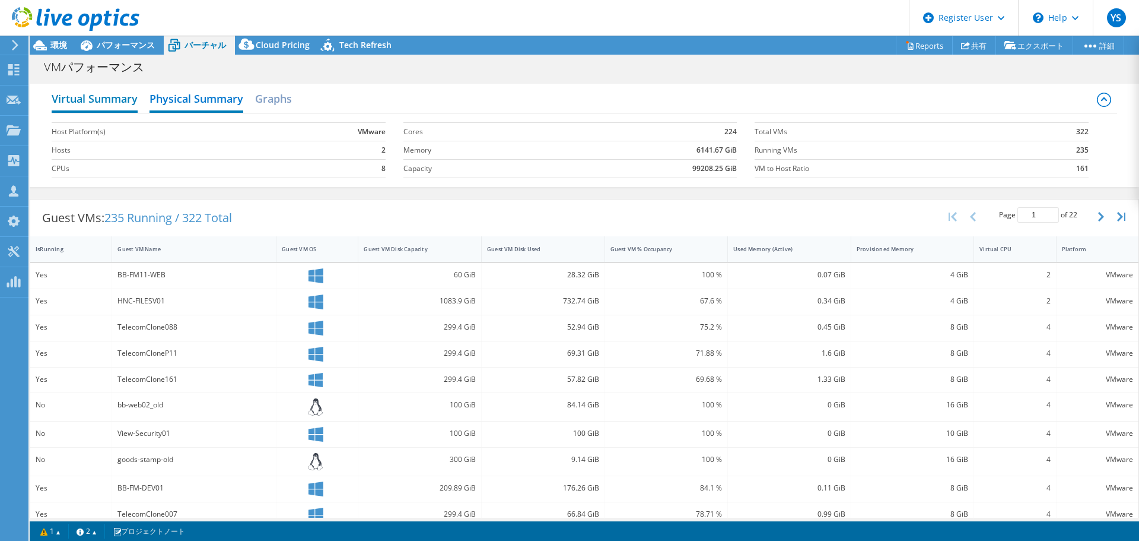
click at [108, 100] on h2 "Virtual Summary" at bounding box center [95, 100] width 86 height 26
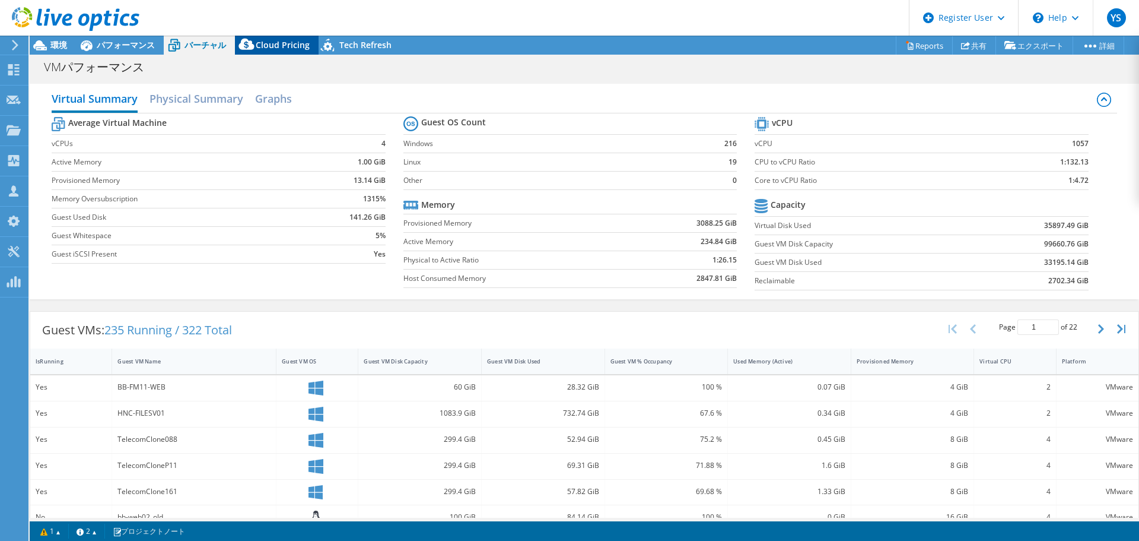
click at [284, 46] on span "Cloud Pricing" at bounding box center [283, 44] width 54 height 11
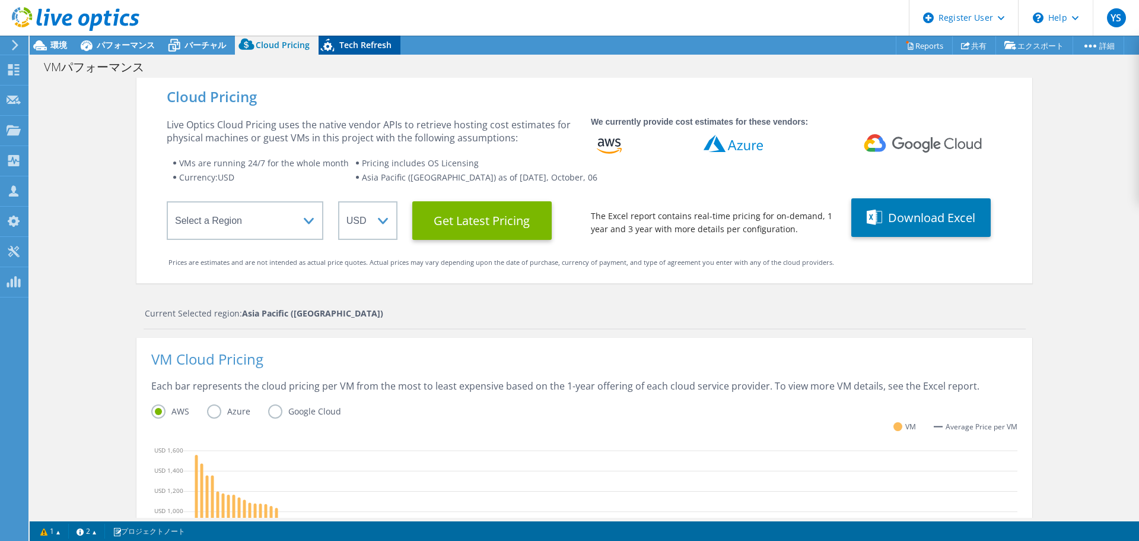
click at [349, 45] on span "Tech Refresh" at bounding box center [365, 44] width 52 height 11
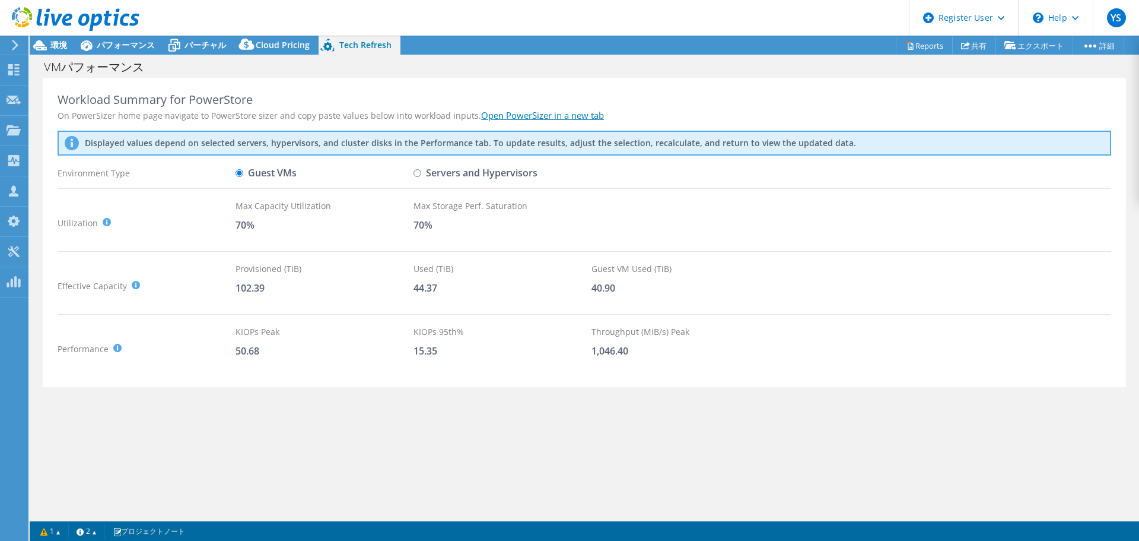
click at [462, 177] on label "Servers and Hypervisors" at bounding box center [476, 173] width 124 height 21
click at [421, 177] on input "Servers and Hypervisors" at bounding box center [418, 173] width 8 height 8
radio input "true"
click at [269, 173] on label "Guest VMs" at bounding box center [266, 173] width 61 height 21
click at [243, 173] on input "Guest VMs" at bounding box center [240, 173] width 8 height 8
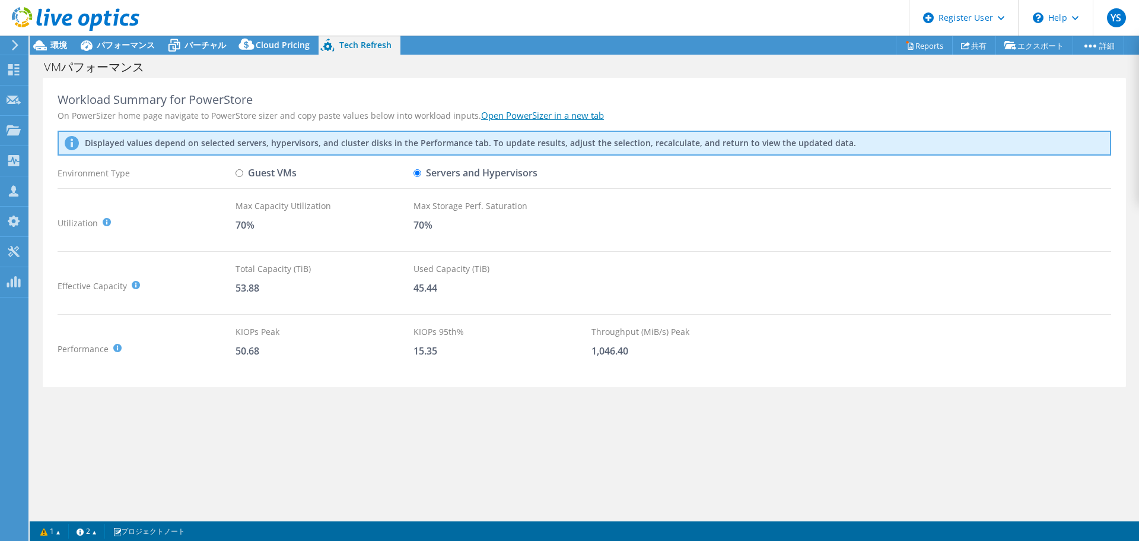
radio input "true"
click at [462, 172] on label "Servers and Hypervisors" at bounding box center [476, 173] width 124 height 21
click at [421, 172] on input "Servers and Hypervisors" at bounding box center [418, 173] width 8 height 8
radio input "true"
click at [276, 170] on label "Guest VMs" at bounding box center [266, 173] width 61 height 21
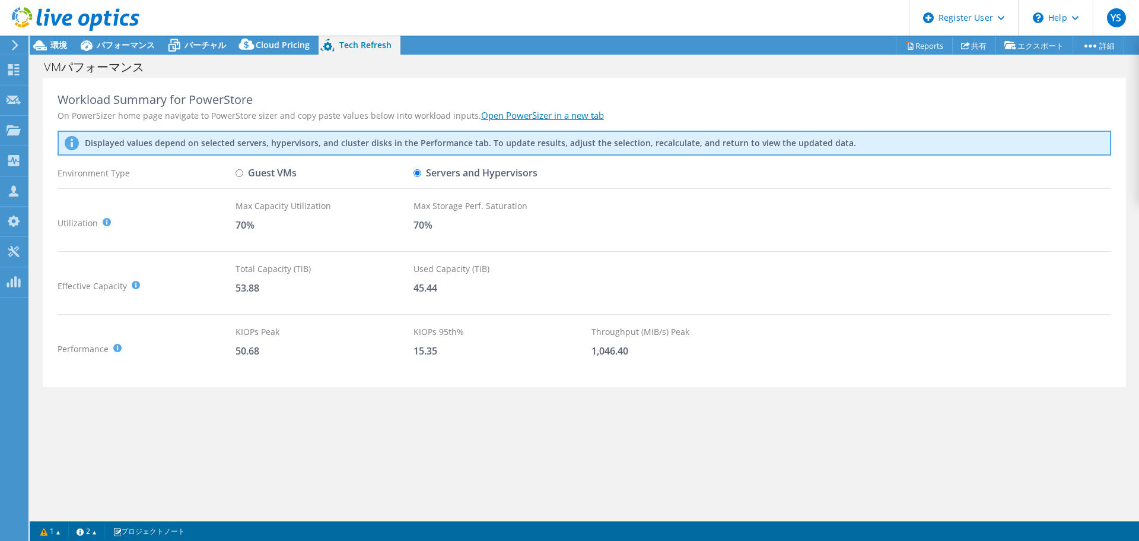
click at [243, 170] on input "Guest VMs" at bounding box center [240, 173] width 8 height 8
radio input "true"
click at [463, 176] on label "Servers and Hypervisors" at bounding box center [476, 173] width 124 height 21
click at [421, 176] on input "Servers and Hypervisors" at bounding box center [418, 173] width 8 height 8
radio input "true"
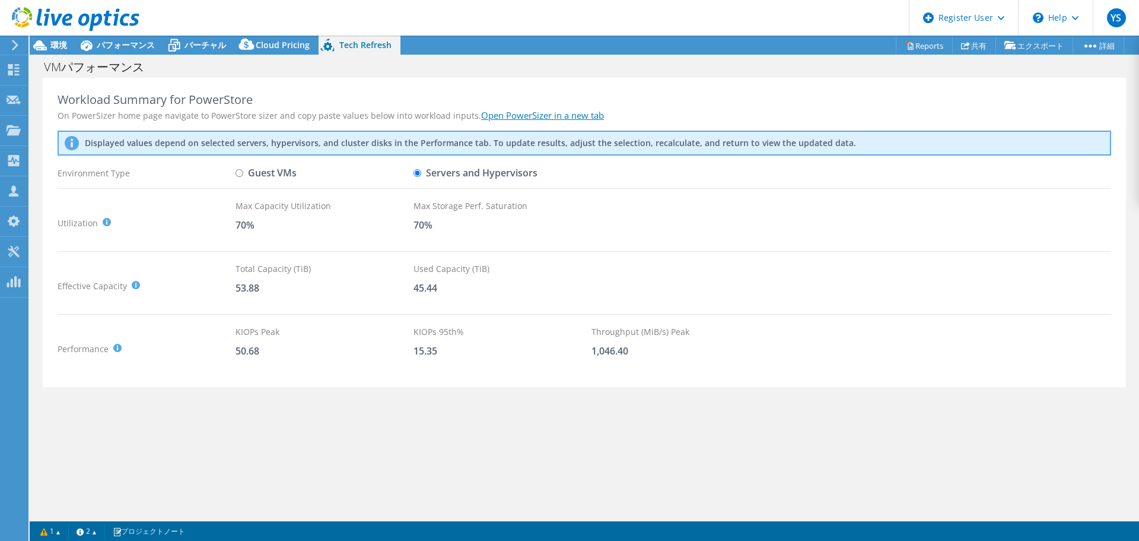
click at [278, 173] on label "Guest VMs" at bounding box center [266, 173] width 61 height 21
click at [243, 173] on input "Guest VMs" at bounding box center [240, 173] width 8 height 8
radio input "true"
click at [452, 173] on label "Servers and Hypervisors" at bounding box center [476, 173] width 124 height 21
click at [421, 173] on input "Servers and Hypervisors" at bounding box center [418, 173] width 8 height 8
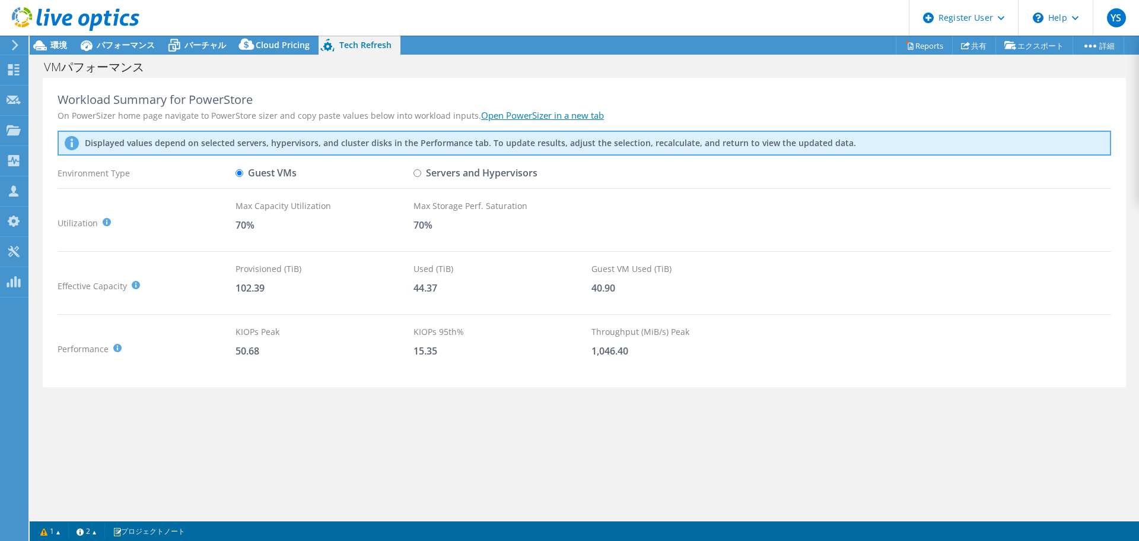
radio input "true"
click at [290, 172] on label "Guest VMs" at bounding box center [266, 173] width 61 height 21
click at [243, 172] on input "Guest VMs" at bounding box center [240, 173] width 8 height 8
radio input "true"
click at [454, 171] on label "Servers and Hypervisors" at bounding box center [476, 173] width 124 height 21
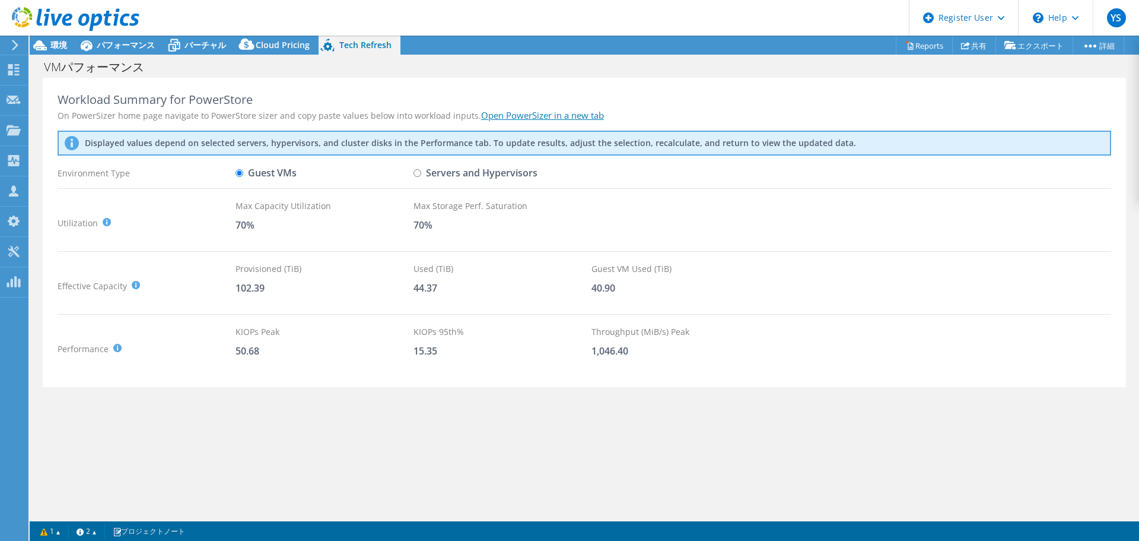
click at [421, 171] on input "Servers and Hypervisors" at bounding box center [418, 173] width 8 height 8
radio input "true"
click at [258, 179] on label "Guest VMs" at bounding box center [266, 173] width 61 height 21
click at [243, 177] on input "Guest VMs" at bounding box center [240, 173] width 8 height 8
radio input "true"
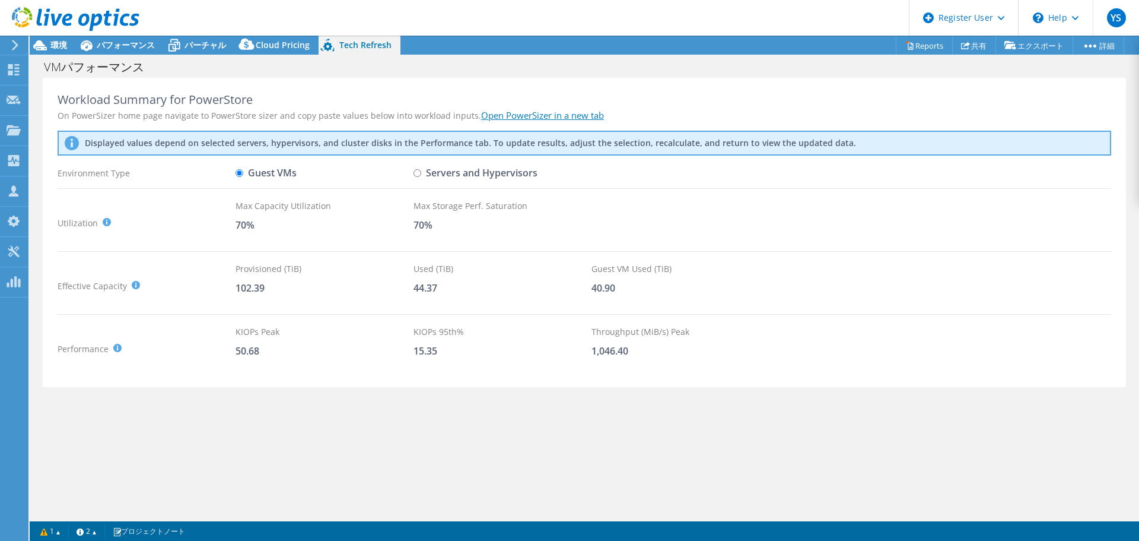
click at [449, 177] on label "Servers and Hypervisors" at bounding box center [476, 173] width 124 height 21
click at [421, 177] on input "Servers and Hypervisors" at bounding box center [418, 173] width 8 height 8
radio input "true"
click at [265, 177] on label "Guest VMs" at bounding box center [266, 173] width 61 height 21
click at [243, 177] on input "Guest VMs" at bounding box center [240, 173] width 8 height 8
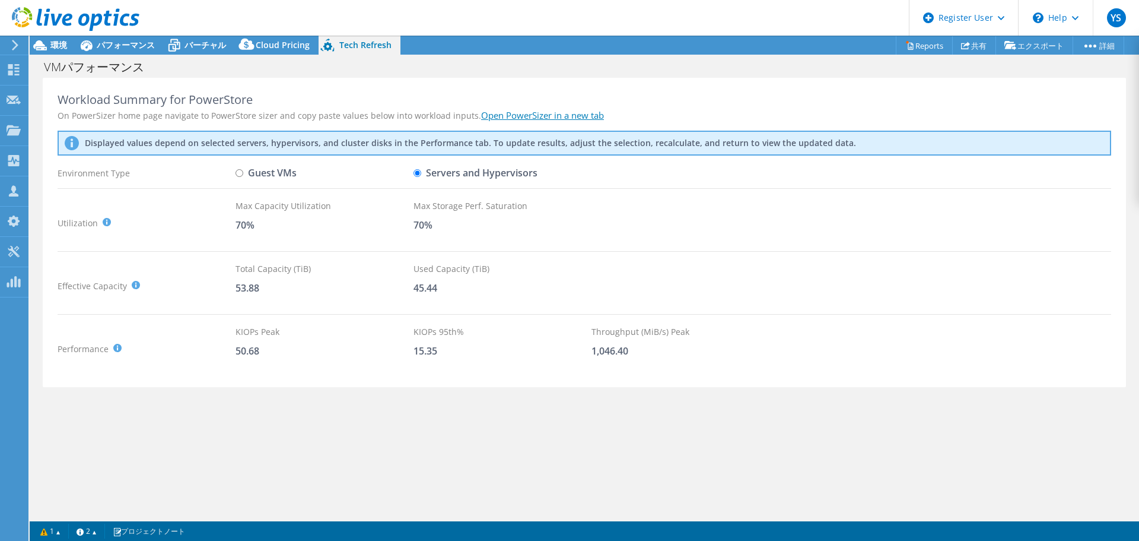
radio input "true"
click at [456, 170] on label "Servers and Hypervisors" at bounding box center [476, 173] width 124 height 21
click at [421, 170] on input "Servers and Hypervisors" at bounding box center [418, 173] width 8 height 8
radio input "true"
click at [275, 157] on div "Displayed values depend on selected servers, hypervisors, and cluster disks in …" at bounding box center [585, 147] width 1054 height 33
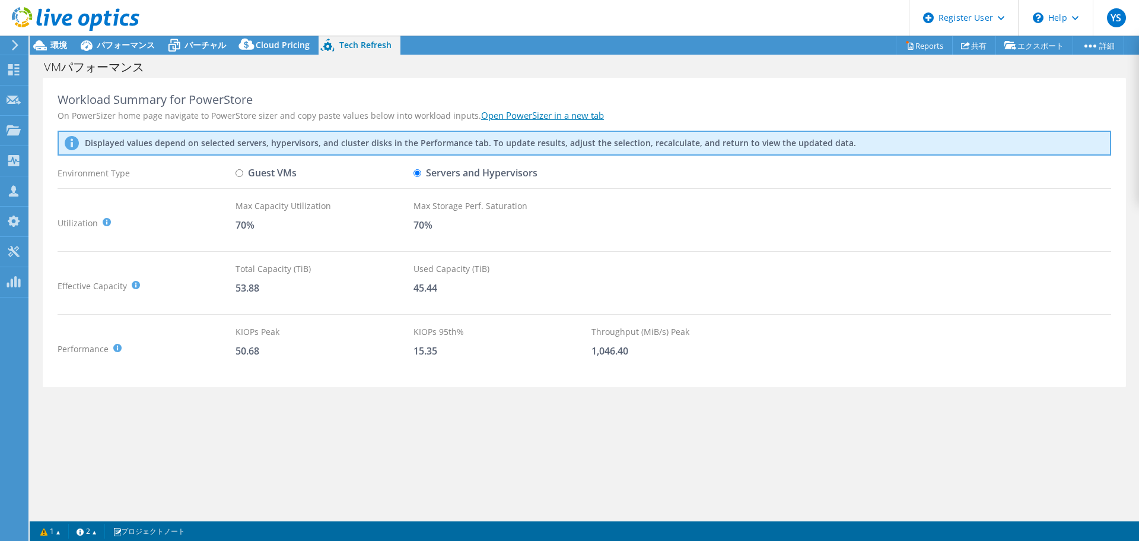
click at [246, 169] on label "Guest VMs" at bounding box center [266, 173] width 61 height 21
click at [243, 169] on input "Guest VMs" at bounding box center [240, 173] width 8 height 8
radio input "true"
click at [439, 176] on label "Servers and Hypervisors" at bounding box center [476, 173] width 124 height 21
click at [421, 176] on input "Servers and Hypervisors" at bounding box center [418, 173] width 8 height 8
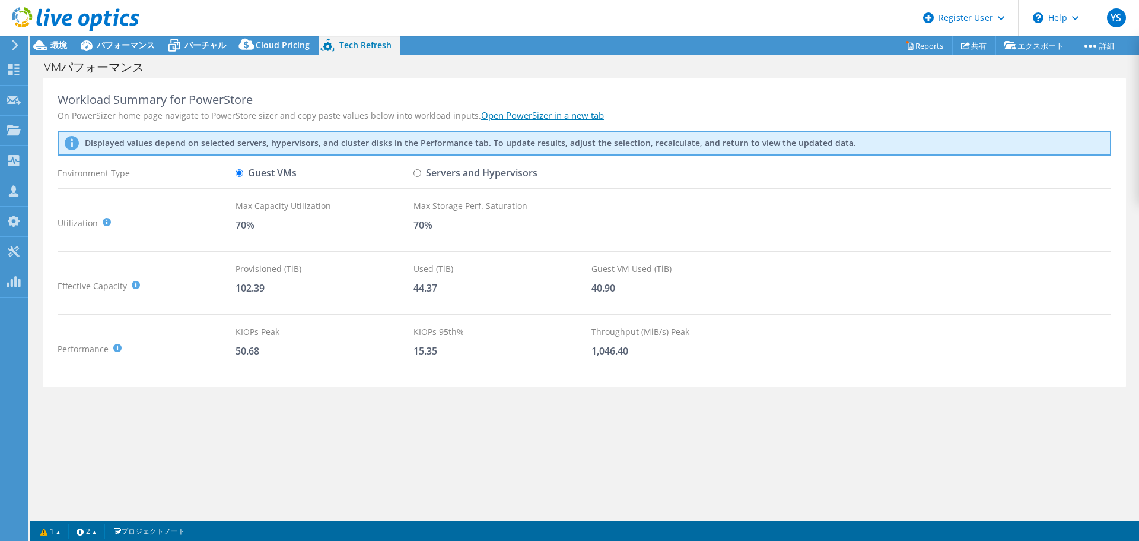
radio input "true"
click at [257, 179] on label "Guest VMs" at bounding box center [266, 173] width 61 height 21
click at [243, 177] on input "Guest VMs" at bounding box center [240, 173] width 8 height 8
radio input "true"
click at [437, 171] on label "Servers and Hypervisors" at bounding box center [476, 173] width 124 height 21
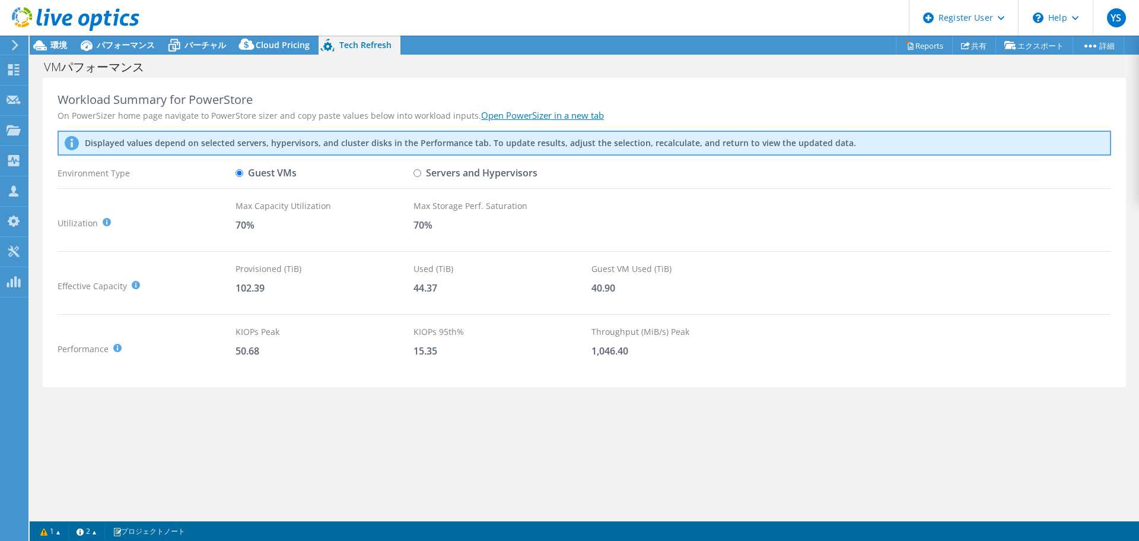
click at [421, 171] on input "Servers and Hypervisors" at bounding box center [418, 173] width 8 height 8
radio input "true"
click at [272, 173] on label "Guest VMs" at bounding box center [266, 173] width 61 height 21
click at [243, 173] on input "Guest VMs" at bounding box center [240, 173] width 8 height 8
radio input "true"
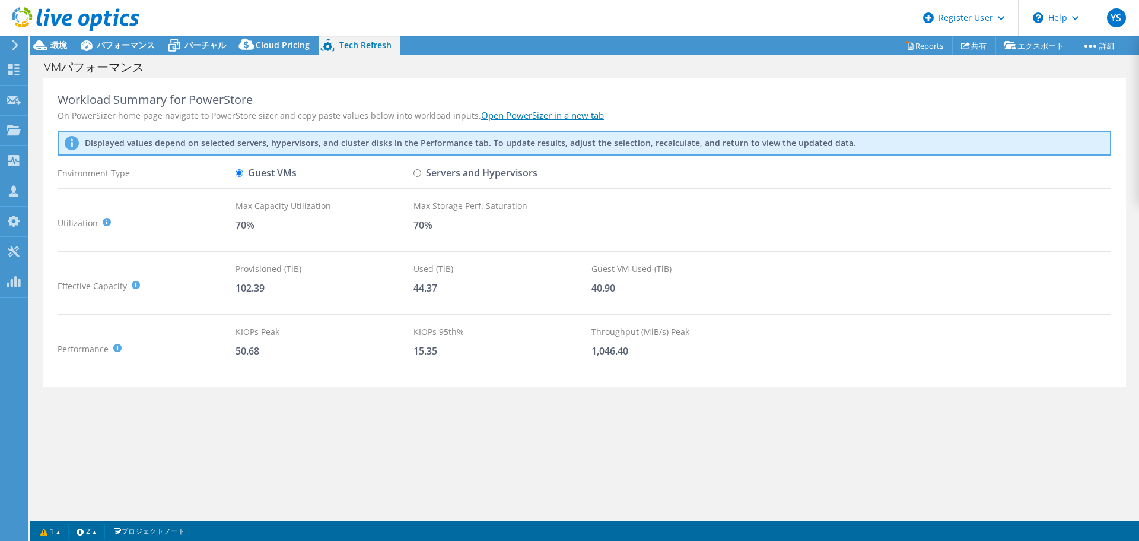
click at [560, 115] on link "Open PowerSizer in a new tab" at bounding box center [542, 115] width 123 height 12
click at [383, 473] on div "Workload Summary for PowerStore On PowerSizer home page navigate to PowerStore …" at bounding box center [585, 298] width 1110 height 440
drag, startPoint x: 283, startPoint y: 288, endPoint x: 231, endPoint y: 286, distance: 52.3
click at [231, 286] on div "Effective Capacity Provisioned (TiB) : Total virtual disk size of all VMs on se…" at bounding box center [585, 285] width 1054 height 47
click at [280, 277] on div "Provisioned (TiB) 102.39" at bounding box center [325, 285] width 178 height 47
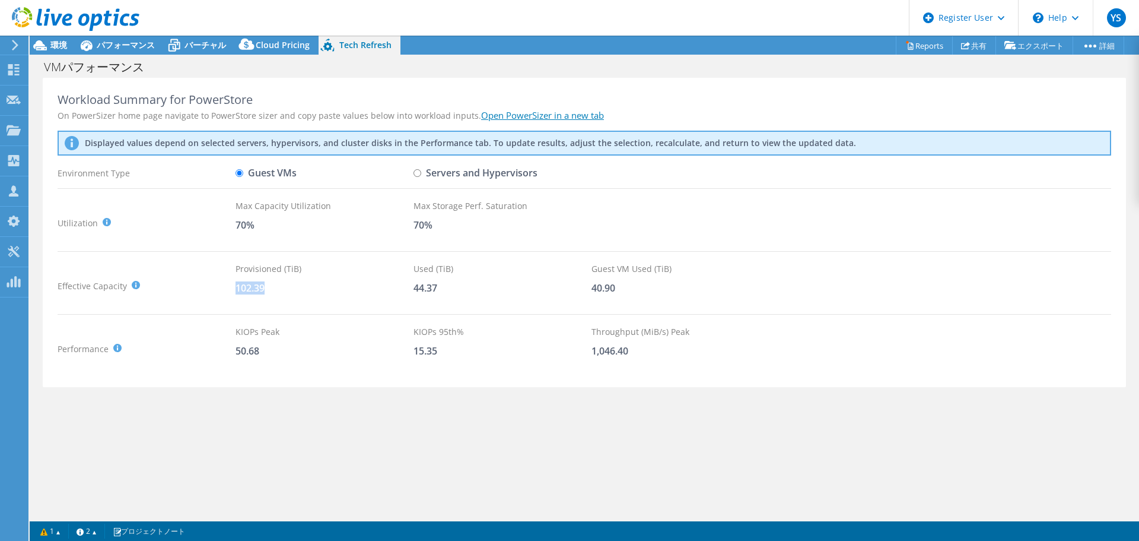
drag, startPoint x: 272, startPoint y: 288, endPoint x: 238, endPoint y: 288, distance: 34.4
click at [238, 288] on div "102.39" at bounding box center [325, 287] width 178 height 13
copy div "102.39"
click at [406, 375] on div "Workload Summary for PowerStore On PowerSizer home page navigate to PowerStore …" at bounding box center [585, 233] width 1084 height 310
click at [114, 46] on span "パフォーマンス" at bounding box center [126, 44] width 58 height 11
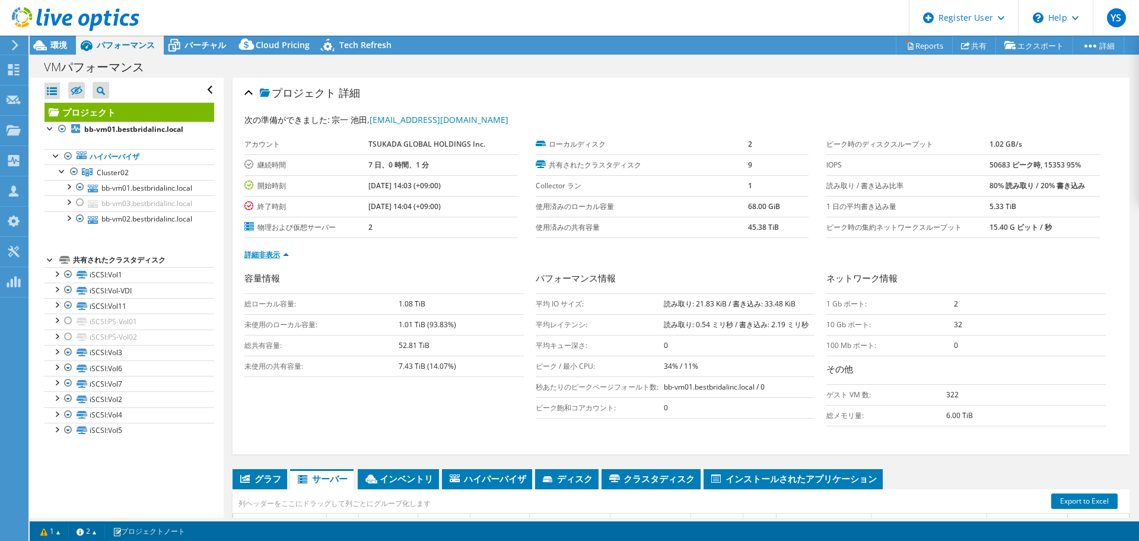
click at [278, 255] on link "詳細非表示" at bounding box center [267, 254] width 45 height 10
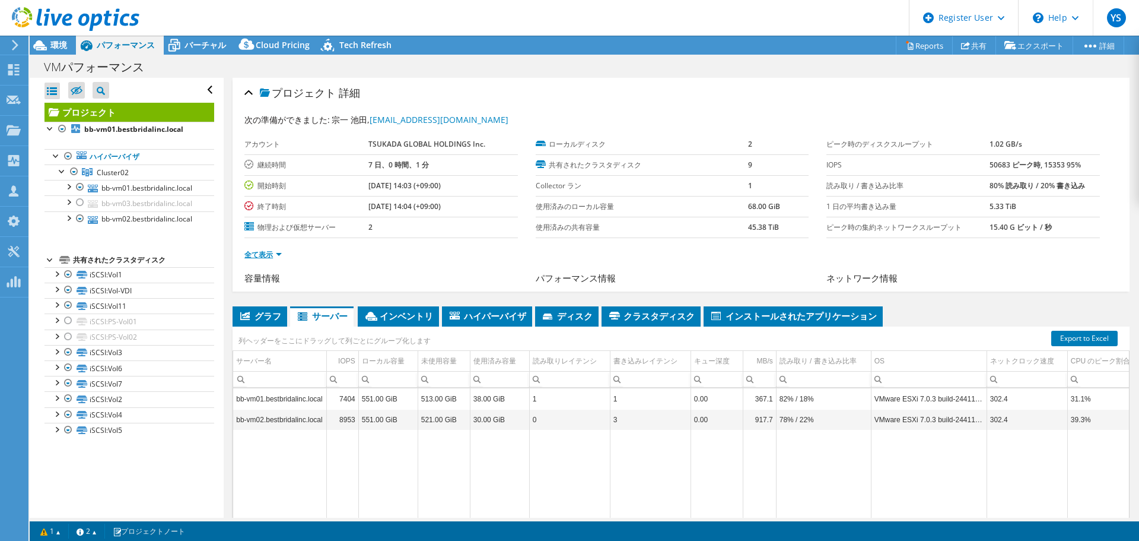
click at [278, 255] on link "全て表示" at bounding box center [263, 254] width 37 height 10
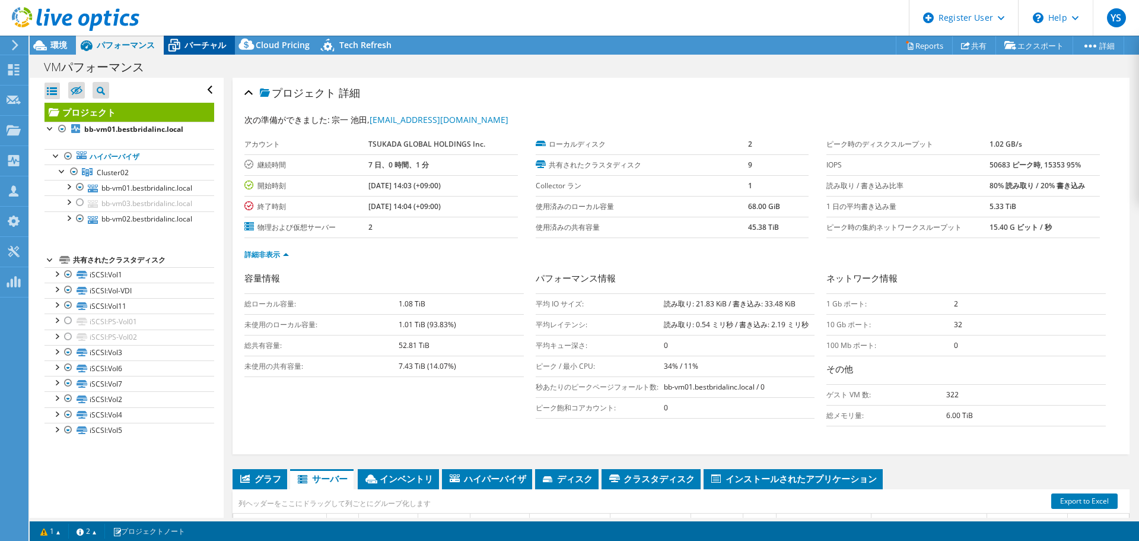
click at [214, 40] on span "バーチャル" at bounding box center [206, 44] width 42 height 11
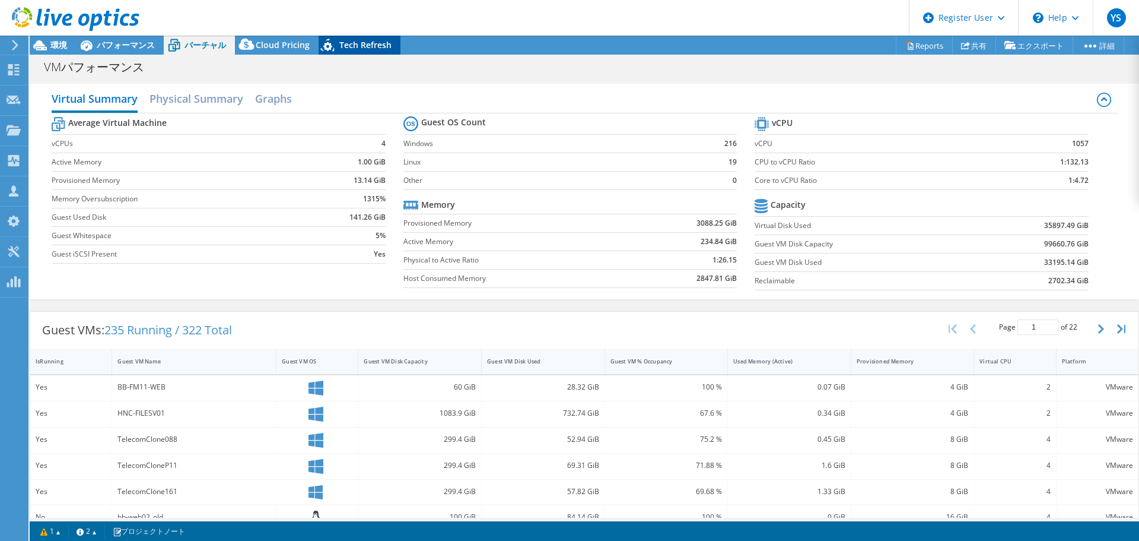
click at [366, 49] on span "Tech Refresh" at bounding box center [365, 44] width 52 height 11
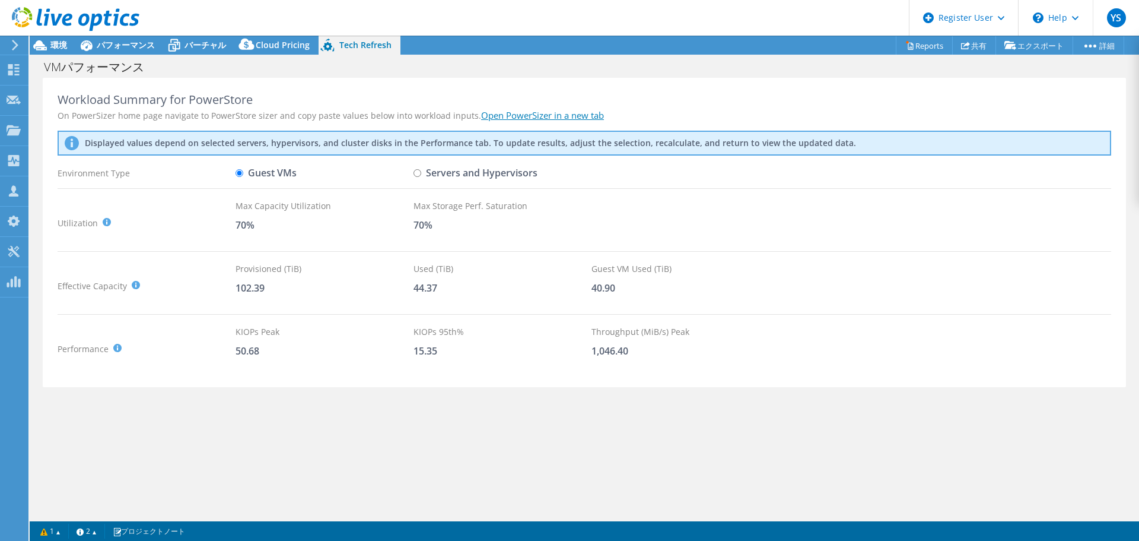
click at [430, 170] on label "Servers and Hypervisors" at bounding box center [476, 173] width 124 height 21
click at [421, 170] on input "Servers and Hypervisors" at bounding box center [418, 173] width 8 height 8
radio input "true"
click at [268, 171] on label "Guest VMs" at bounding box center [266, 173] width 61 height 21
click at [243, 171] on input "Guest VMs" at bounding box center [240, 173] width 8 height 8
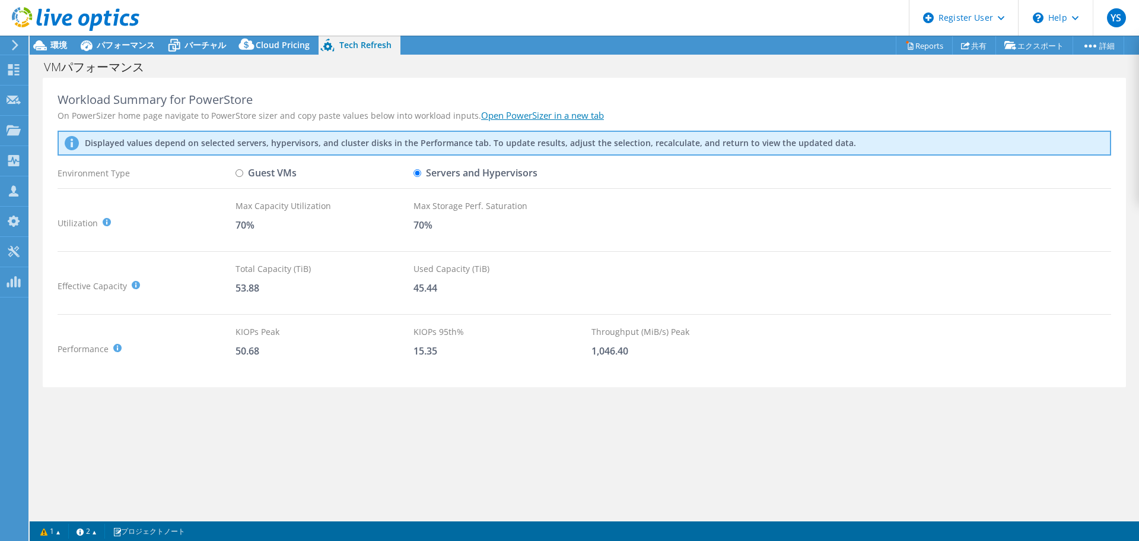
radio input "true"
radio input "false"
click at [372, 455] on div "Workload Summary for PowerStore On PowerSizer home page navigate to PowerStore …" at bounding box center [585, 298] width 1110 height 440
click at [334, 364] on div "KIOPs Peak 50.68" at bounding box center [325, 348] width 178 height 47
